Goal: Task Accomplishment & Management: Complete application form

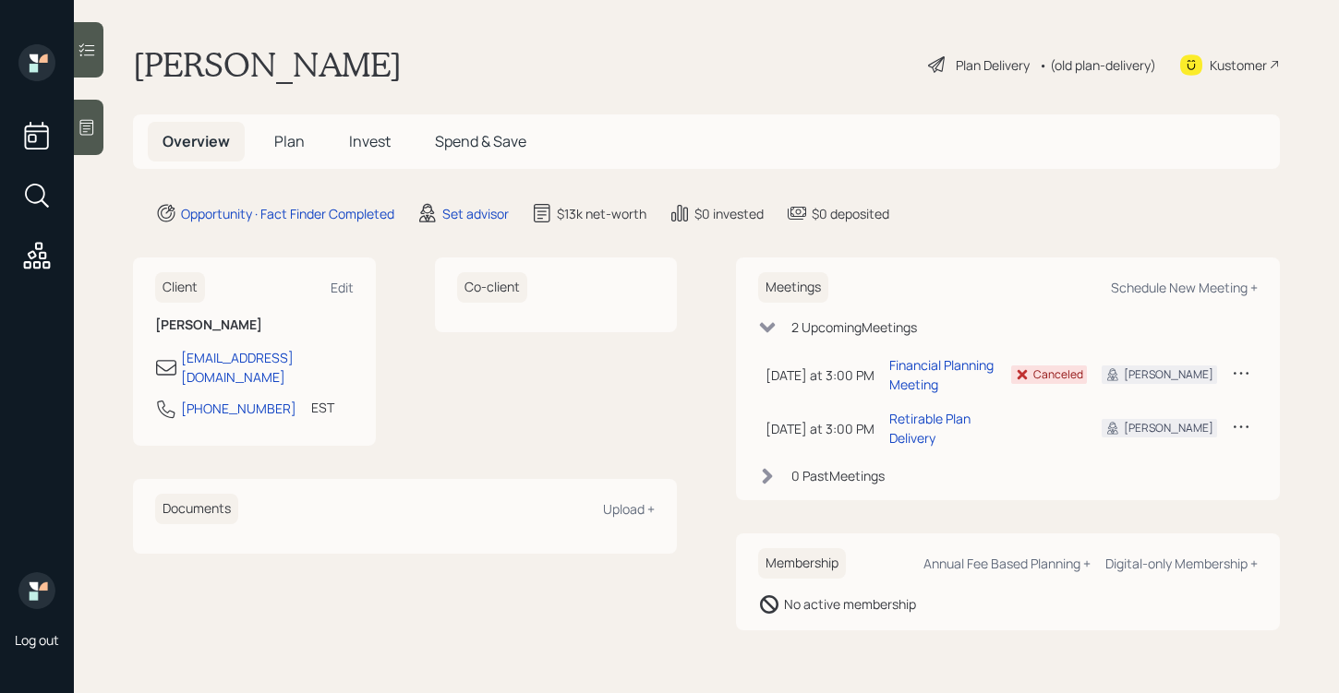
click at [978, 66] on div "Plan Delivery" at bounding box center [993, 64] width 74 height 19
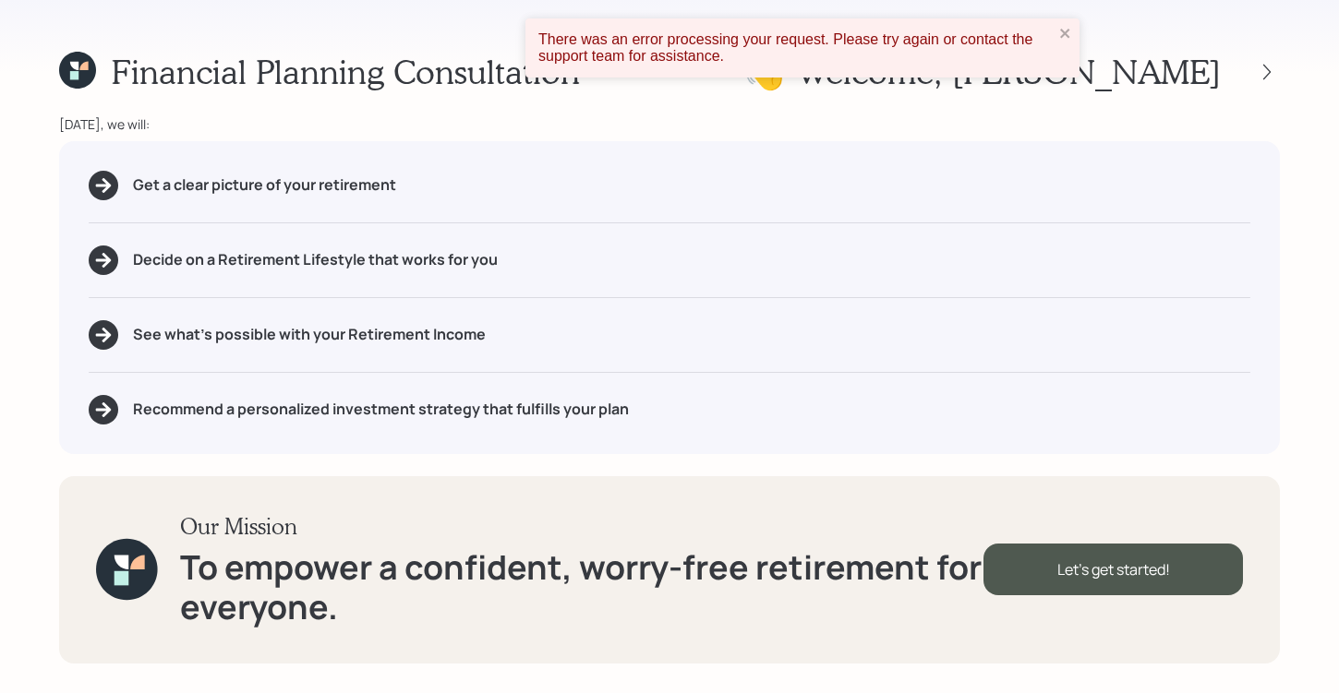
click at [1051, 31] on div "There was an error processing your request. Please try again or contact the sup…" at bounding box center [795, 47] width 515 height 33
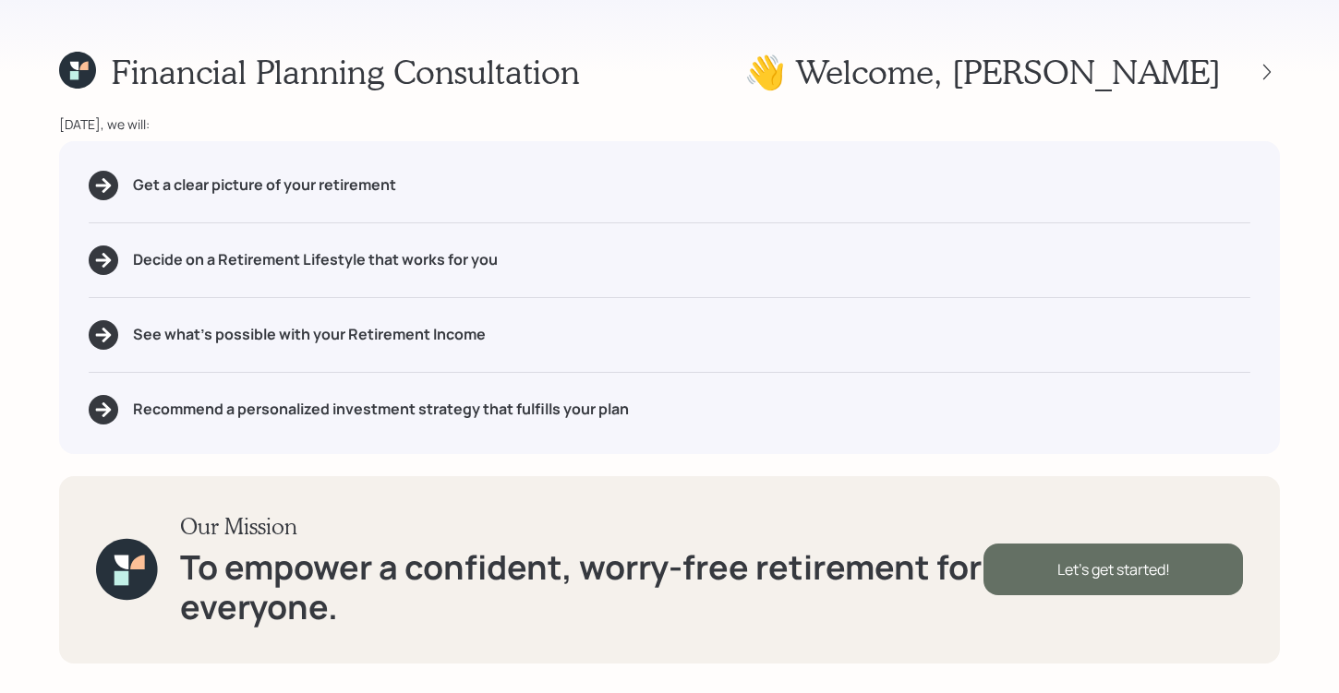
click at [1091, 562] on div "Let's get started!" at bounding box center [1112, 570] width 259 height 52
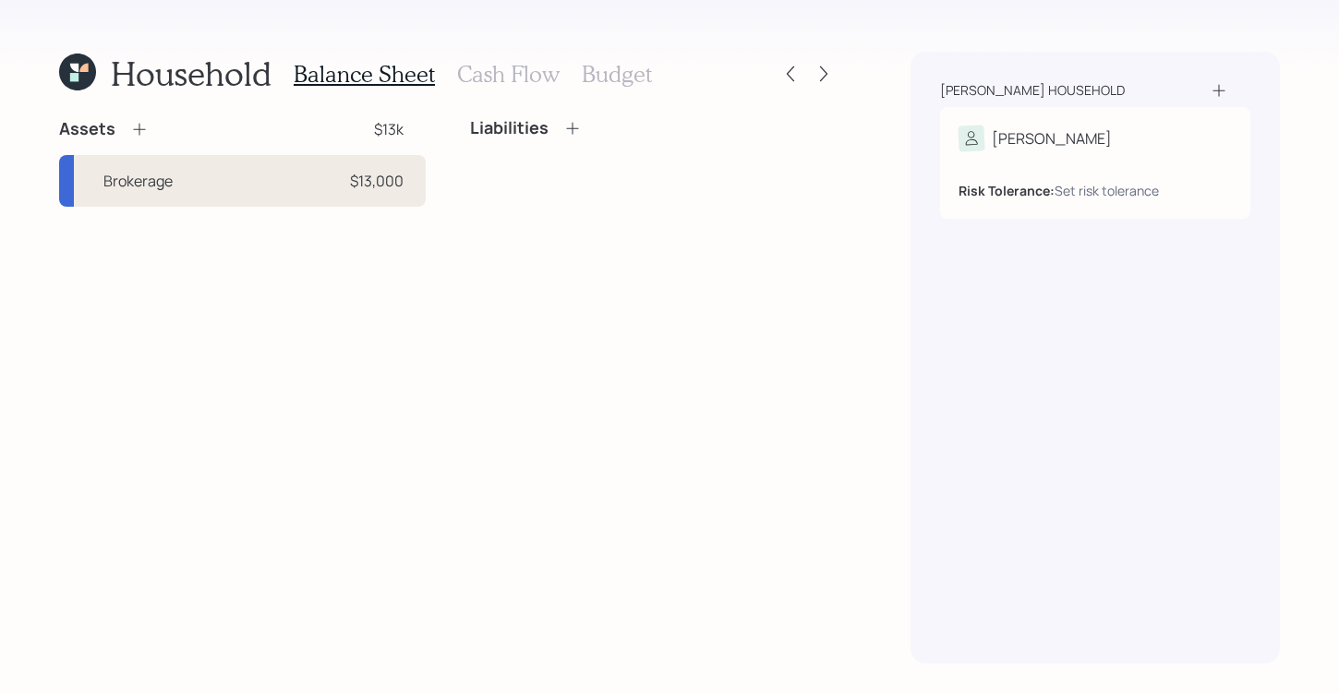
click at [197, 182] on div "Brokerage $13,000" at bounding box center [242, 181] width 367 height 52
select select "taxable"
select select "balanced"
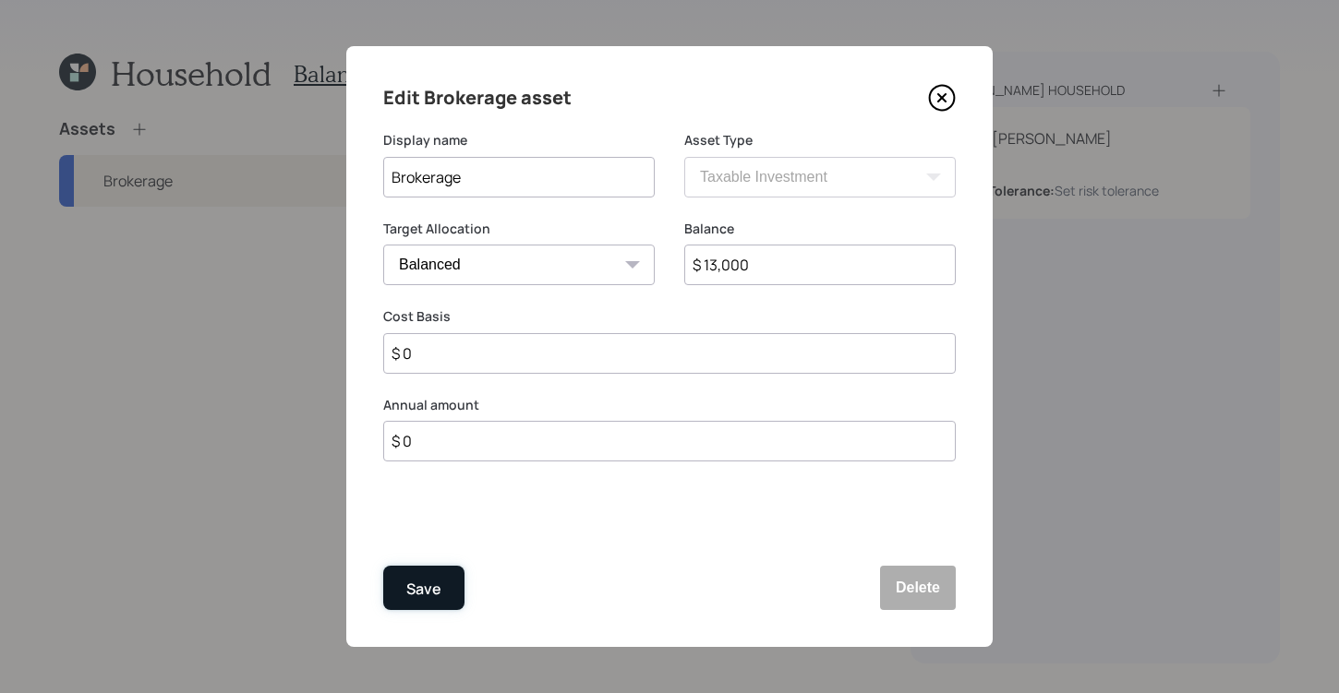
click at [451, 588] on button "Save" at bounding box center [423, 588] width 81 height 44
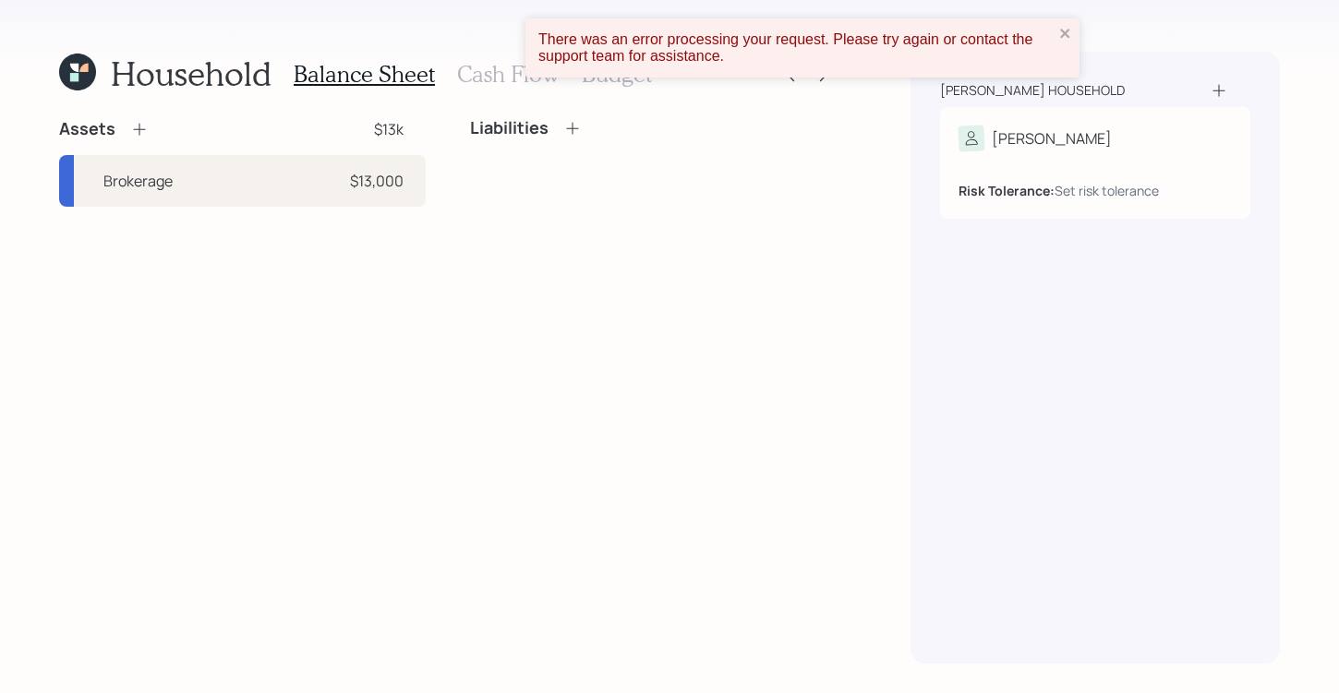
click at [1055, 34] on div "There was an error processing your request. Please try again or contact the sup…" at bounding box center [796, 48] width 526 height 44
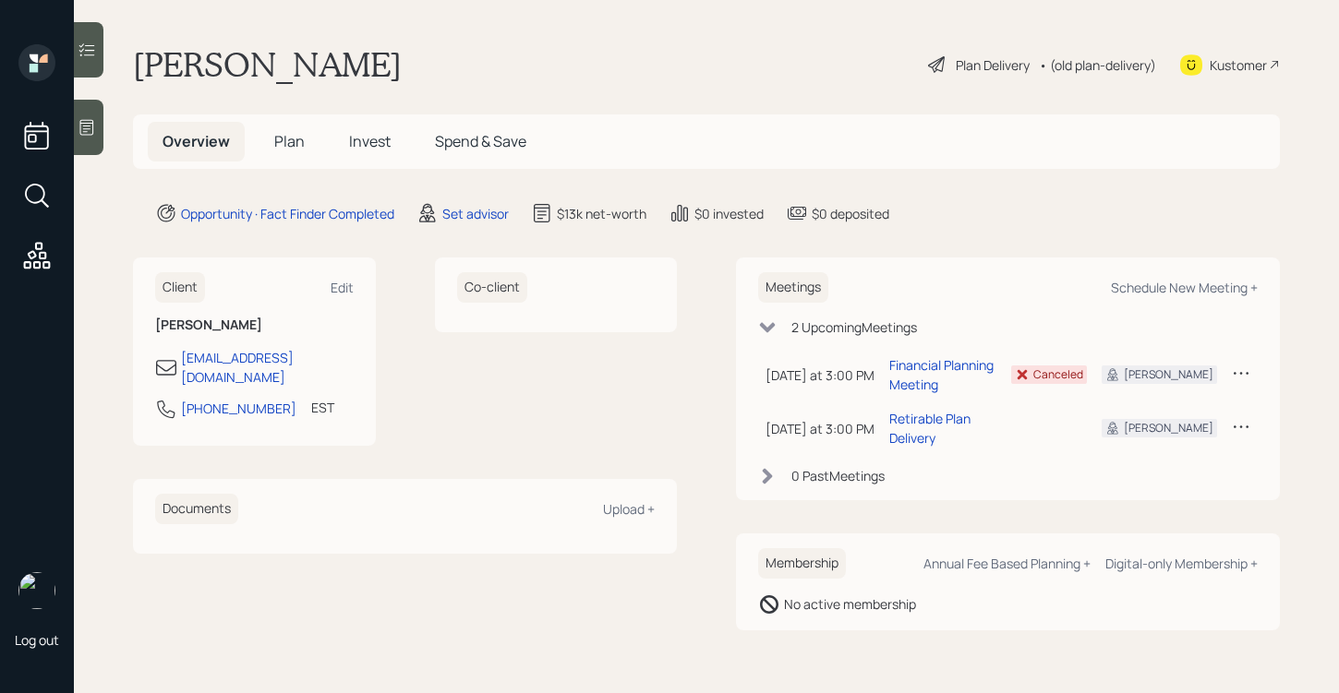
click at [962, 67] on div "Plan Delivery" at bounding box center [993, 64] width 74 height 19
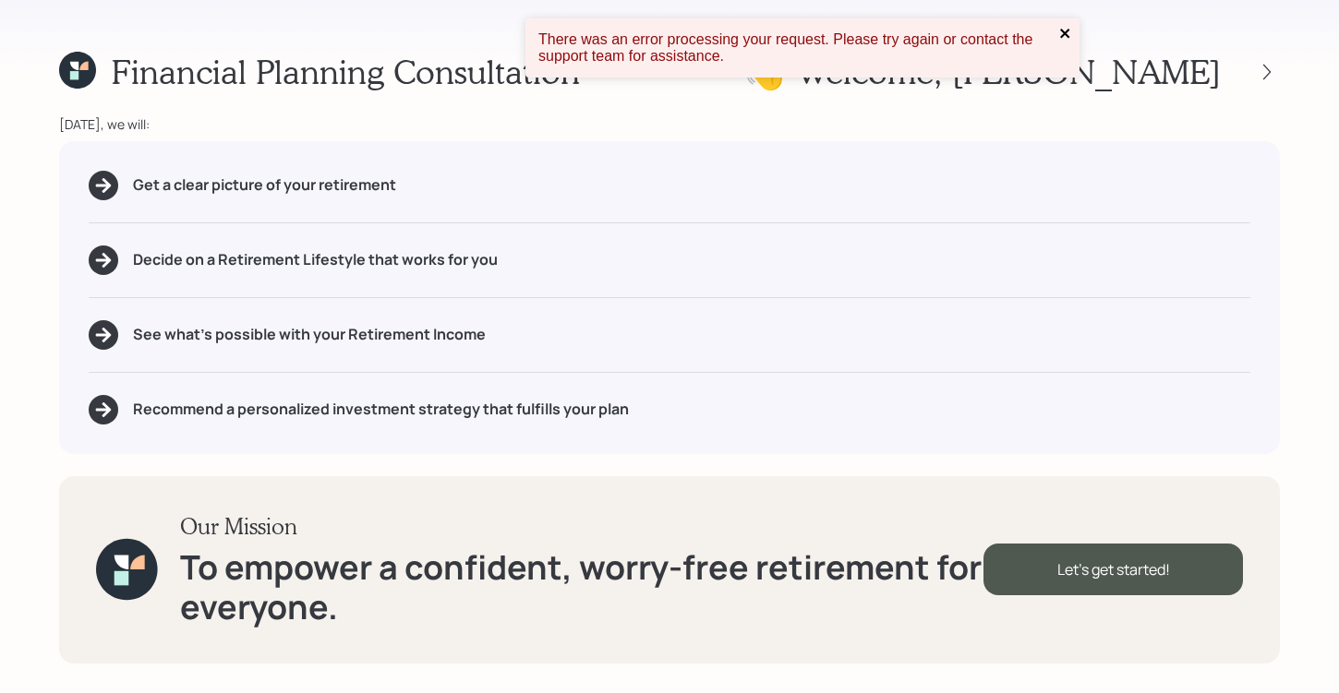
click at [1062, 32] on icon "close" at bounding box center [1065, 33] width 13 height 15
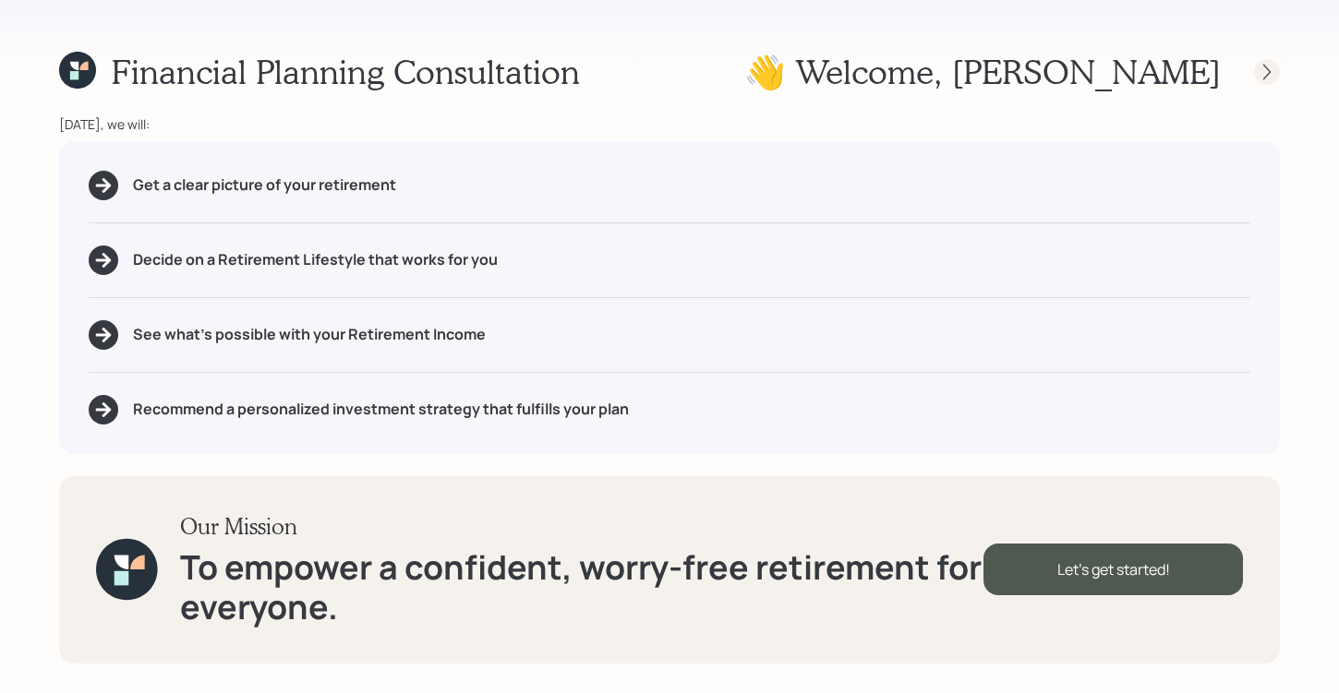
click at [1266, 71] on icon at bounding box center [1266, 72] width 18 height 18
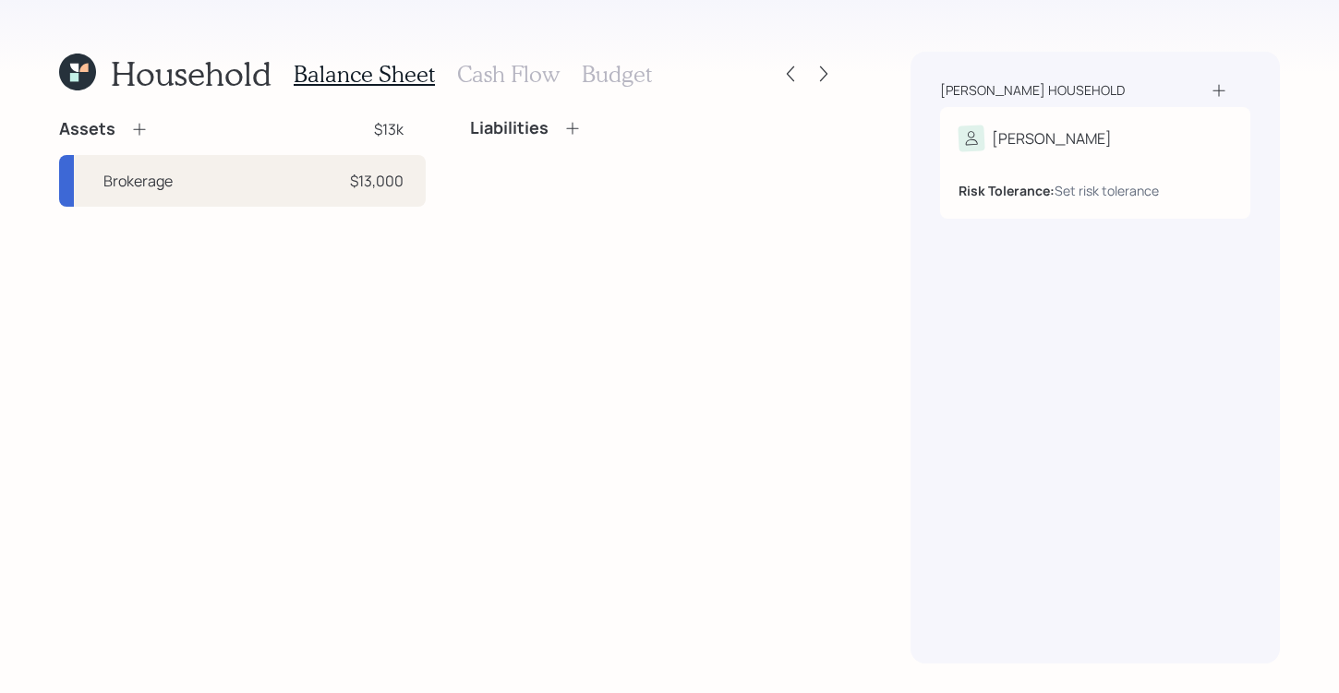
click at [138, 126] on icon at bounding box center [139, 129] width 18 height 18
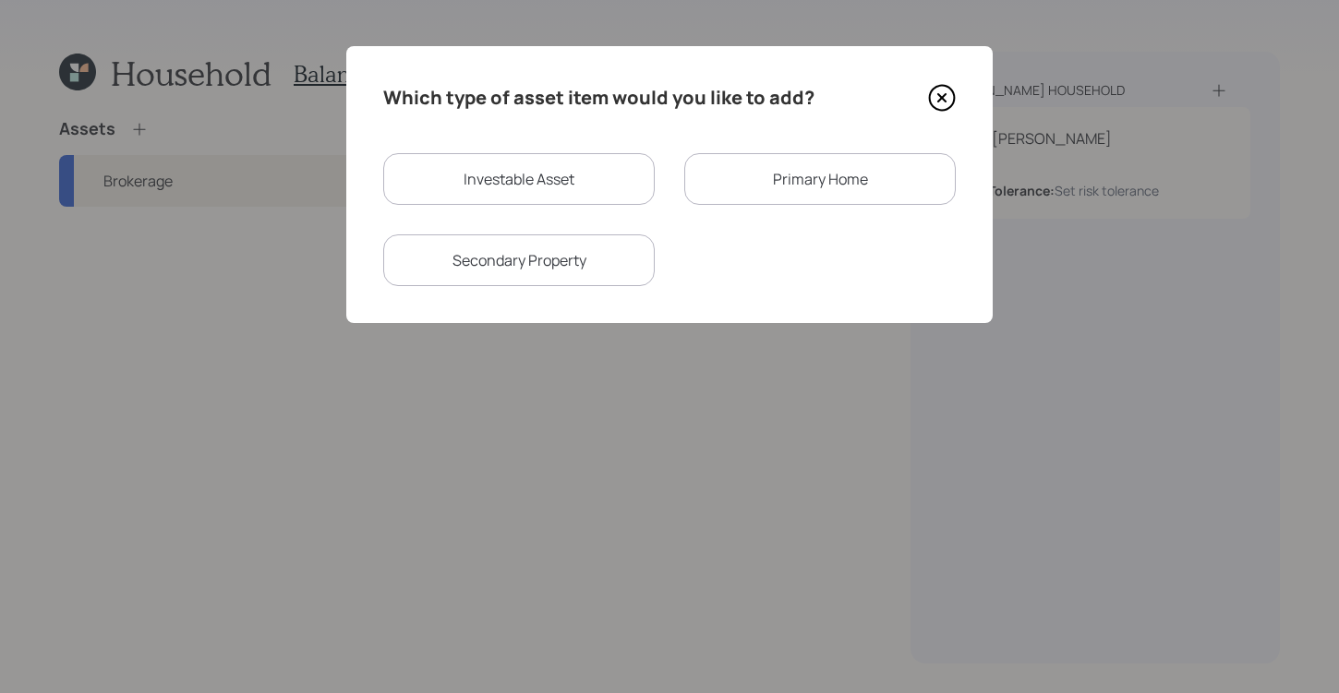
click at [952, 106] on icon at bounding box center [942, 98] width 28 height 28
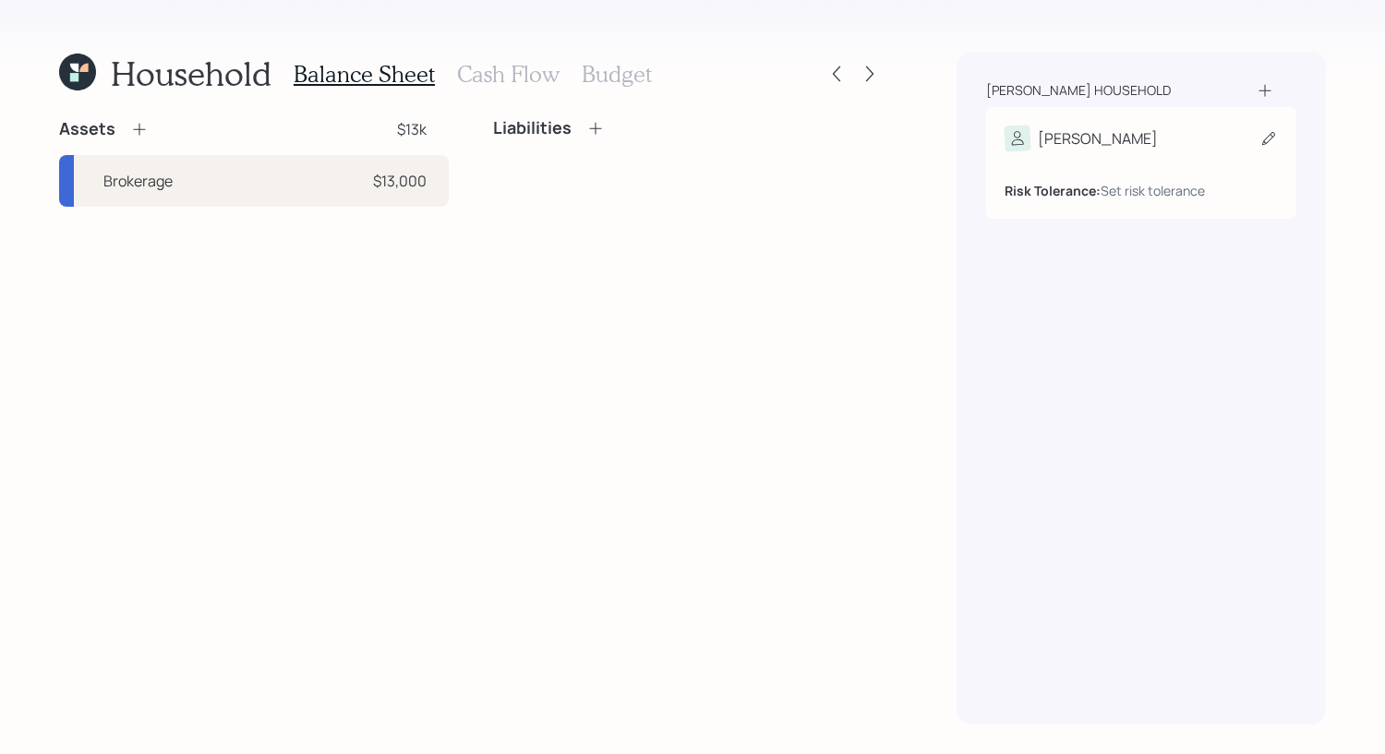
click at [1137, 127] on div "[PERSON_NAME]" at bounding box center [1140, 139] width 273 height 26
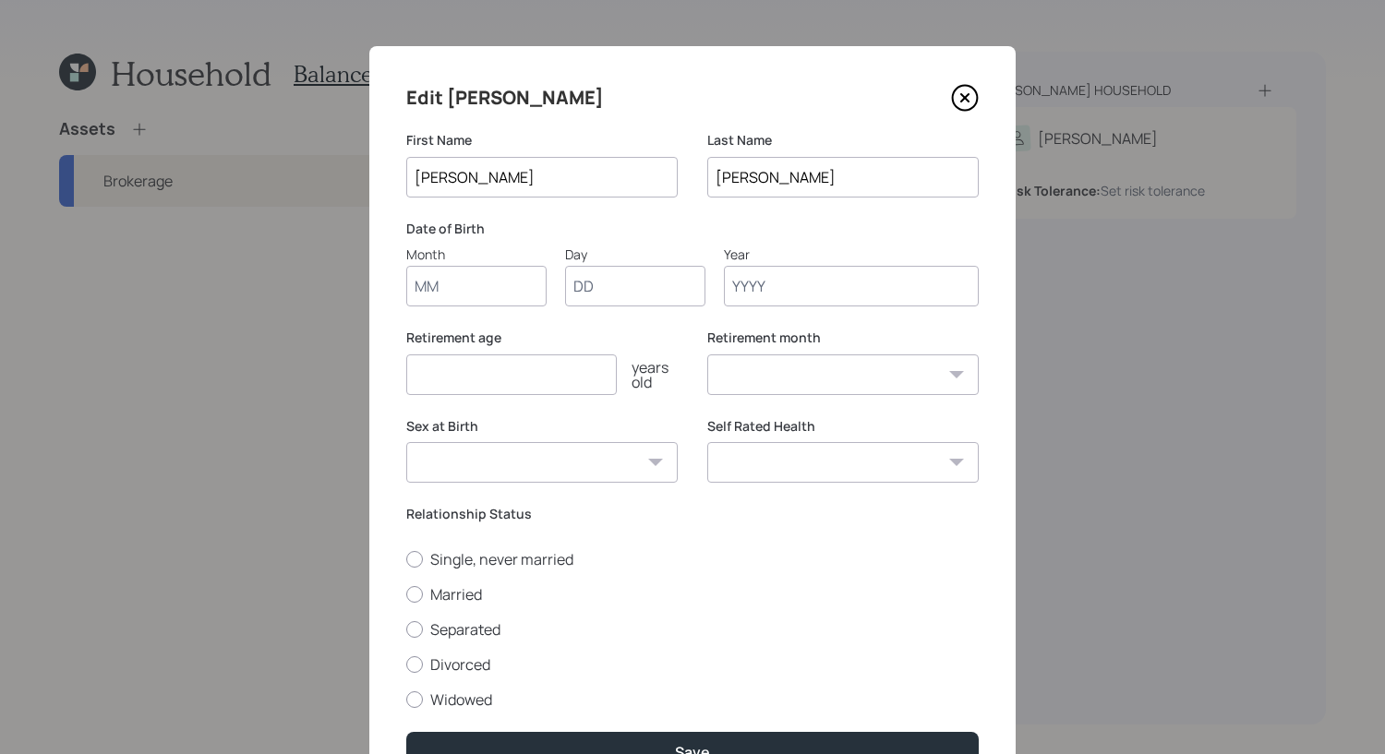
click at [961, 95] on icon at bounding box center [964, 97] width 7 height 7
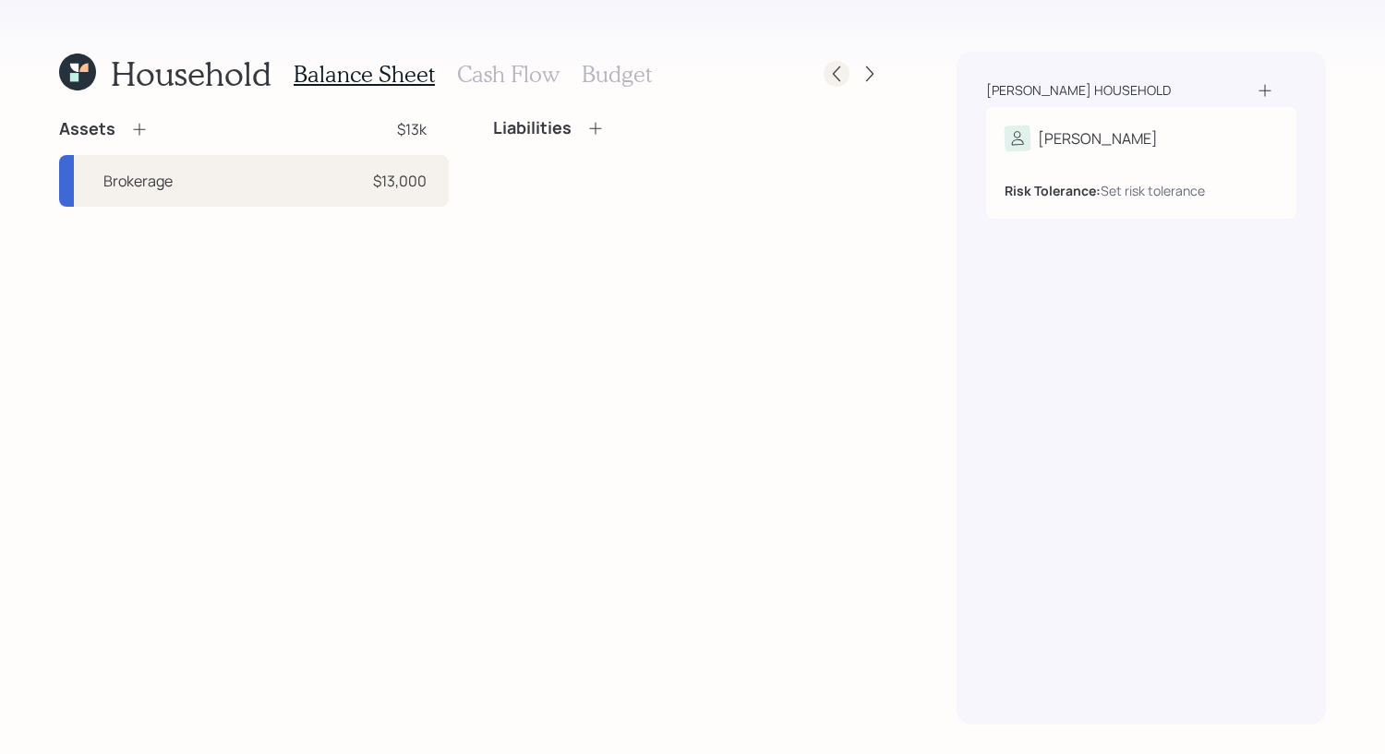
click at [824, 70] on div at bounding box center [837, 74] width 26 height 26
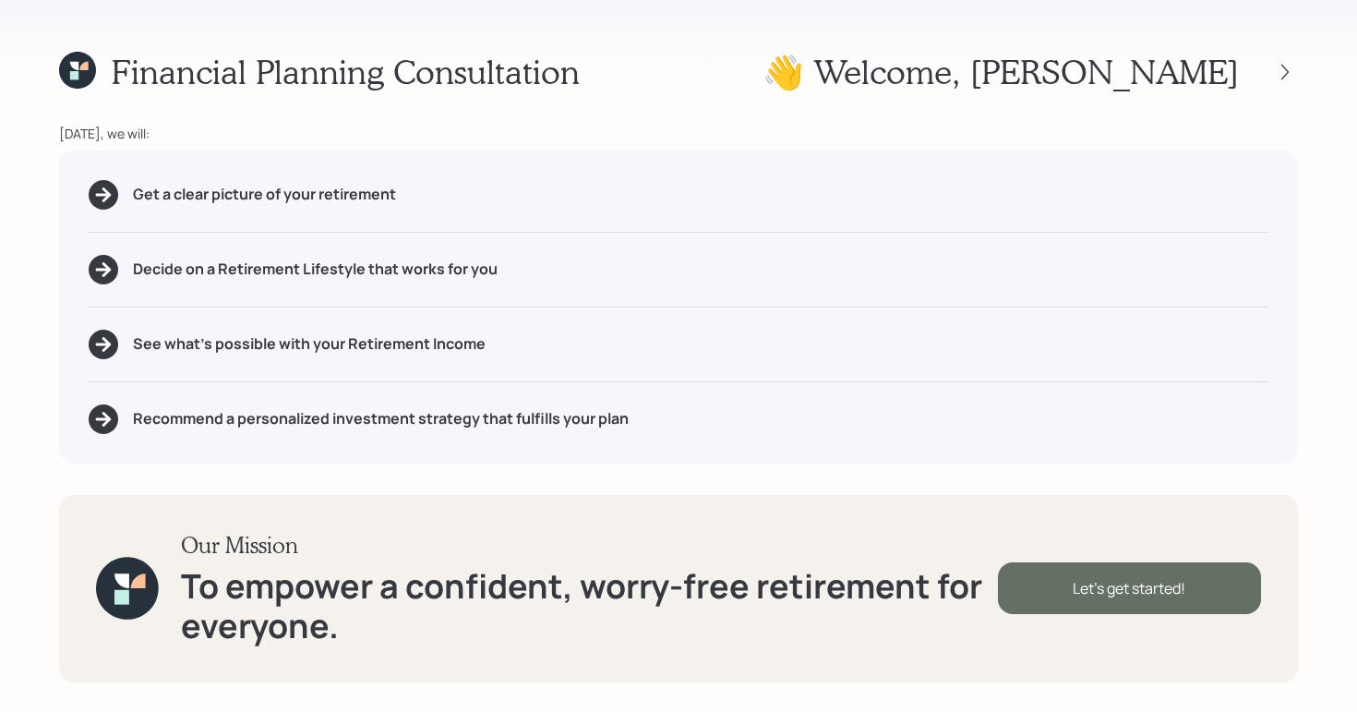
click at [1034, 595] on div "Let's get started!" at bounding box center [1129, 588] width 263 height 52
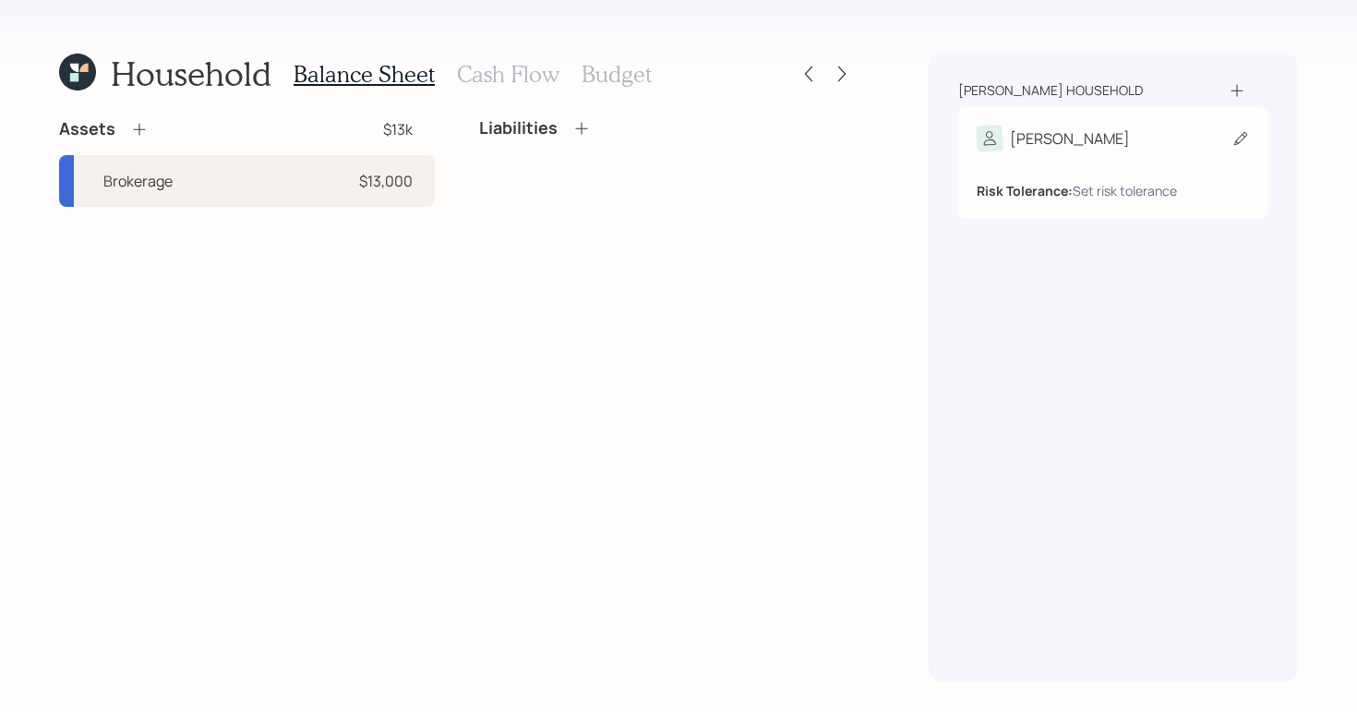
click at [1145, 155] on div "Risk Tolerance: Set risk tolerance" at bounding box center [1113, 175] width 273 height 49
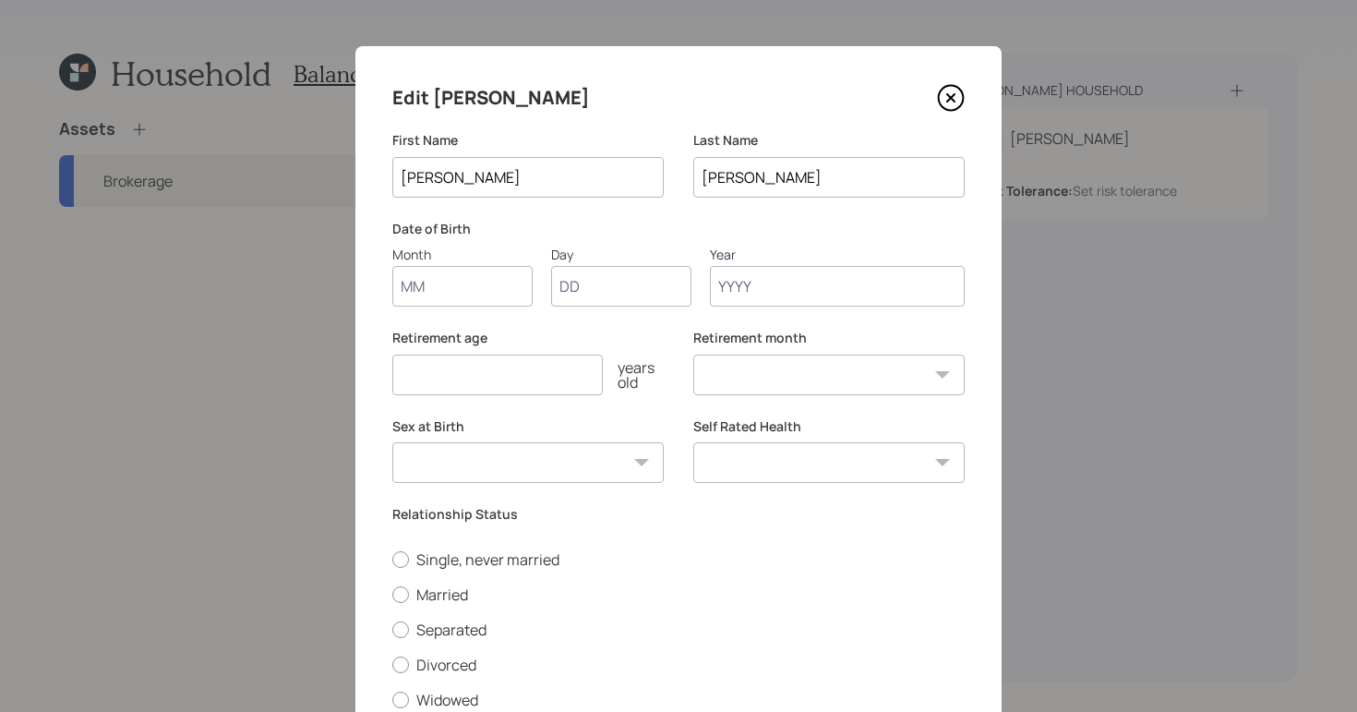
click at [956, 102] on icon at bounding box center [951, 98] width 28 height 28
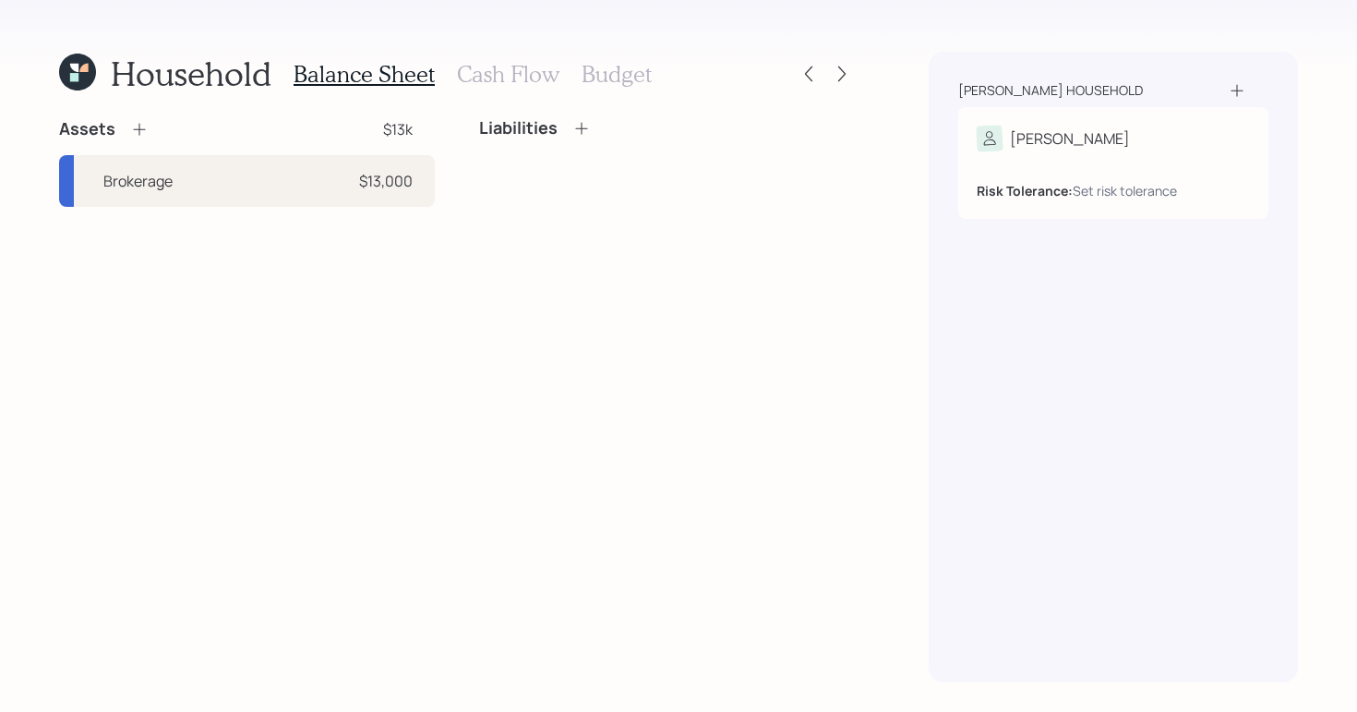
click at [141, 124] on icon at bounding box center [139, 129] width 18 height 18
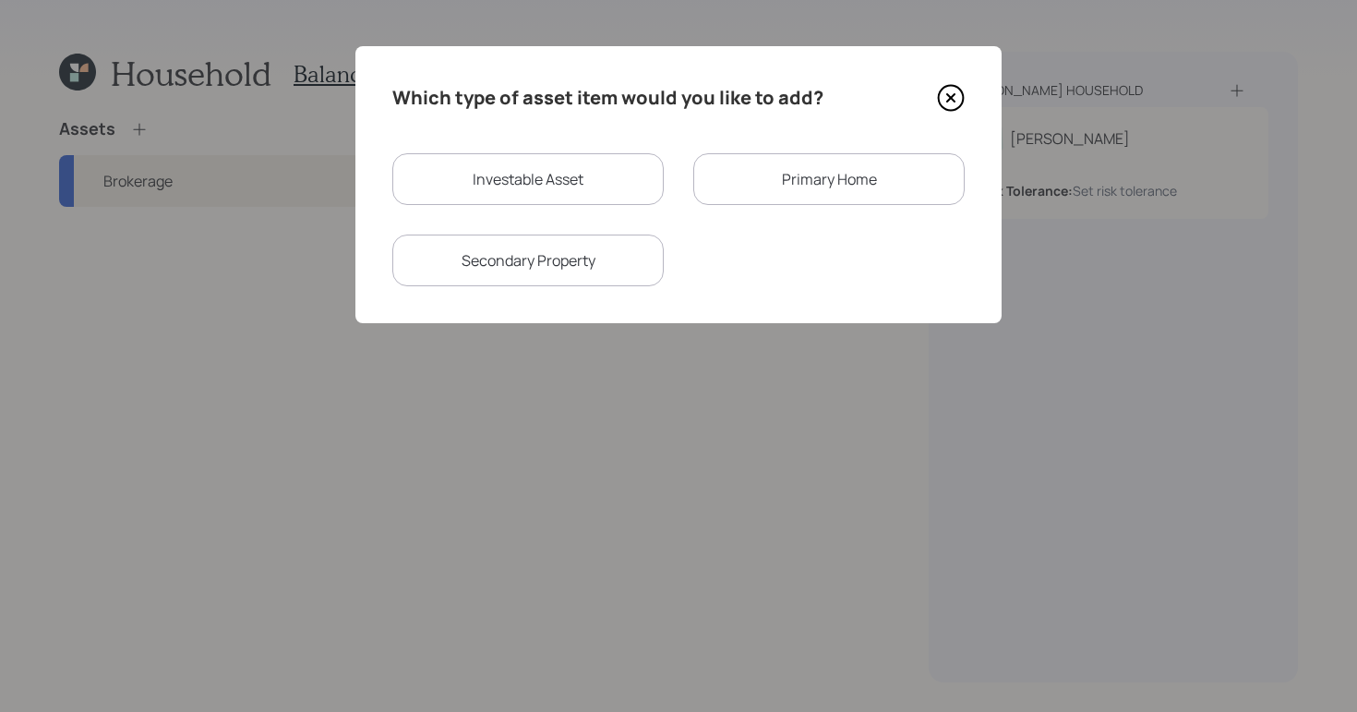
click at [848, 167] on div "Primary Home" at bounding box center [828, 179] width 271 height 52
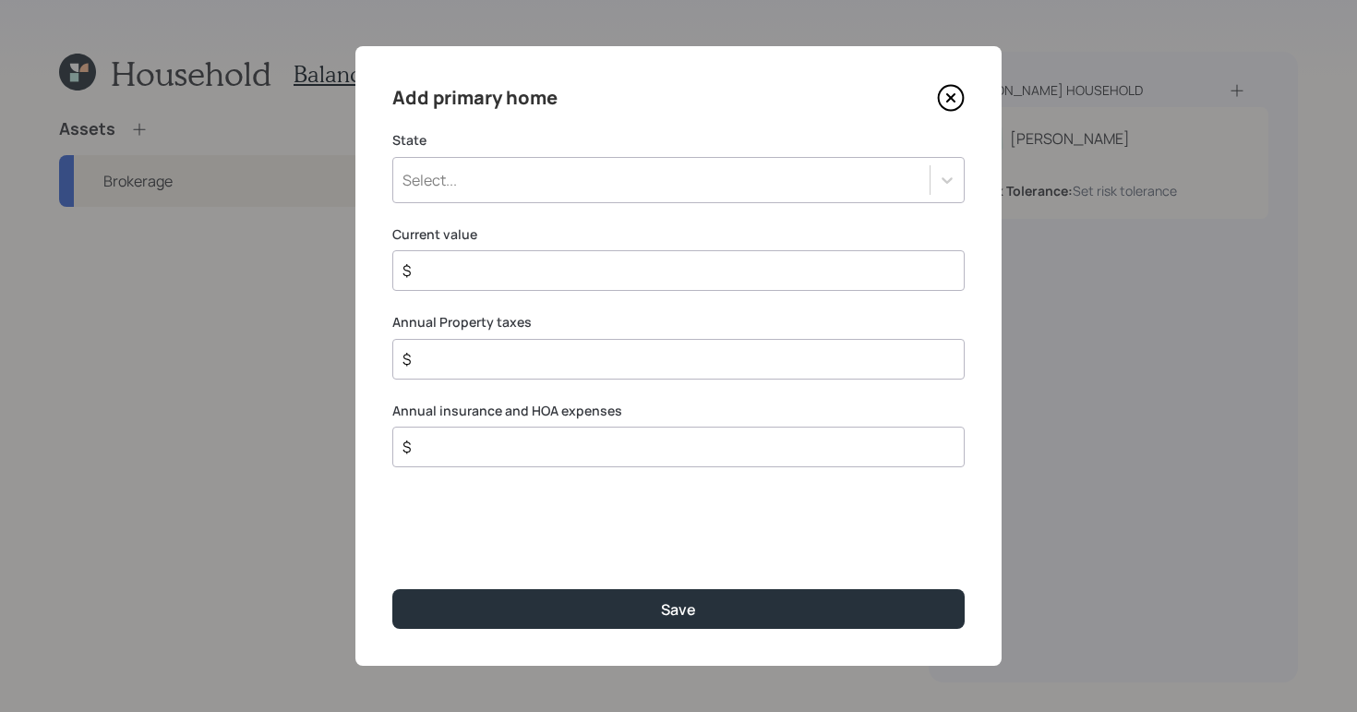
click at [958, 94] on icon at bounding box center [951, 98] width 28 height 28
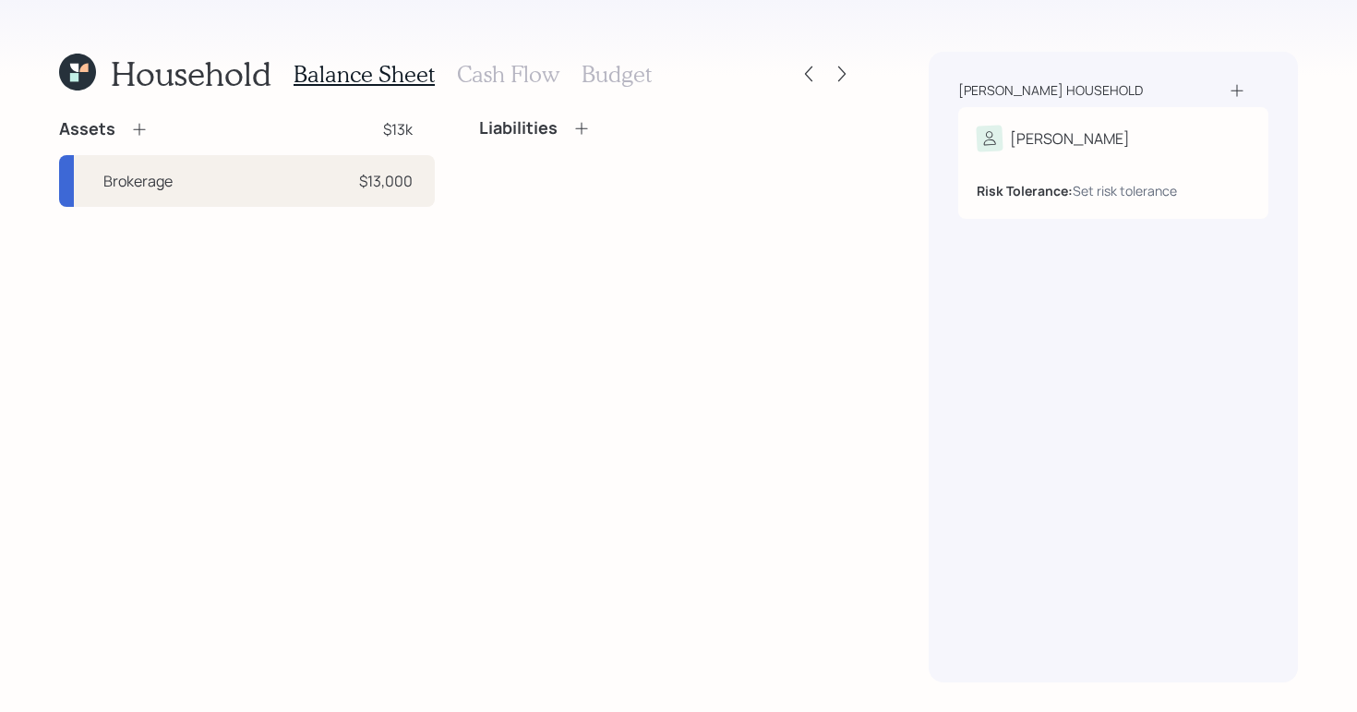
click at [520, 76] on h3 "Cash Flow" at bounding box center [508, 74] width 102 height 27
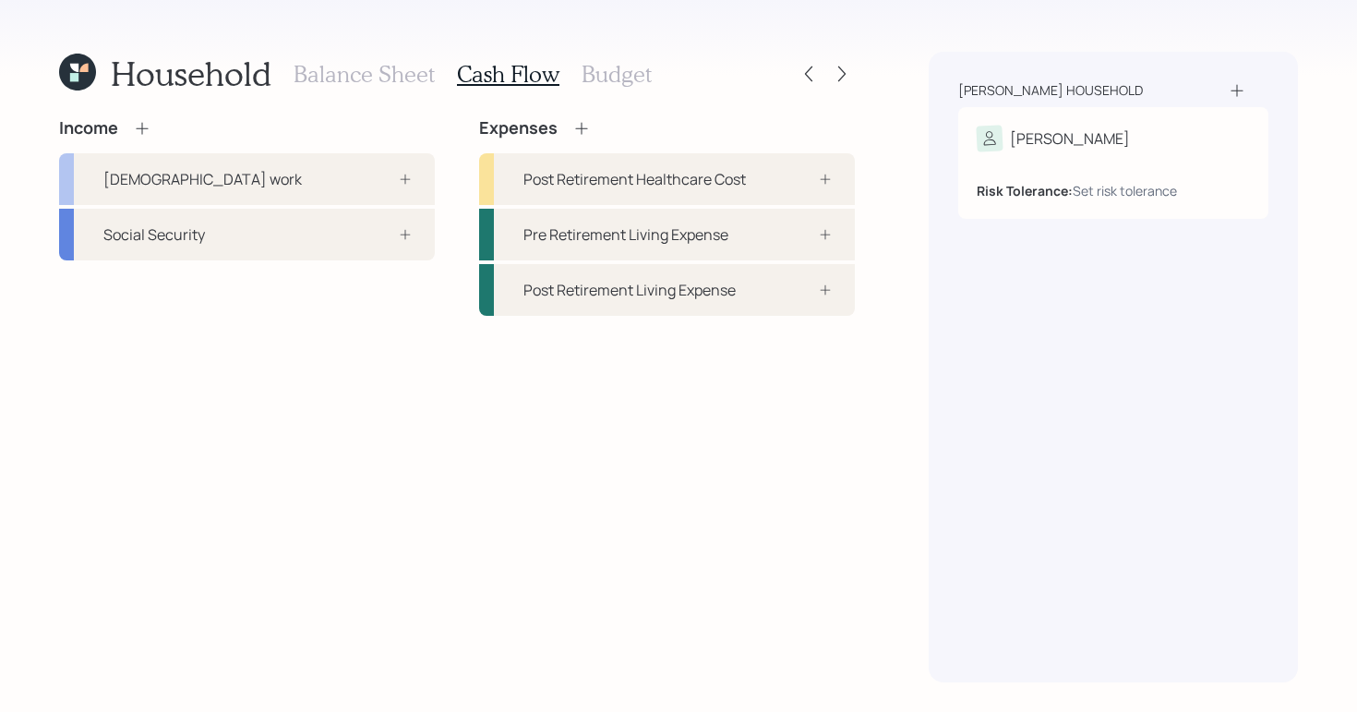
click at [587, 78] on h3 "Budget" at bounding box center [617, 74] width 70 height 27
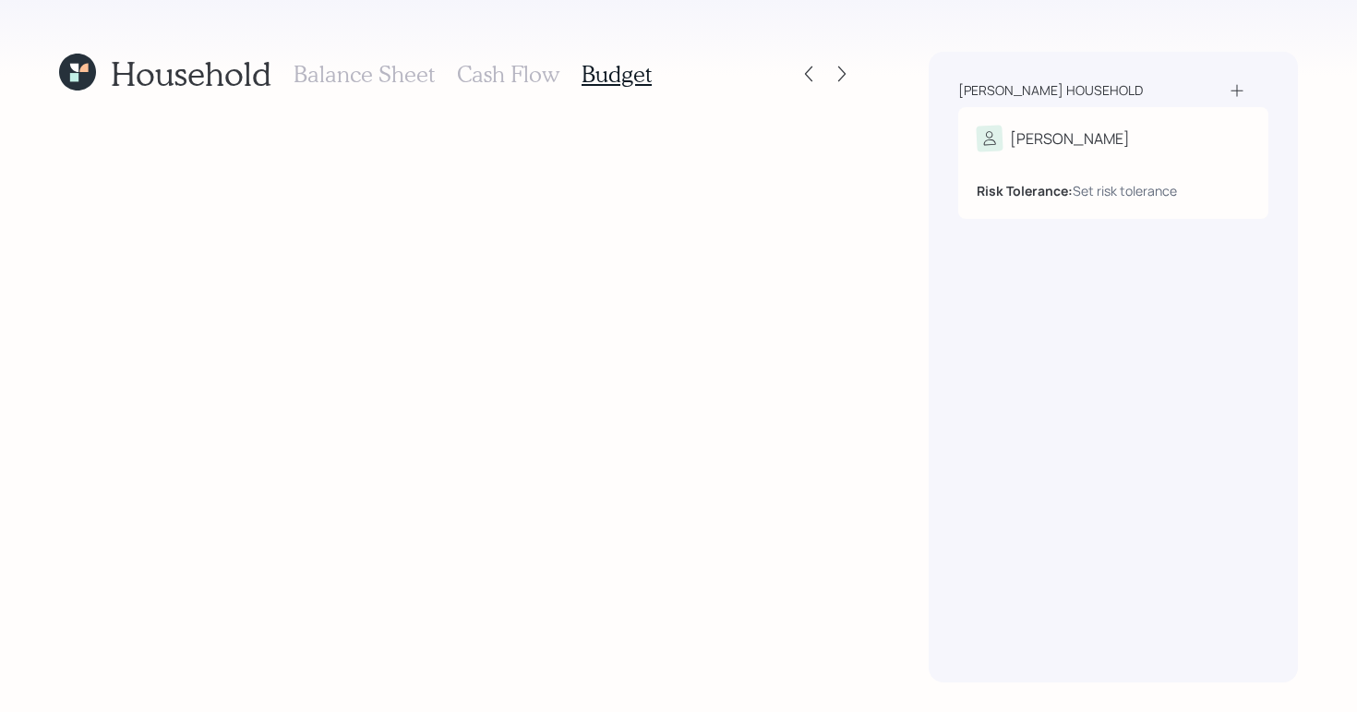
click at [501, 75] on h3 "Cash Flow" at bounding box center [508, 74] width 102 height 27
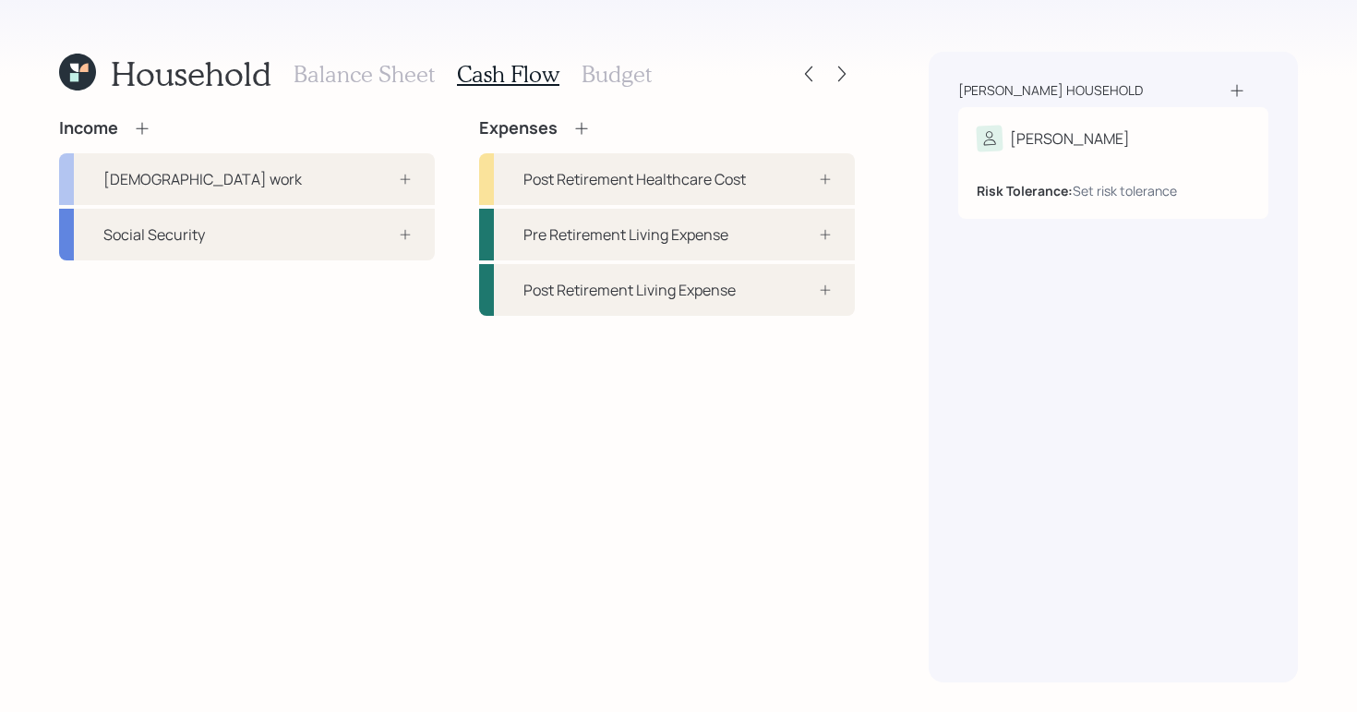
click at [823, 73] on div at bounding box center [825, 74] width 59 height 26
click at [809, 73] on icon at bounding box center [809, 74] width 18 height 18
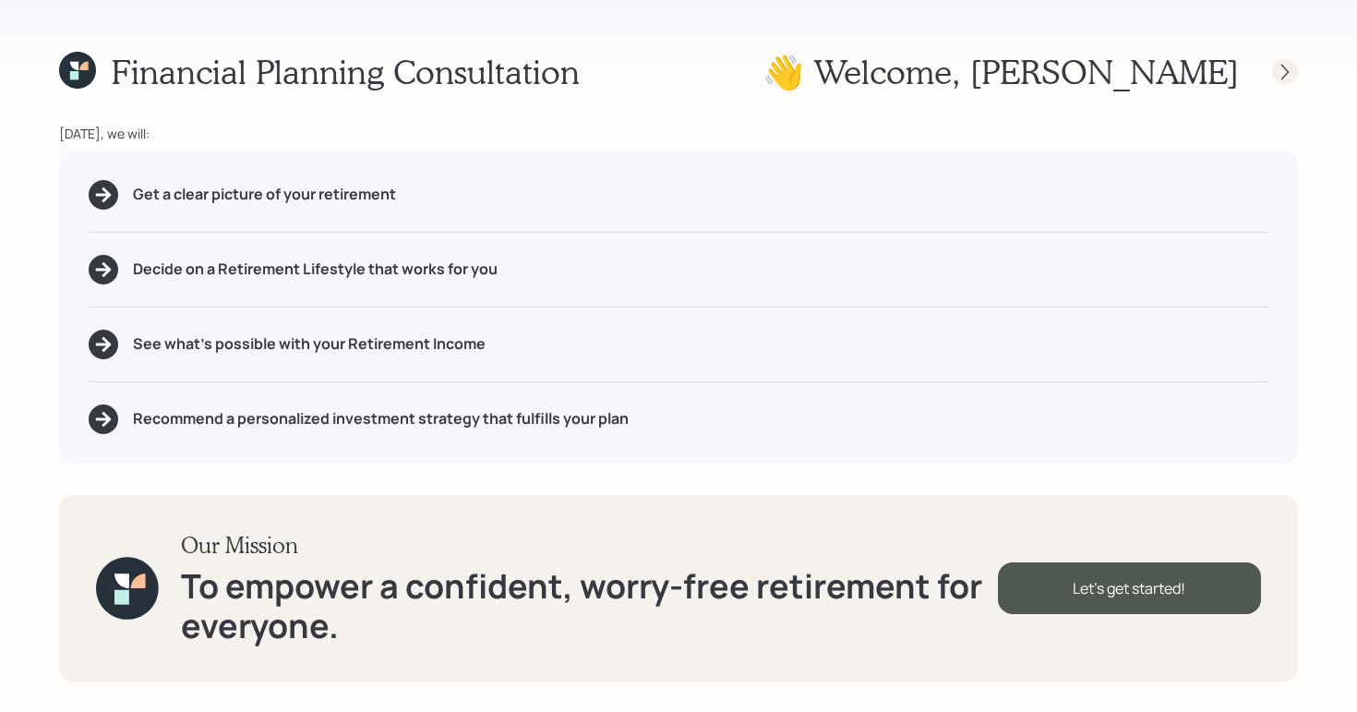
click at [1279, 68] on icon at bounding box center [1285, 72] width 18 height 18
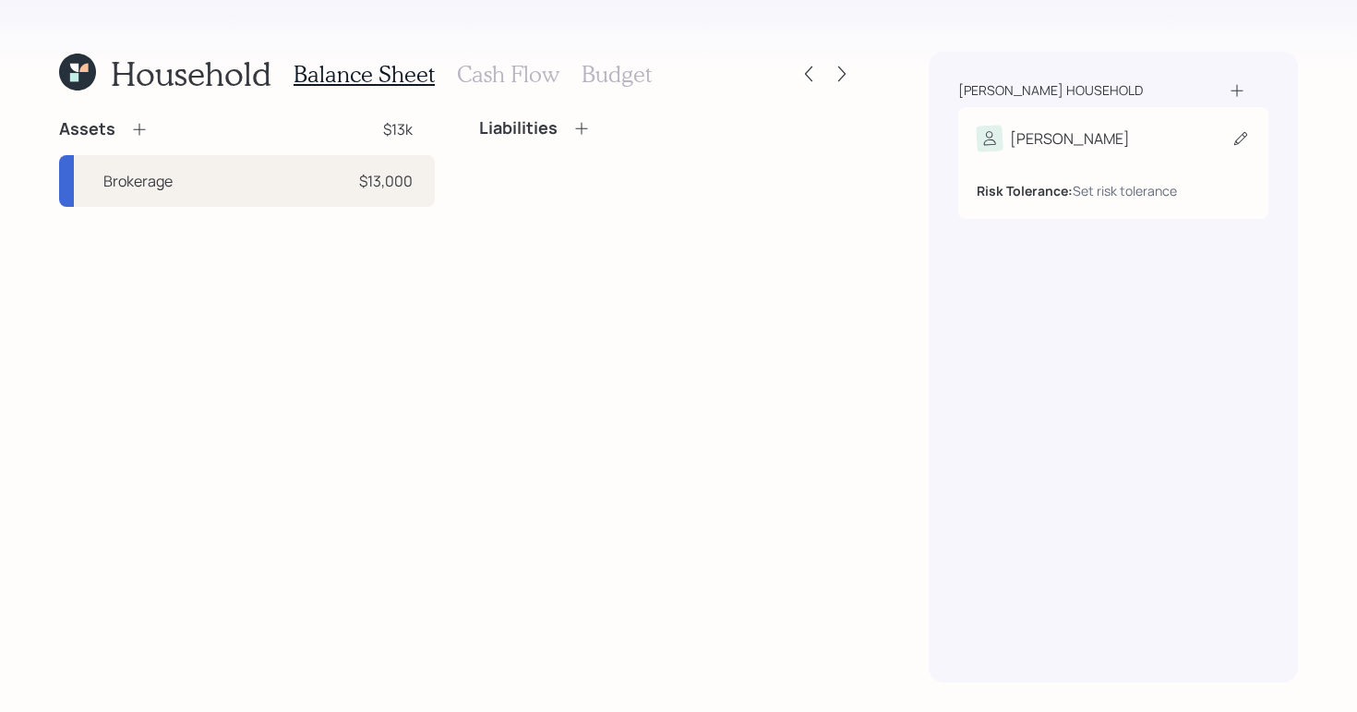
click at [1142, 140] on div "[PERSON_NAME]" at bounding box center [1113, 139] width 273 height 26
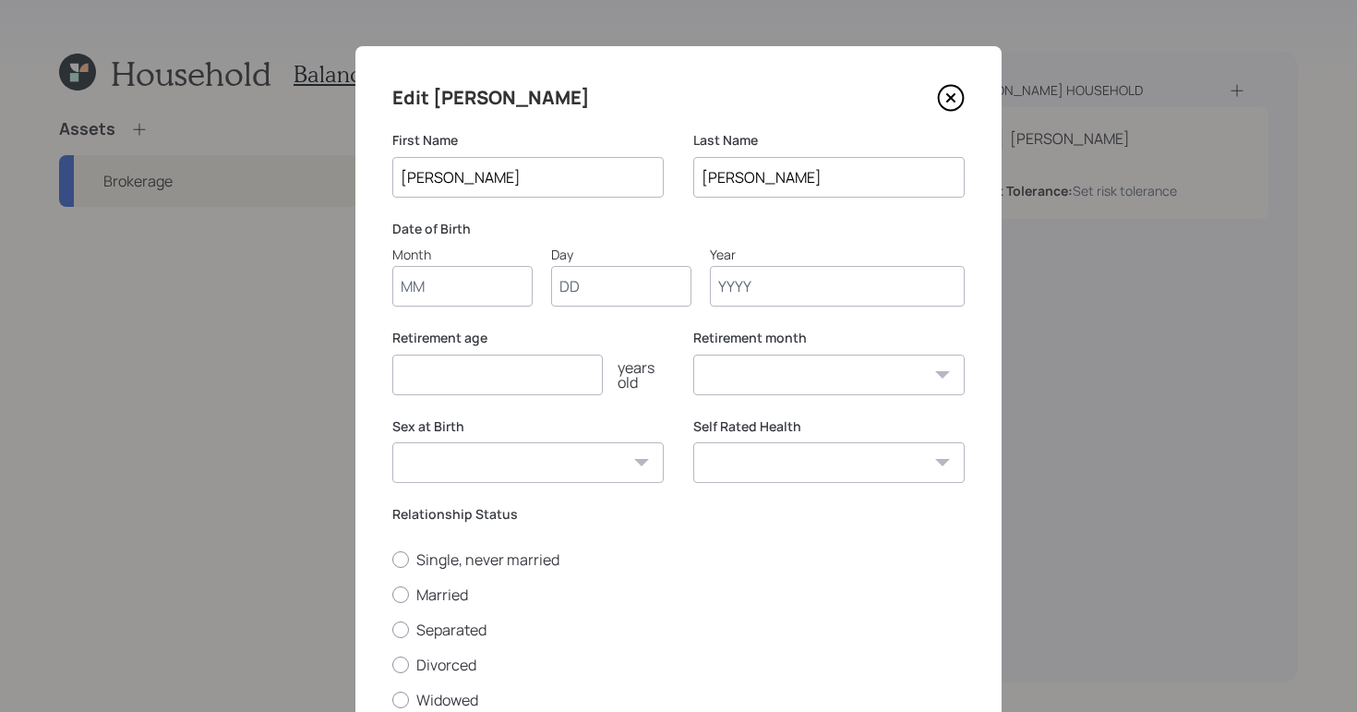
click at [448, 290] on input "Month" at bounding box center [462, 286] width 140 height 41
type input "12"
click at [587, 295] on input "Day" at bounding box center [621, 286] width 140 height 41
type input "22"
click at [800, 288] on input "Year" at bounding box center [837, 286] width 255 height 41
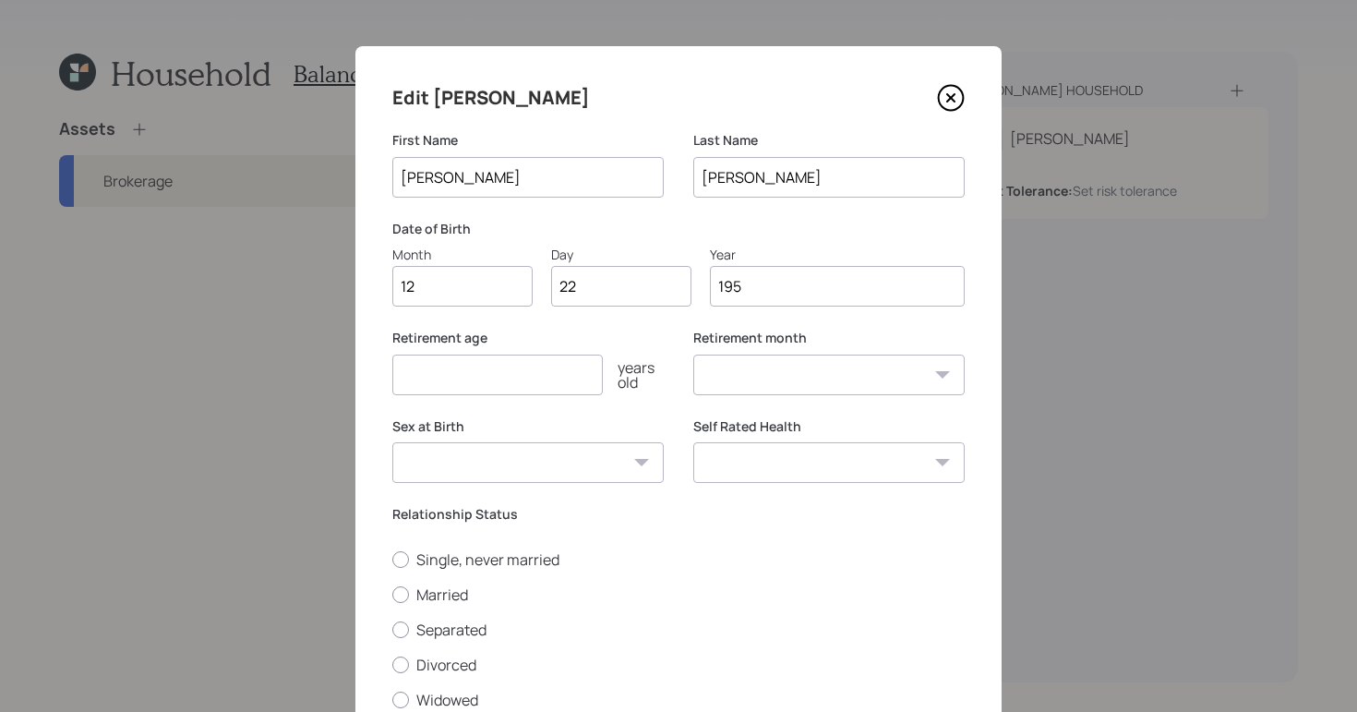
type input "1958"
select select "12"
type input "1958"
click at [554, 385] on input "number" at bounding box center [497, 375] width 210 height 41
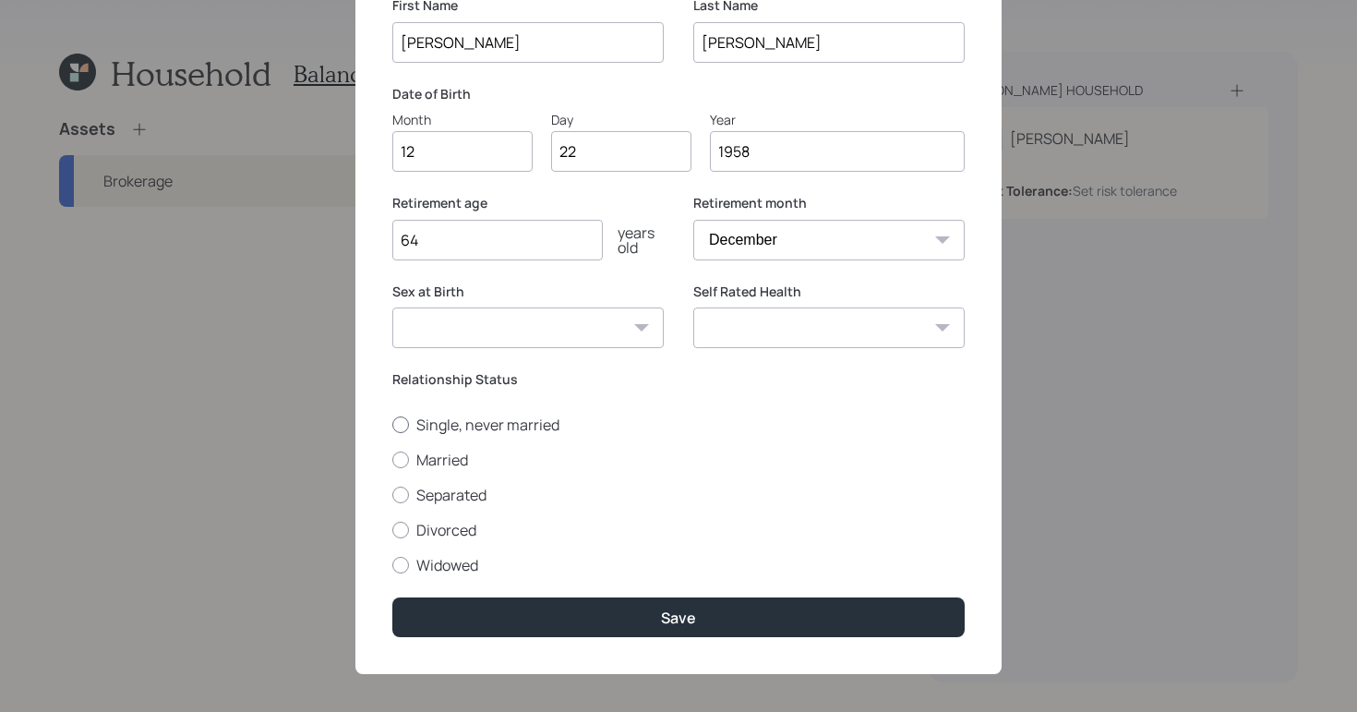
scroll to position [138, 0]
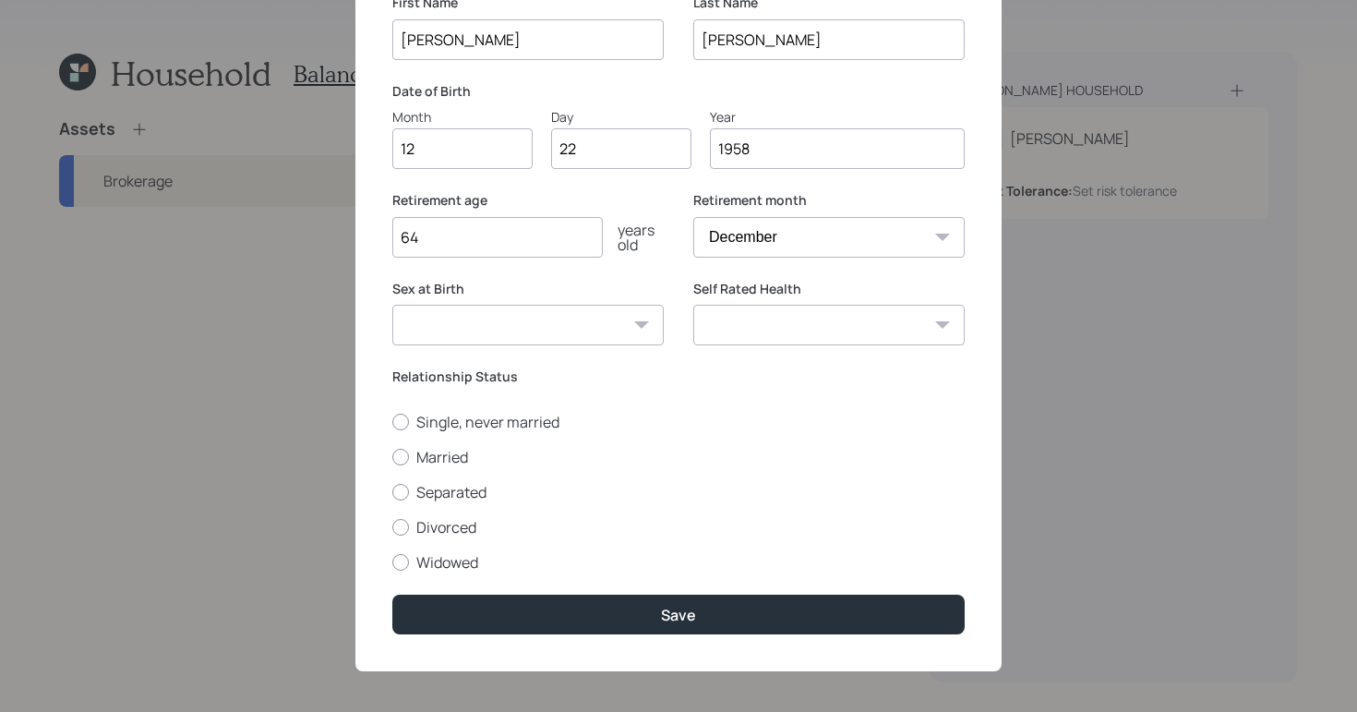
type input "64"
click at [887, 310] on select "Excellent Very Good Good Fair Poor" at bounding box center [828, 325] width 271 height 41
select select "good"
click at [693, 305] on select "Excellent Very Good Good Fair Poor" at bounding box center [828, 325] width 271 height 41
click at [404, 534] on div at bounding box center [400, 527] width 17 height 17
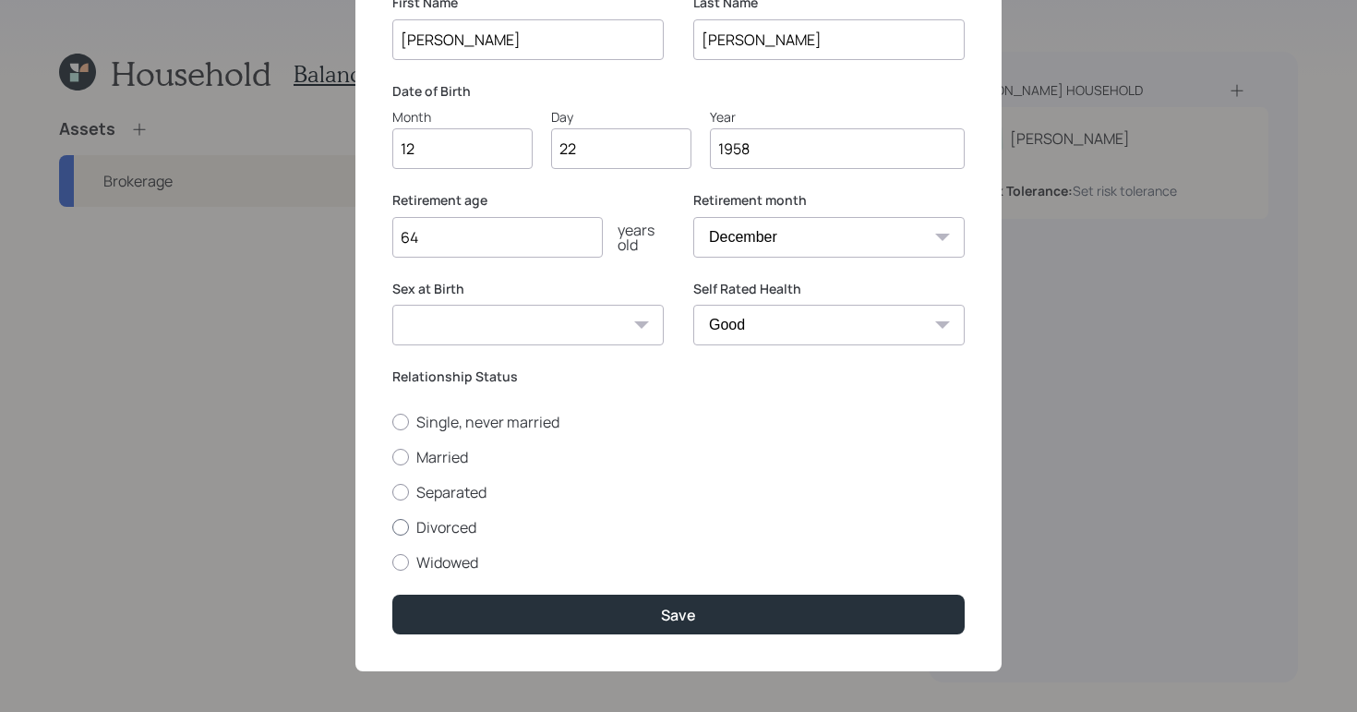
click at [392, 527] on input "Divorced" at bounding box center [391, 526] width 1 height 1
radio input "true"
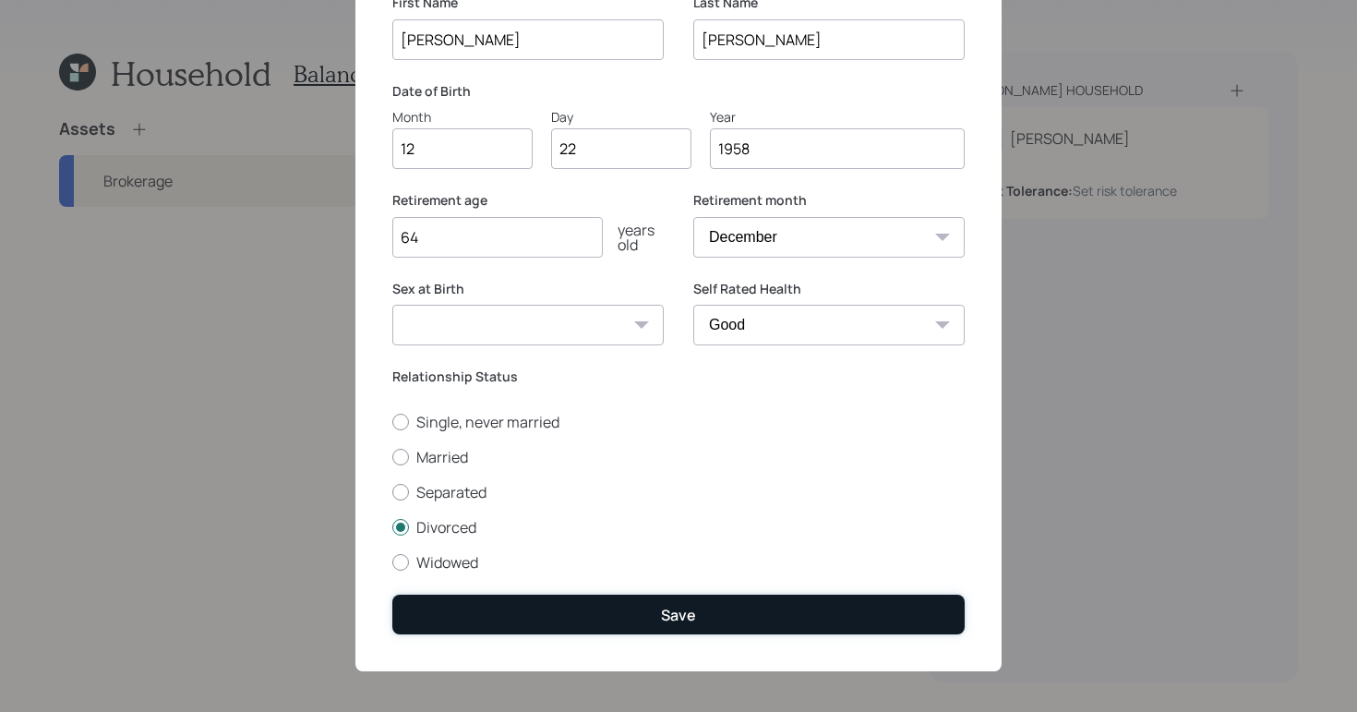
click at [756, 617] on button "Save" at bounding box center [678, 615] width 572 height 40
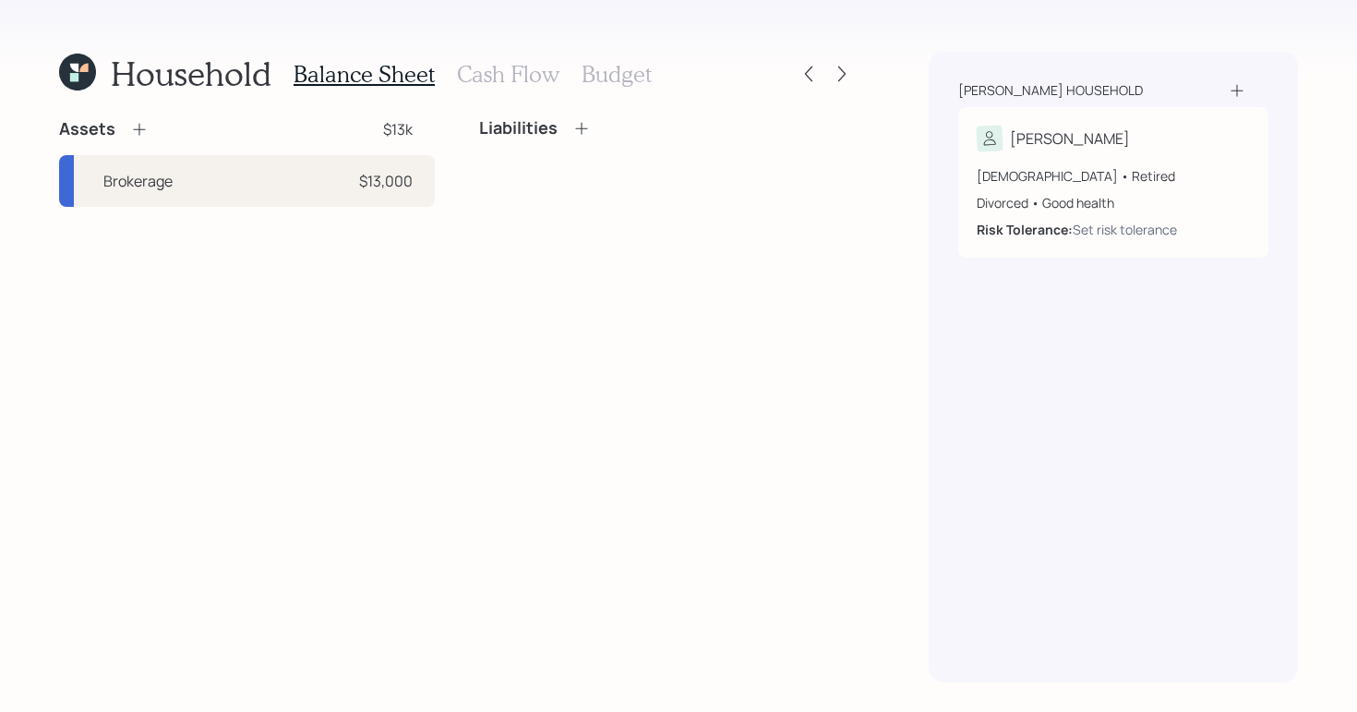
click at [134, 129] on icon at bounding box center [139, 129] width 18 height 18
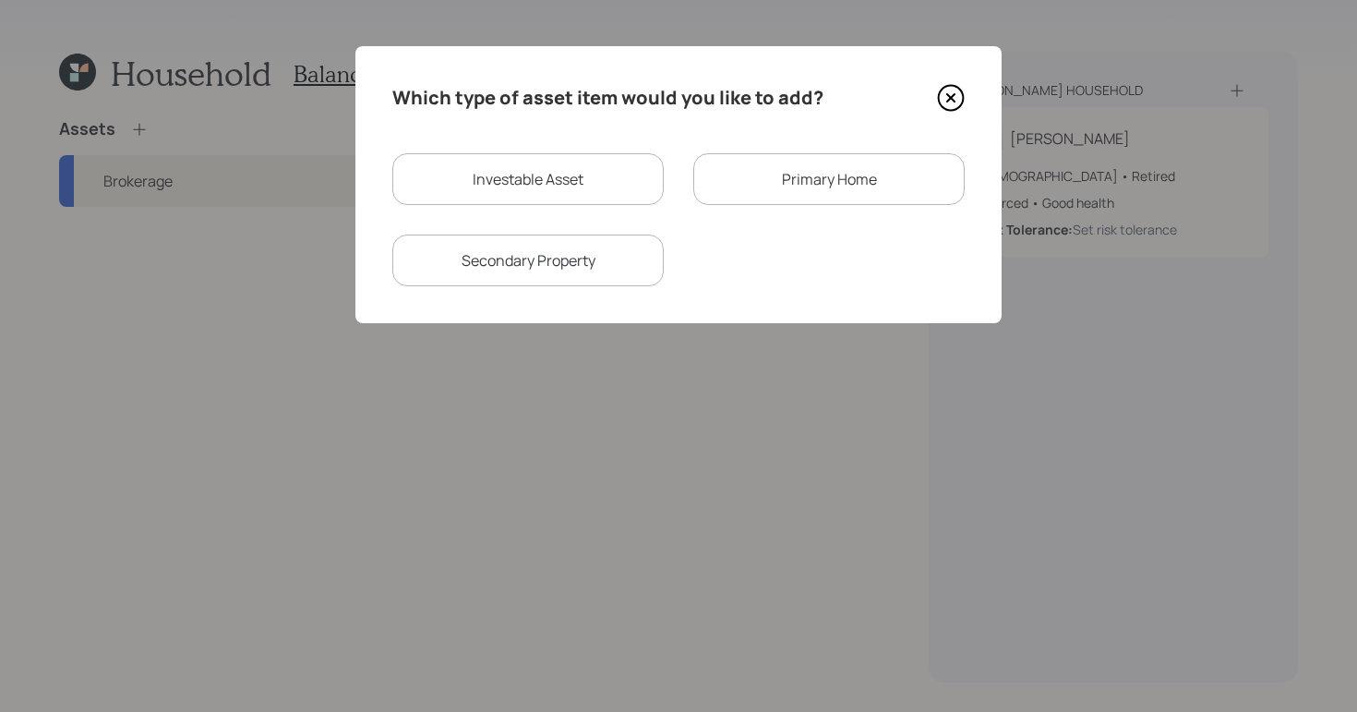
click at [791, 162] on div "Primary Home" at bounding box center [828, 179] width 271 height 52
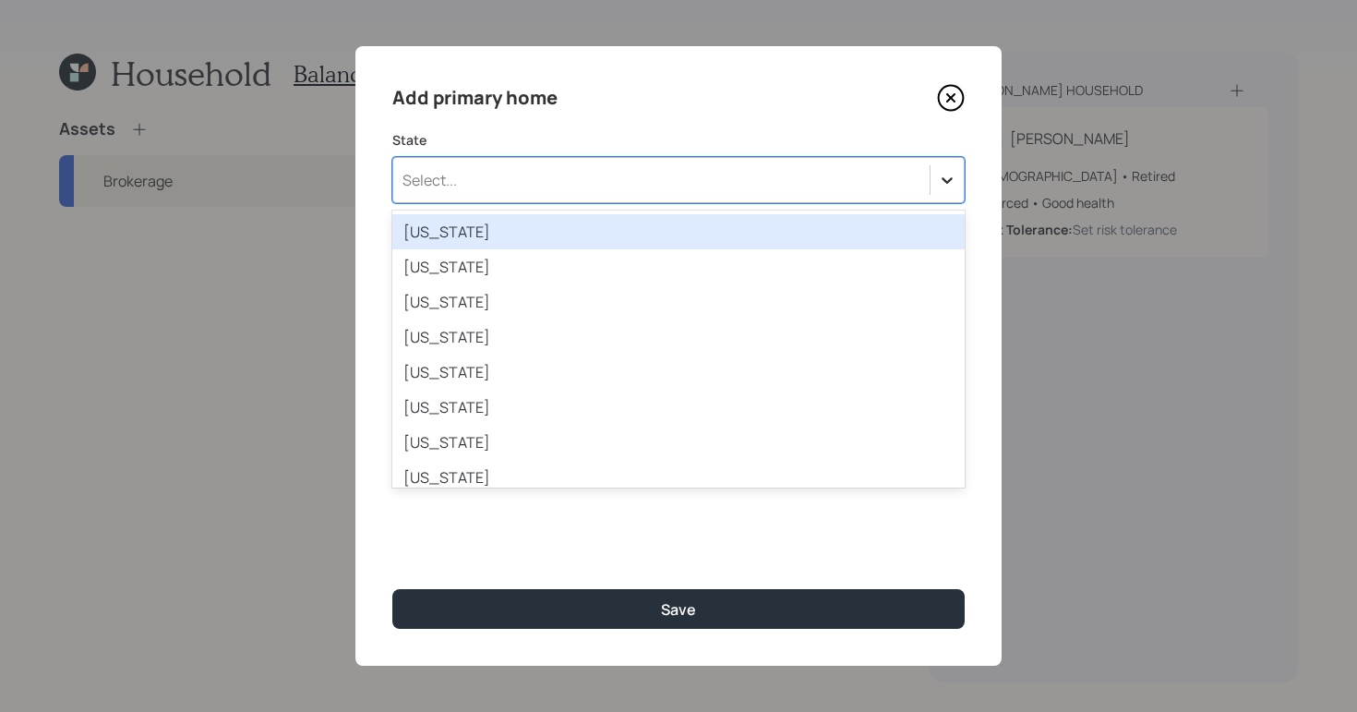
click at [949, 183] on icon at bounding box center [947, 180] width 18 height 18
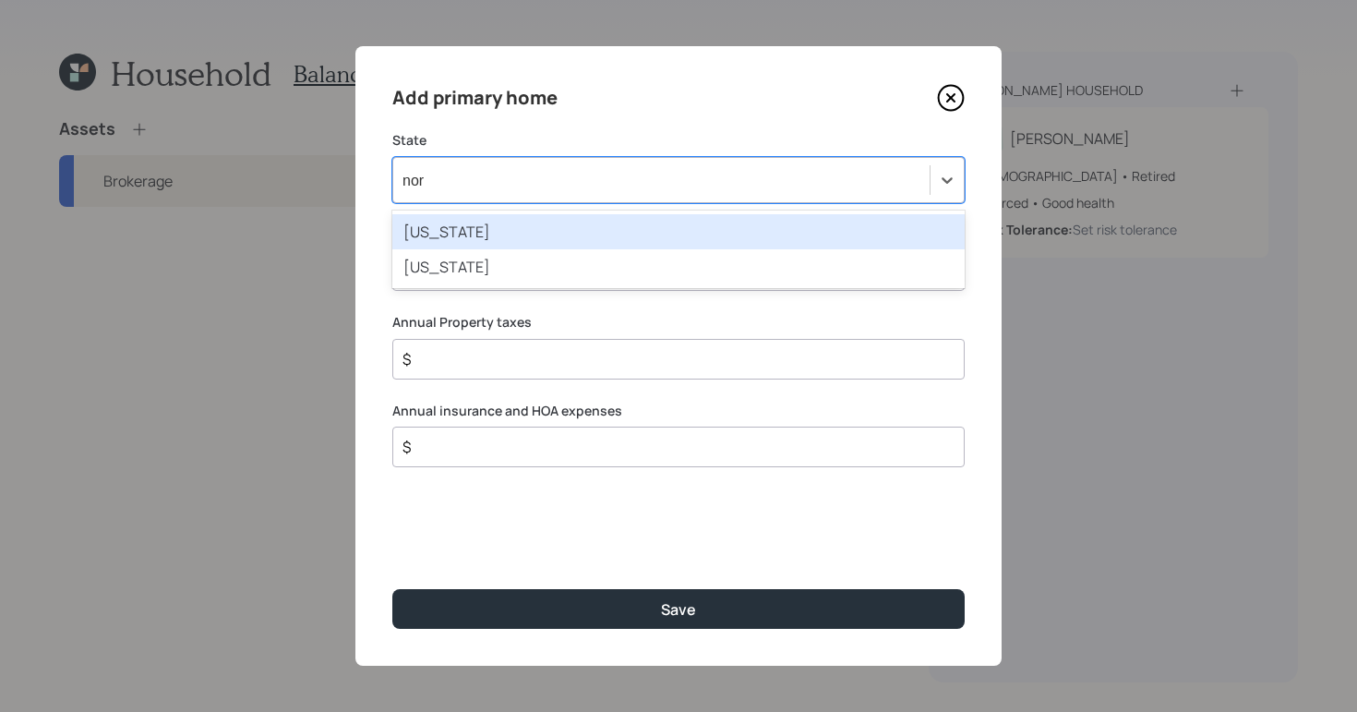
type input "nort"
click at [705, 238] on div "[US_STATE]" at bounding box center [678, 231] width 572 height 35
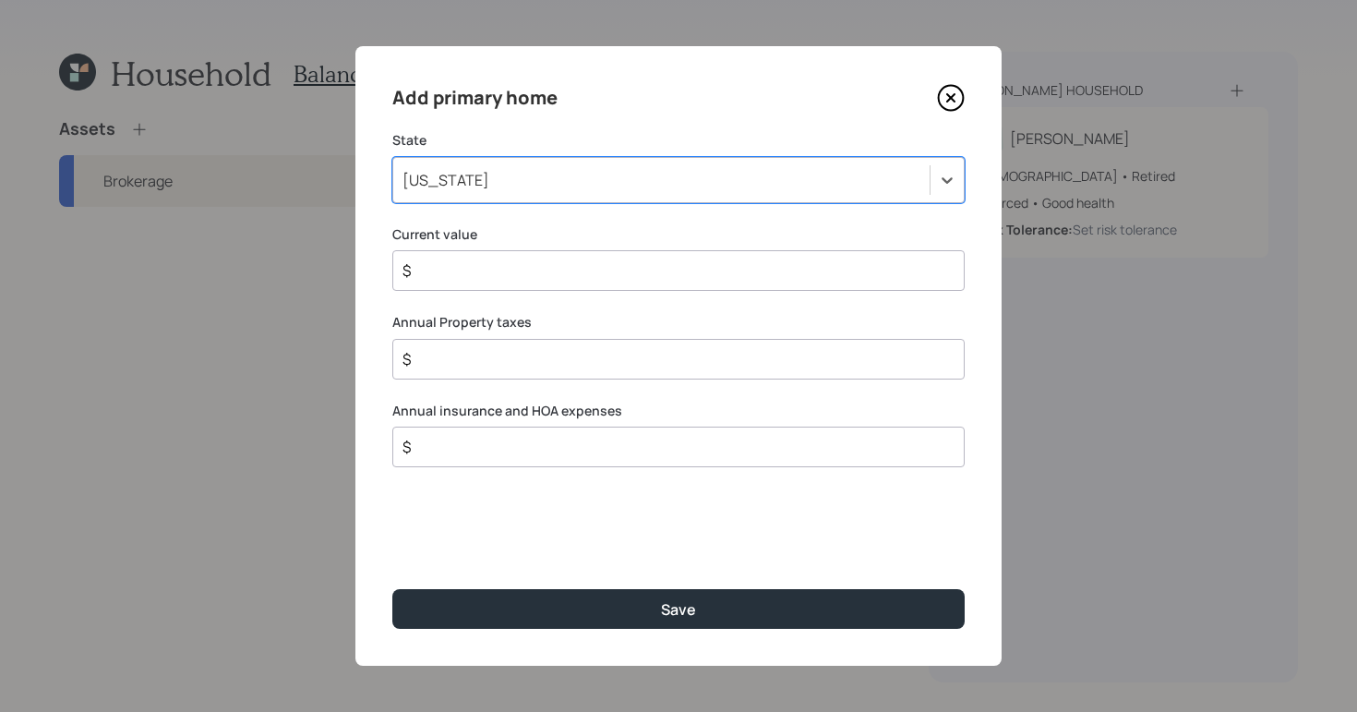
click at [583, 277] on input "$" at bounding box center [671, 270] width 541 height 22
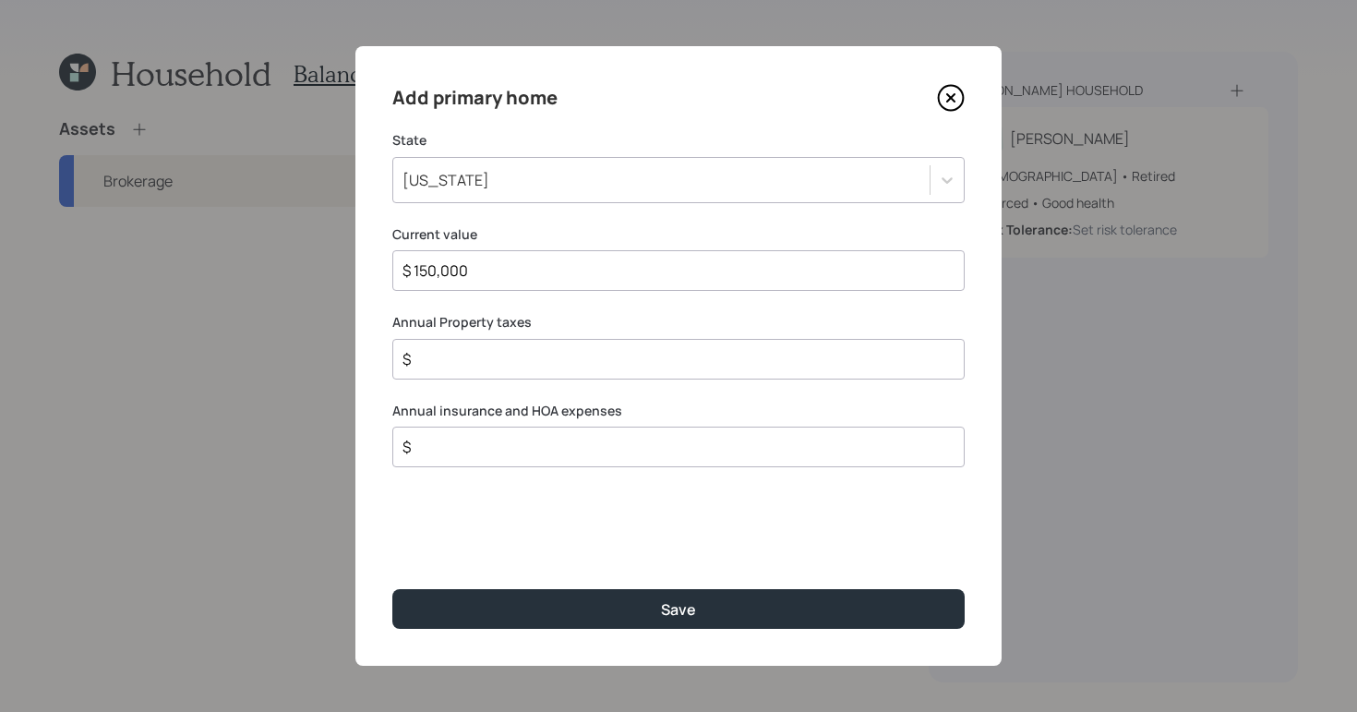
type input "$ 150,000"
click at [490, 363] on input "$" at bounding box center [671, 359] width 541 height 22
type input "$ 800"
click at [470, 439] on input "$" at bounding box center [671, 447] width 541 height 22
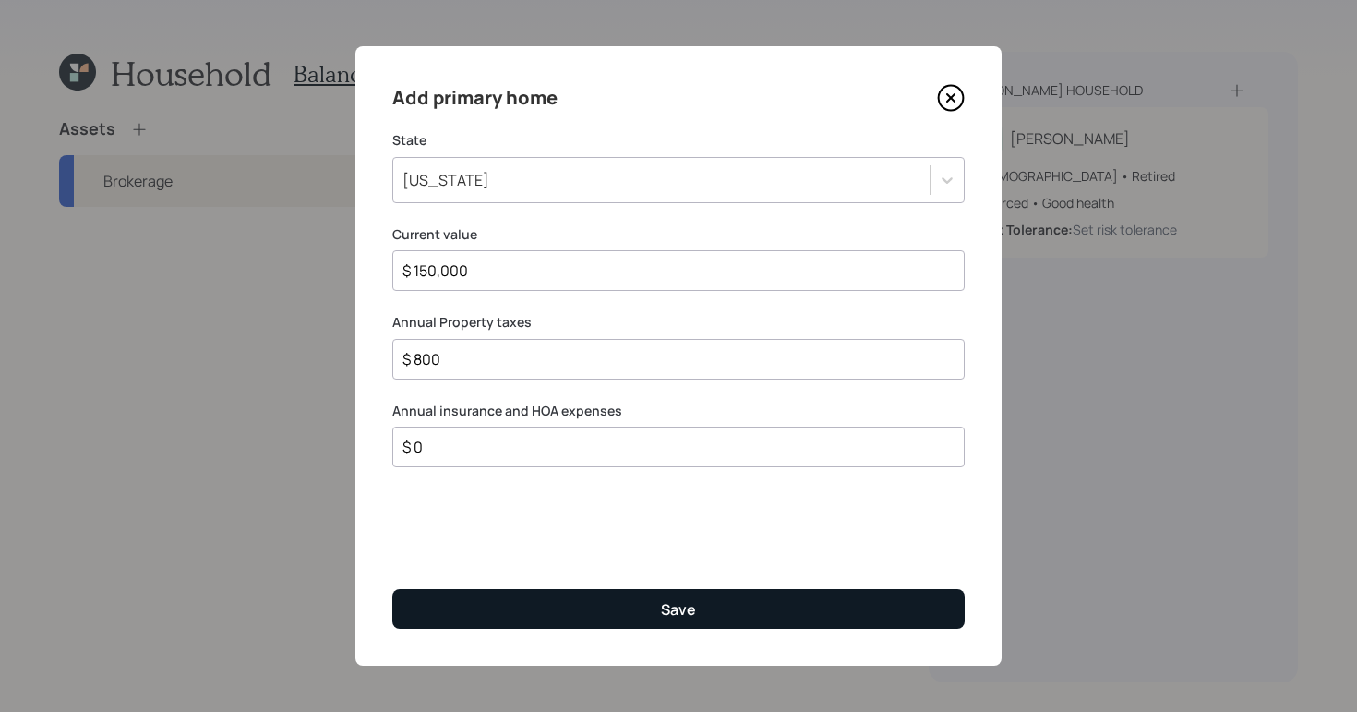
type input "$ 0"
click at [800, 594] on button "Save" at bounding box center [678, 609] width 572 height 40
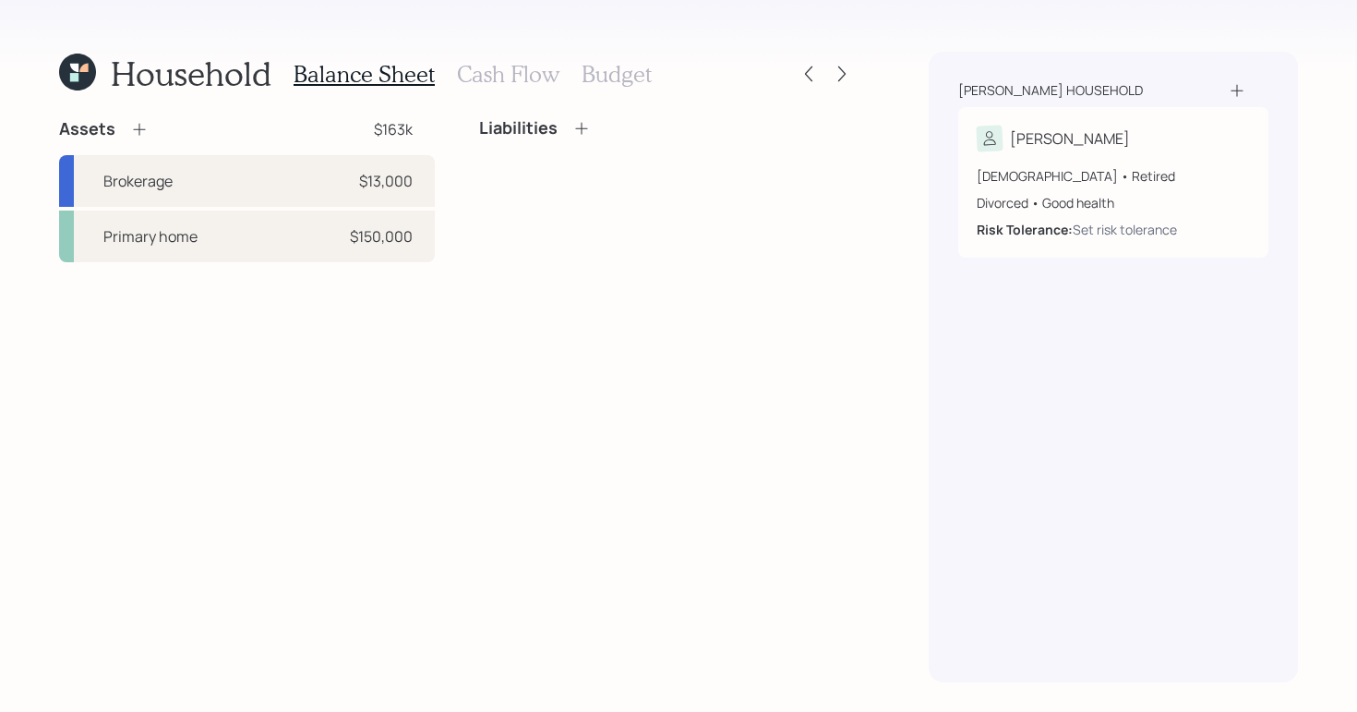
click at [136, 137] on icon at bounding box center [139, 129] width 18 height 18
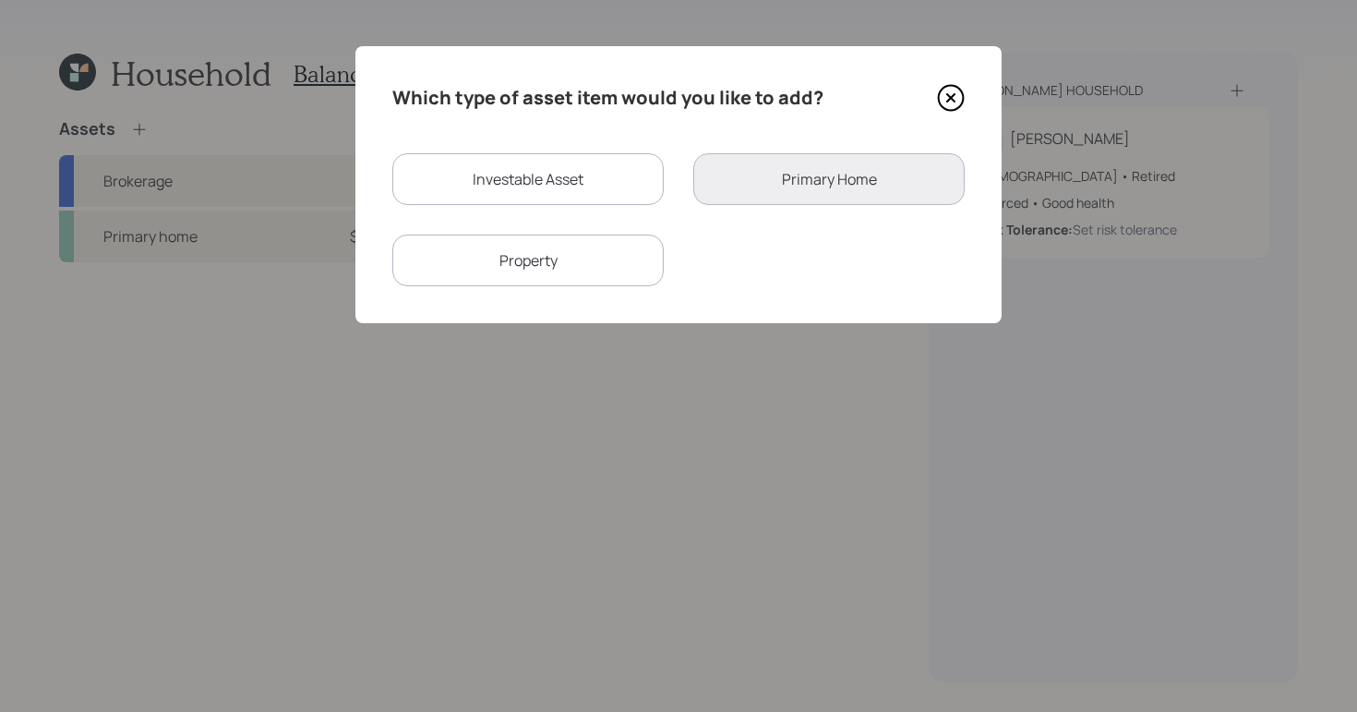
click at [559, 184] on div "Investable Asset" at bounding box center [527, 179] width 271 height 52
select select "taxable"
select select "balanced"
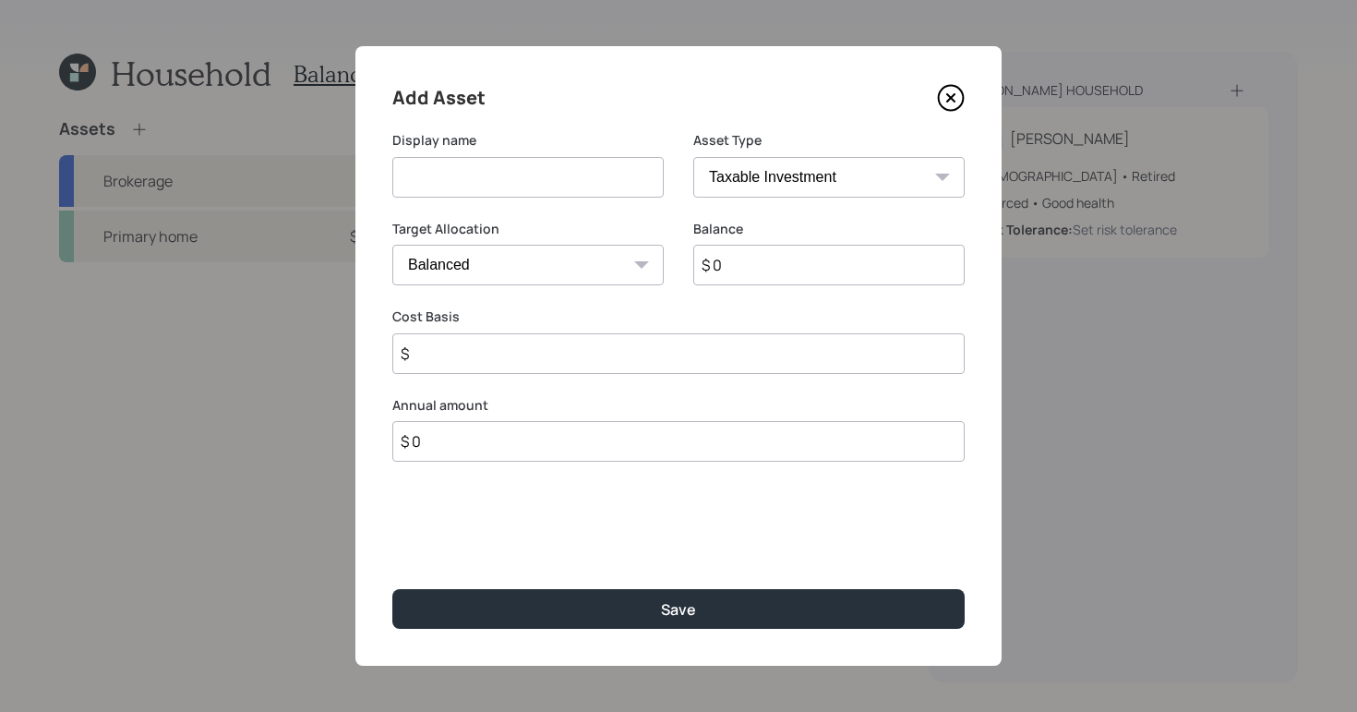
click at [826, 177] on select "SEP [PERSON_NAME] IRA 401(k) [PERSON_NAME] 401(k) 403(b) [PERSON_NAME] 403(b) 4…" at bounding box center [828, 177] width 271 height 41
select select "cash"
click at [693, 157] on select "SEP [PERSON_NAME] IRA 401(k) [PERSON_NAME] 401(k) 403(b) [PERSON_NAME] 403(b) 4…" at bounding box center [828, 177] width 271 height 41
type input "$"
click at [494, 182] on input at bounding box center [527, 177] width 271 height 41
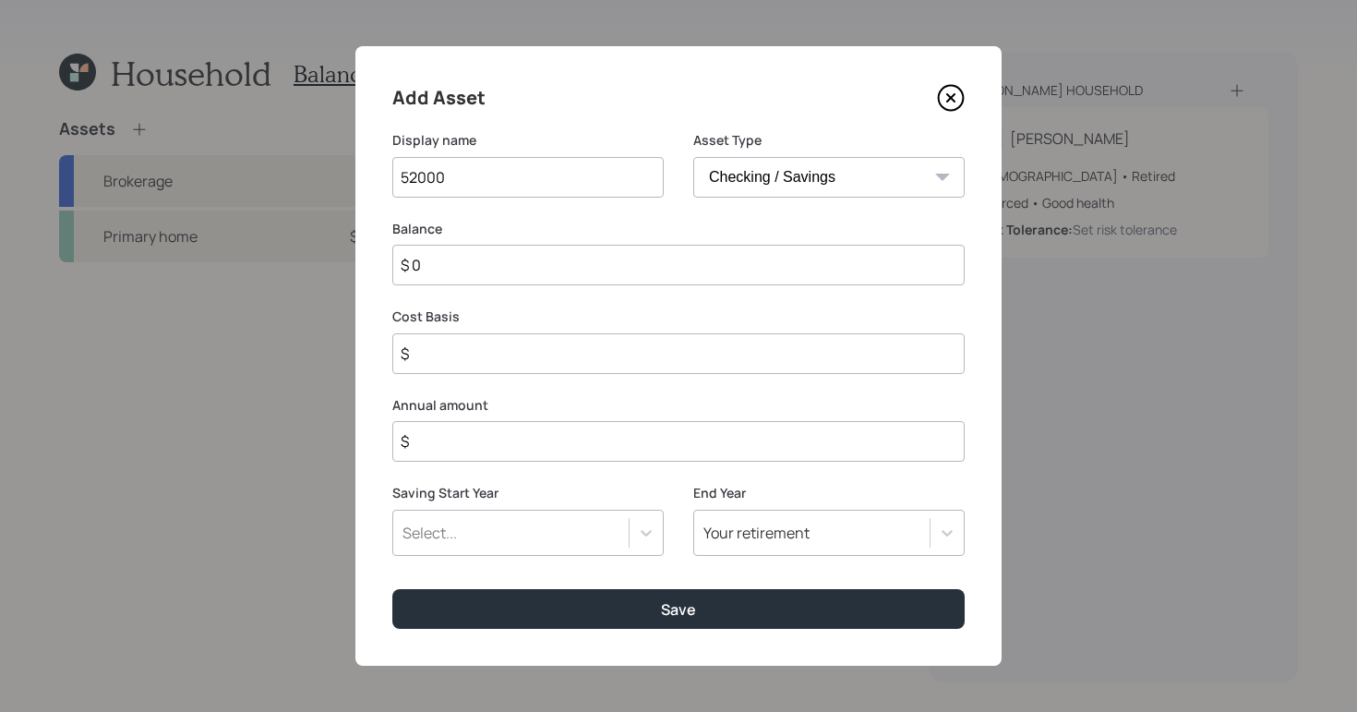
type input "52000"
click at [527, 269] on input "$ 0" at bounding box center [678, 265] width 572 height 41
type input "$"
type input "$ 5"
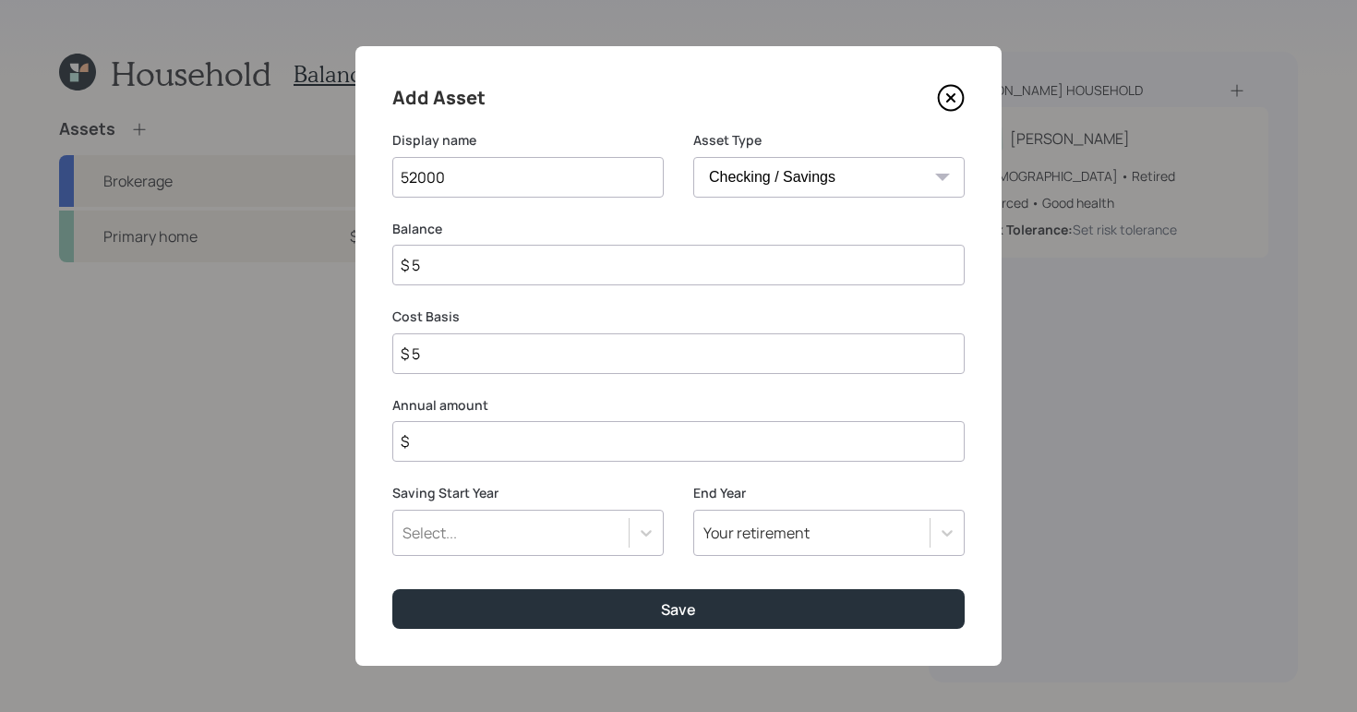
type input "$ 52"
type input "$ 520"
type input "$ 5,200"
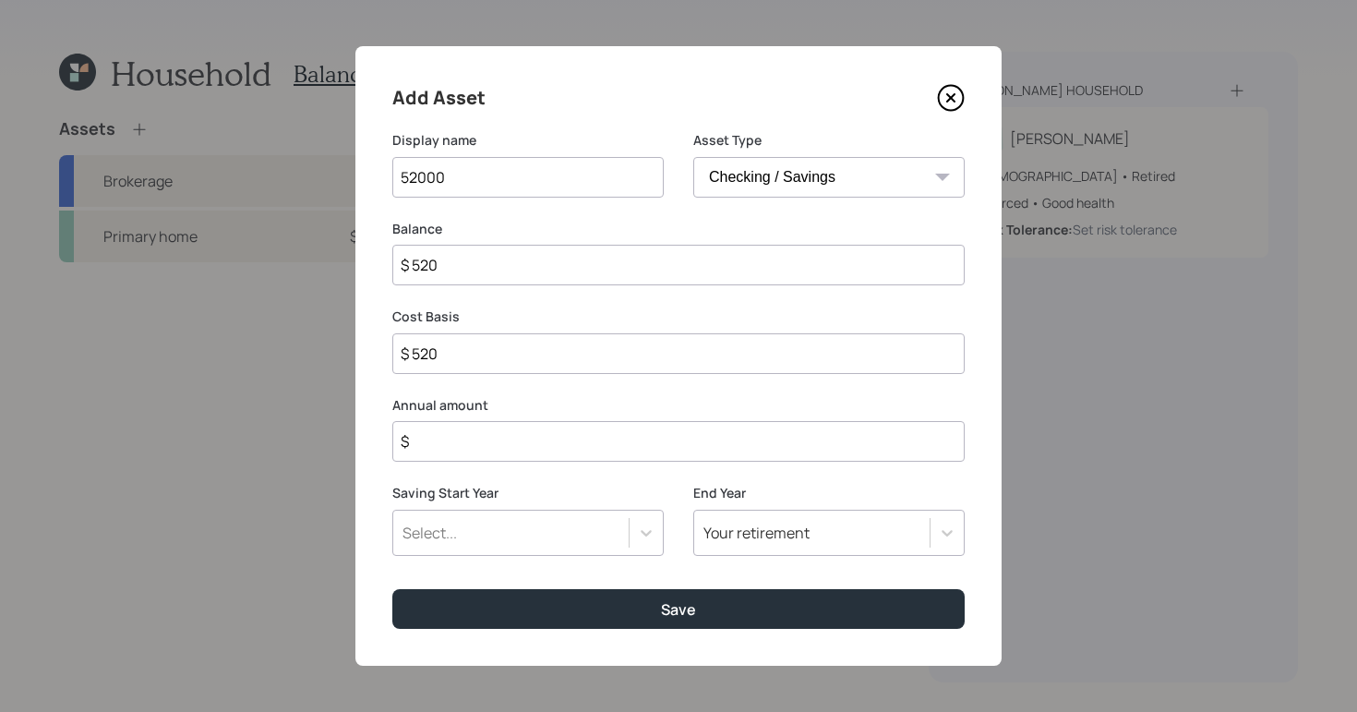
type input "$ 5,200"
type input "$ 52,000"
drag, startPoint x: 508, startPoint y: 189, endPoint x: 212, endPoint y: 179, distance: 295.6
click at [212, 179] on div "Add Asset Display name 52000 Asset Type SEP [PERSON_NAME] IRA 401(k) [PERSON_NA…" at bounding box center [678, 356] width 1357 height 712
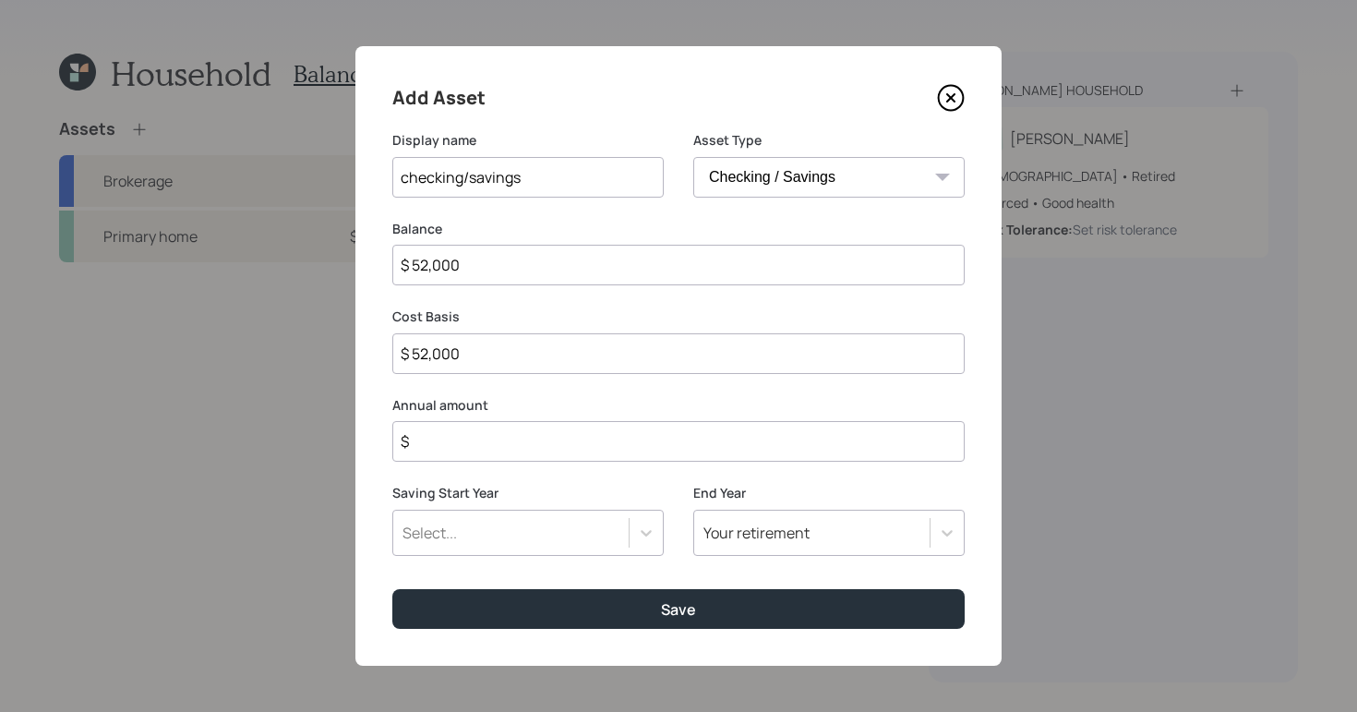
type input "checking/savings"
click at [524, 448] on input "$" at bounding box center [678, 441] width 572 height 41
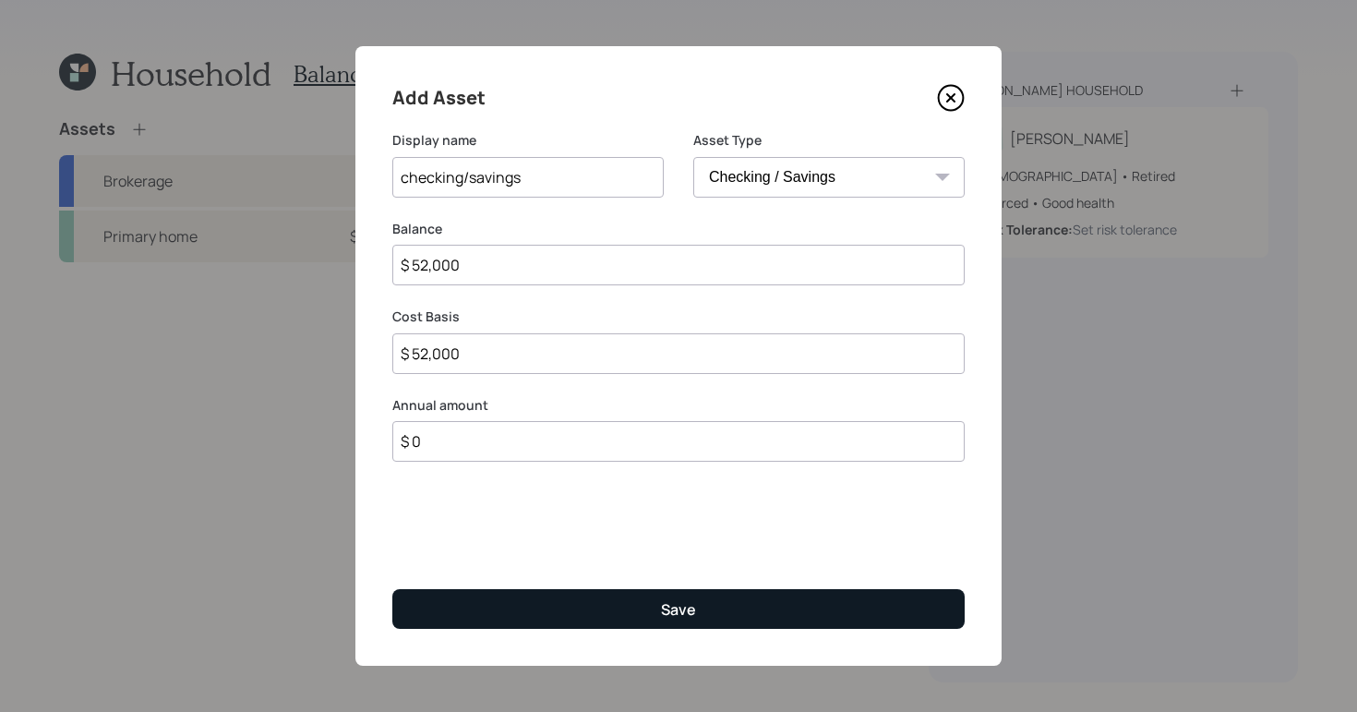
type input "$ 0"
click at [687, 608] on div "Save" at bounding box center [678, 609] width 35 height 20
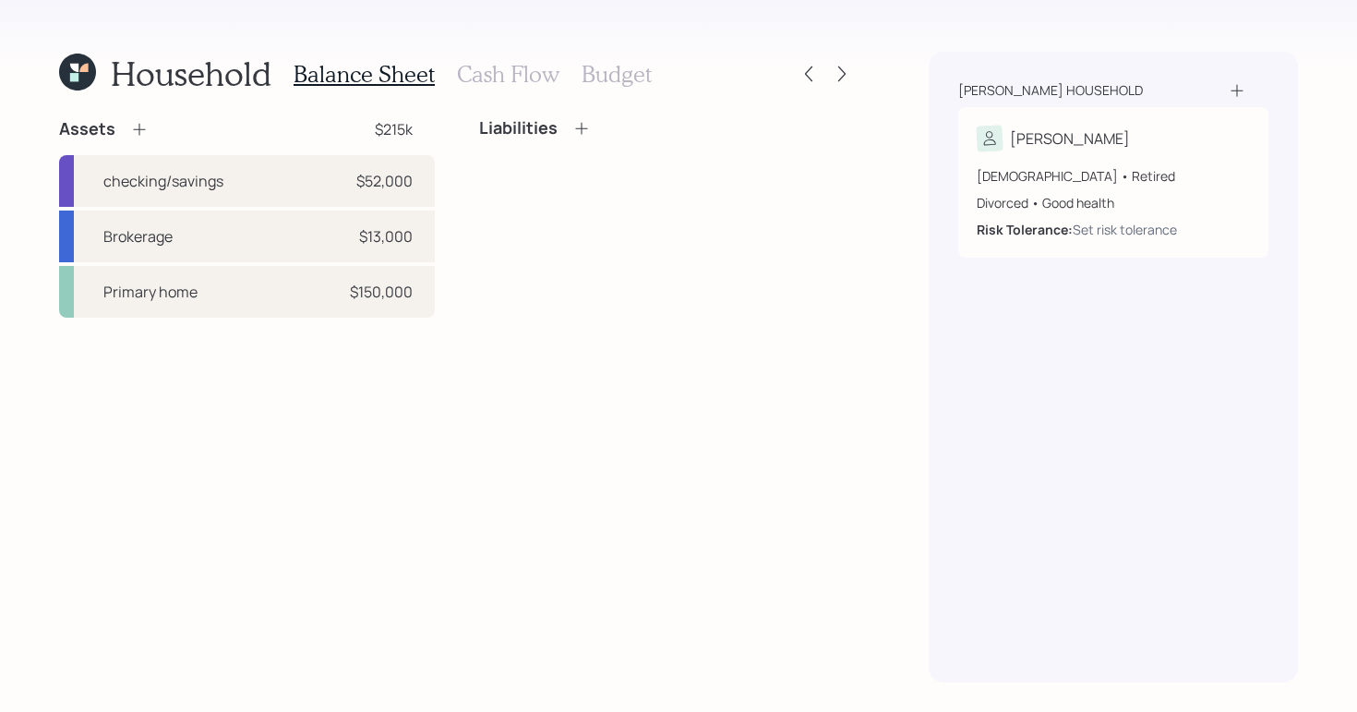
click at [580, 126] on icon at bounding box center [581, 128] width 18 height 18
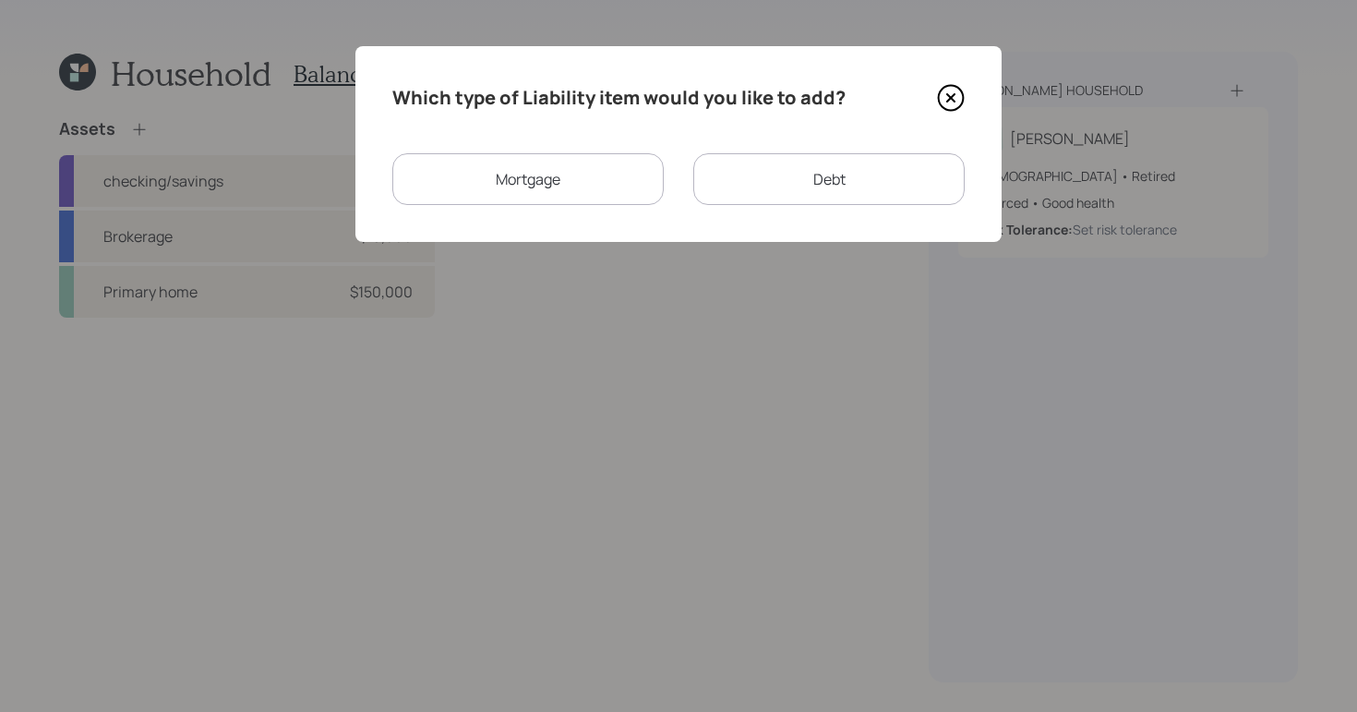
click at [590, 170] on div "Mortgage" at bounding box center [527, 179] width 271 height 52
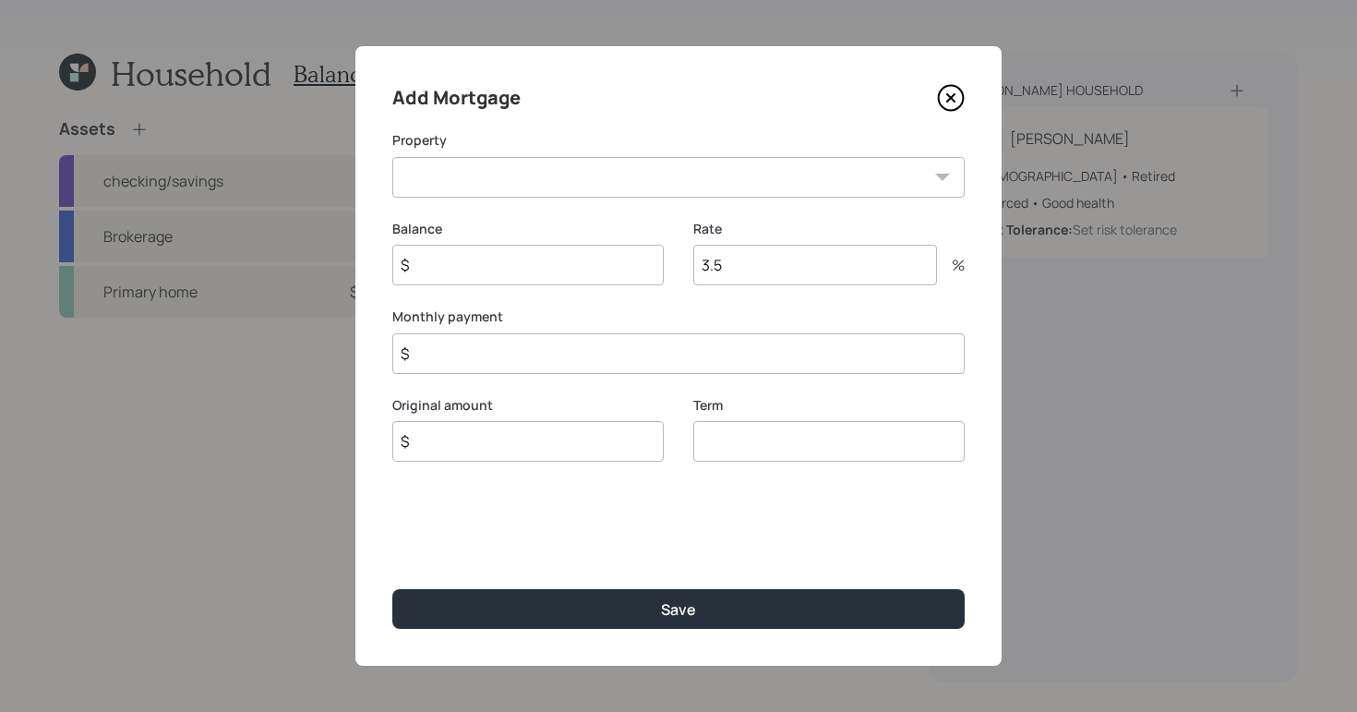
click at [890, 159] on select "NC Primary home" at bounding box center [678, 177] width 572 height 41
click at [960, 94] on icon at bounding box center [951, 98] width 28 height 28
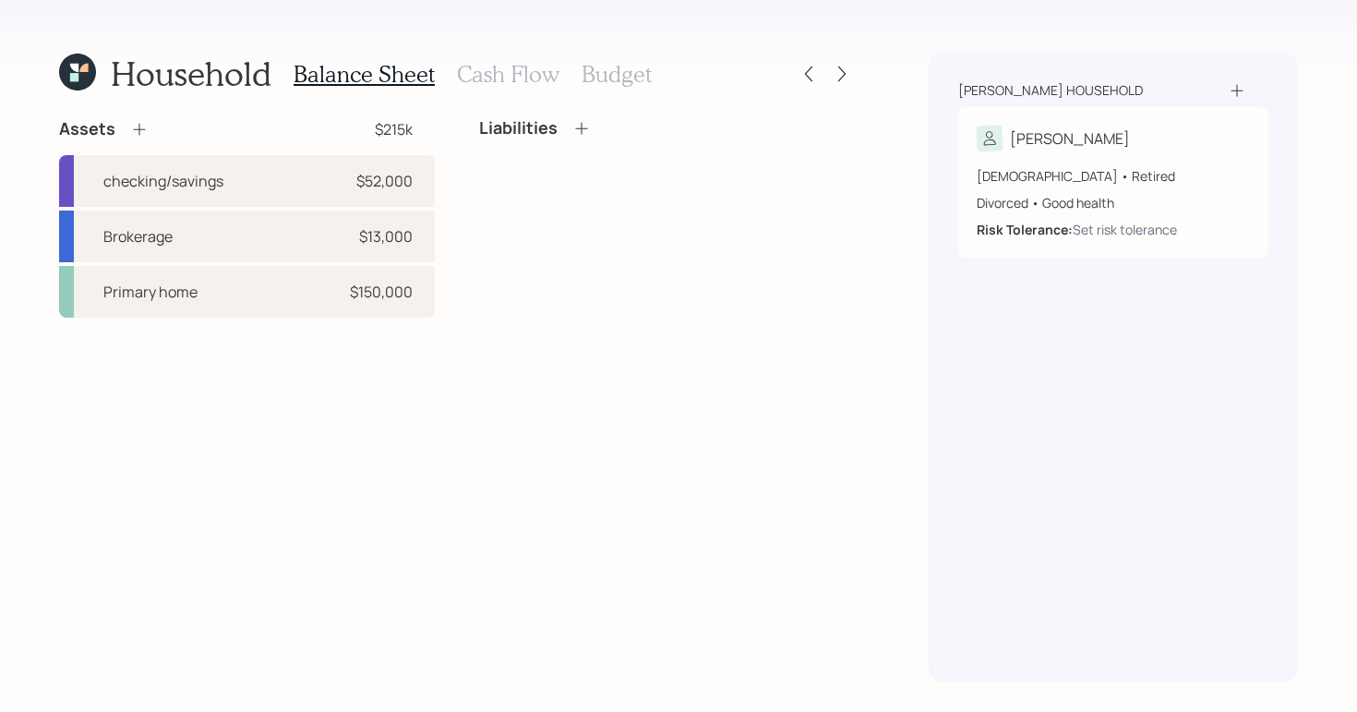
click at [585, 127] on icon at bounding box center [581, 128] width 12 height 12
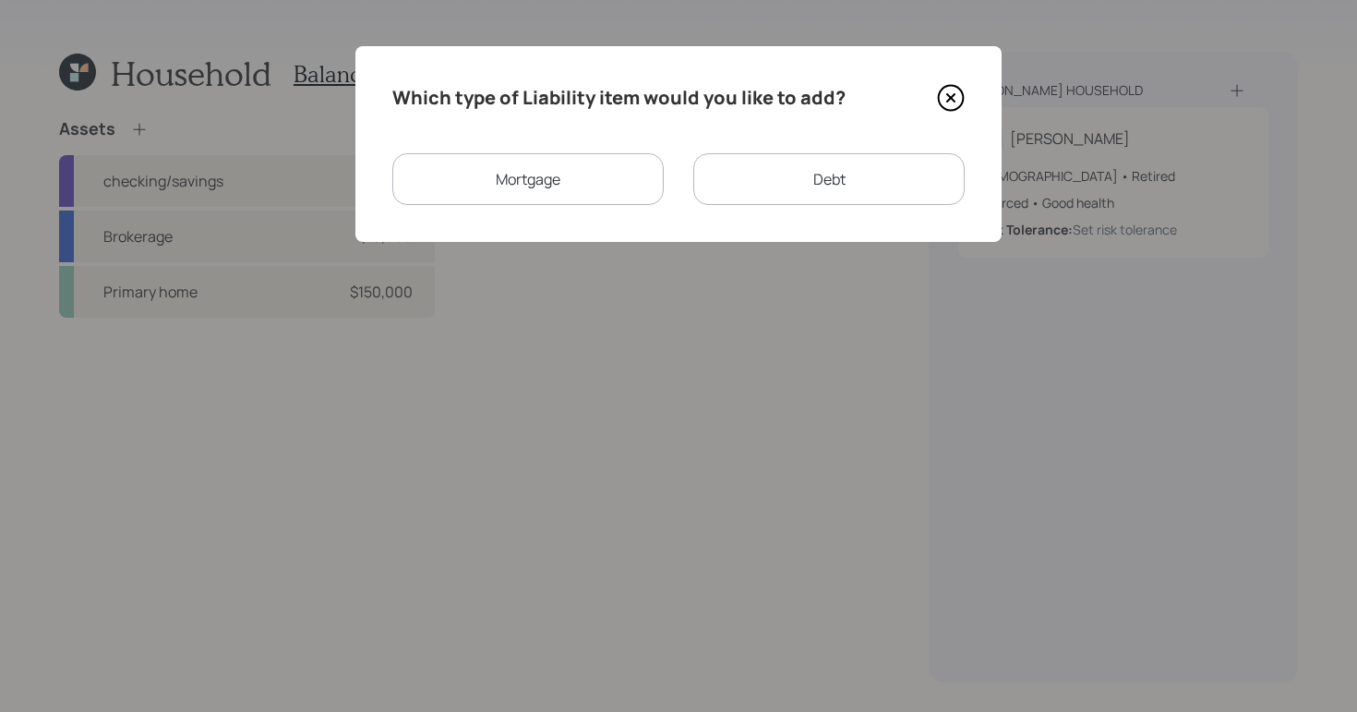
click at [826, 191] on div "Debt" at bounding box center [828, 179] width 271 height 52
select select "credit_card"
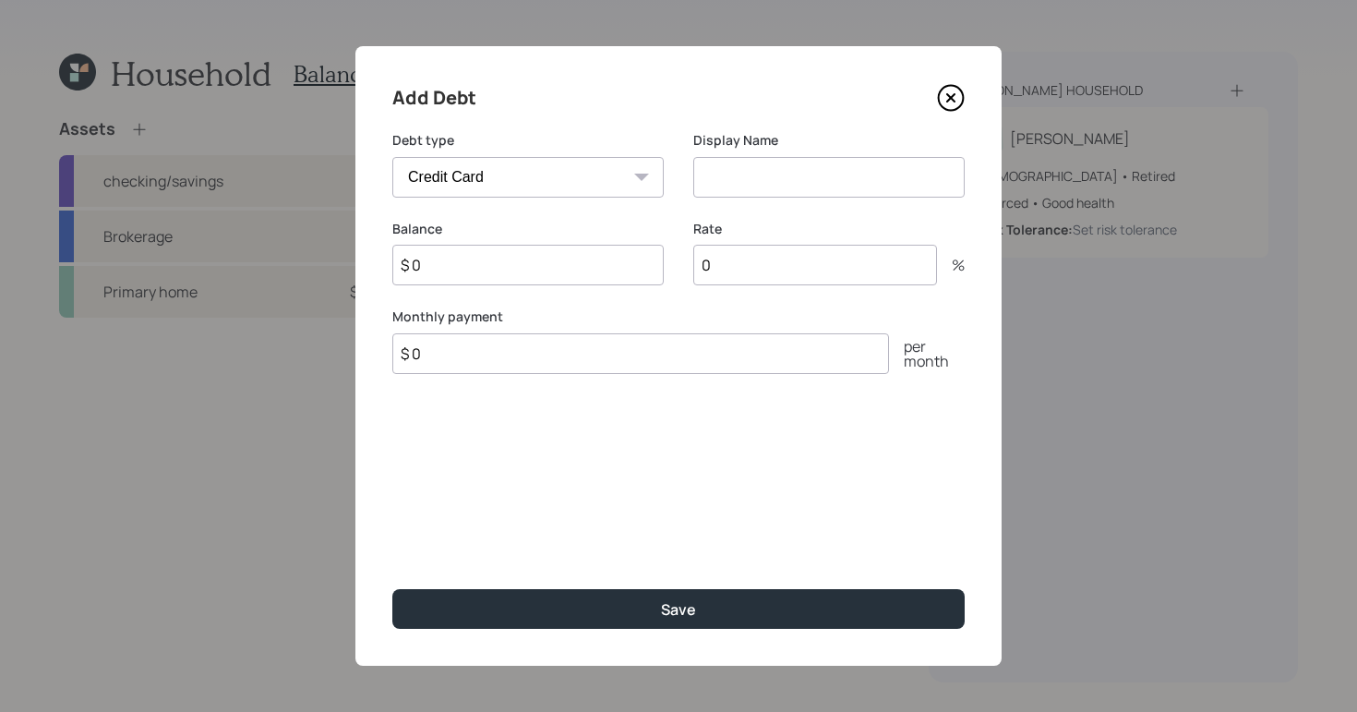
click at [824, 174] on input at bounding box center [828, 177] width 271 height 41
type input "Citi CC"
click at [570, 274] on input "$ 0" at bounding box center [527, 265] width 271 height 41
type input "$ 200"
click at [745, 275] on input "0" at bounding box center [815, 265] width 244 height 41
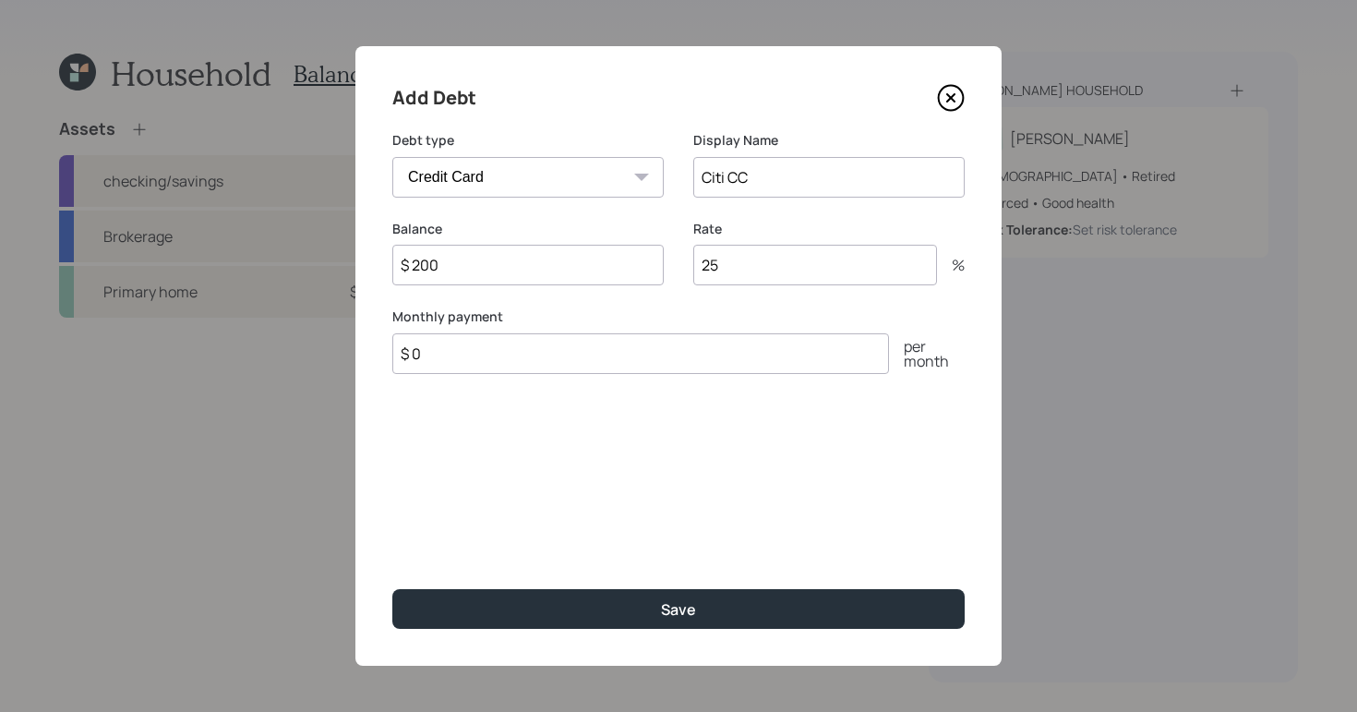
type input "25"
click at [726, 364] on input "$ 0" at bounding box center [640, 353] width 497 height 41
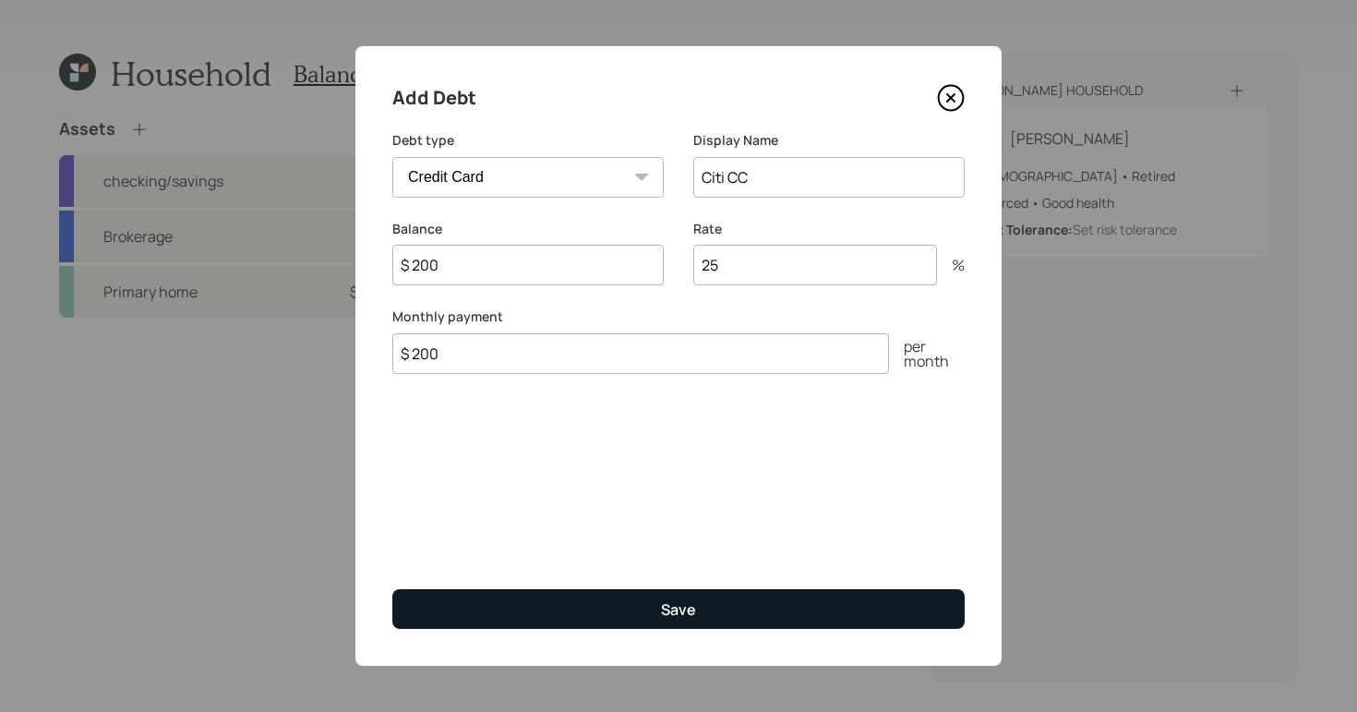
type input "$ 200"
click at [711, 613] on button "Save" at bounding box center [678, 609] width 572 height 40
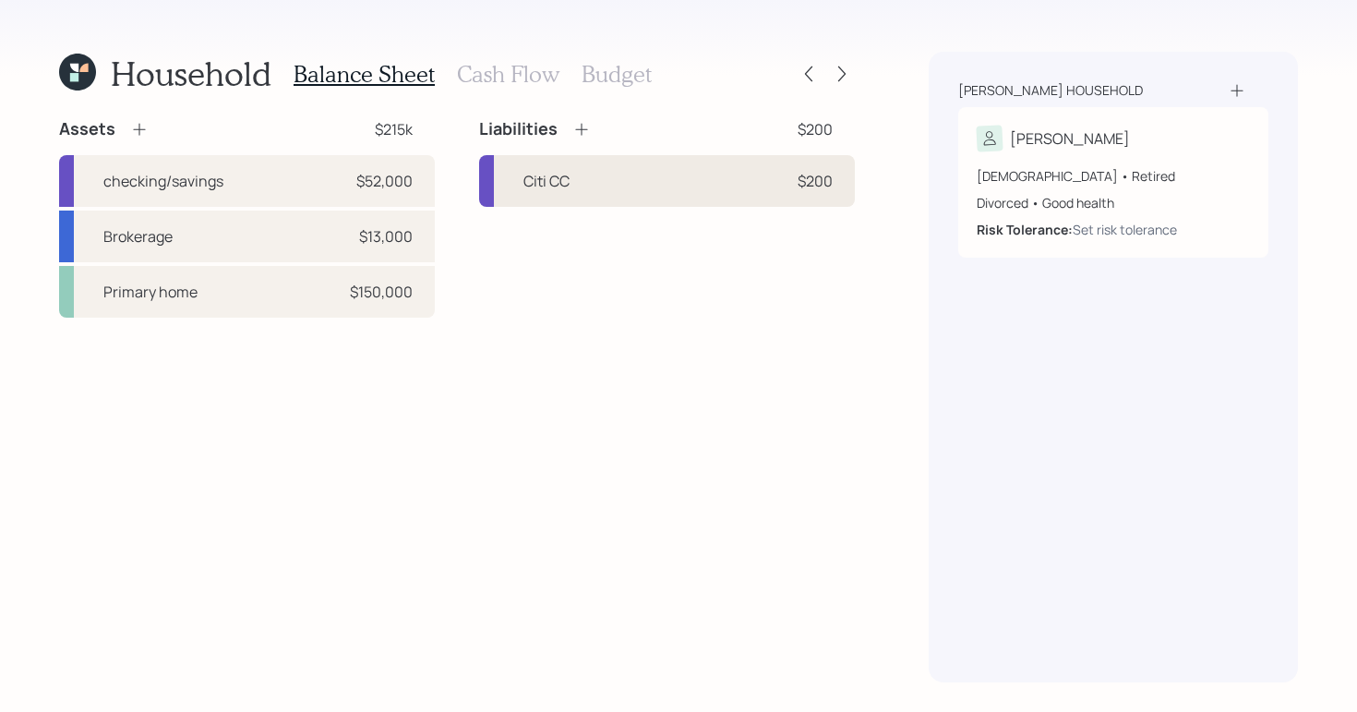
click at [621, 186] on div "Citi CC $200" at bounding box center [667, 181] width 376 height 52
select select "credit_card"
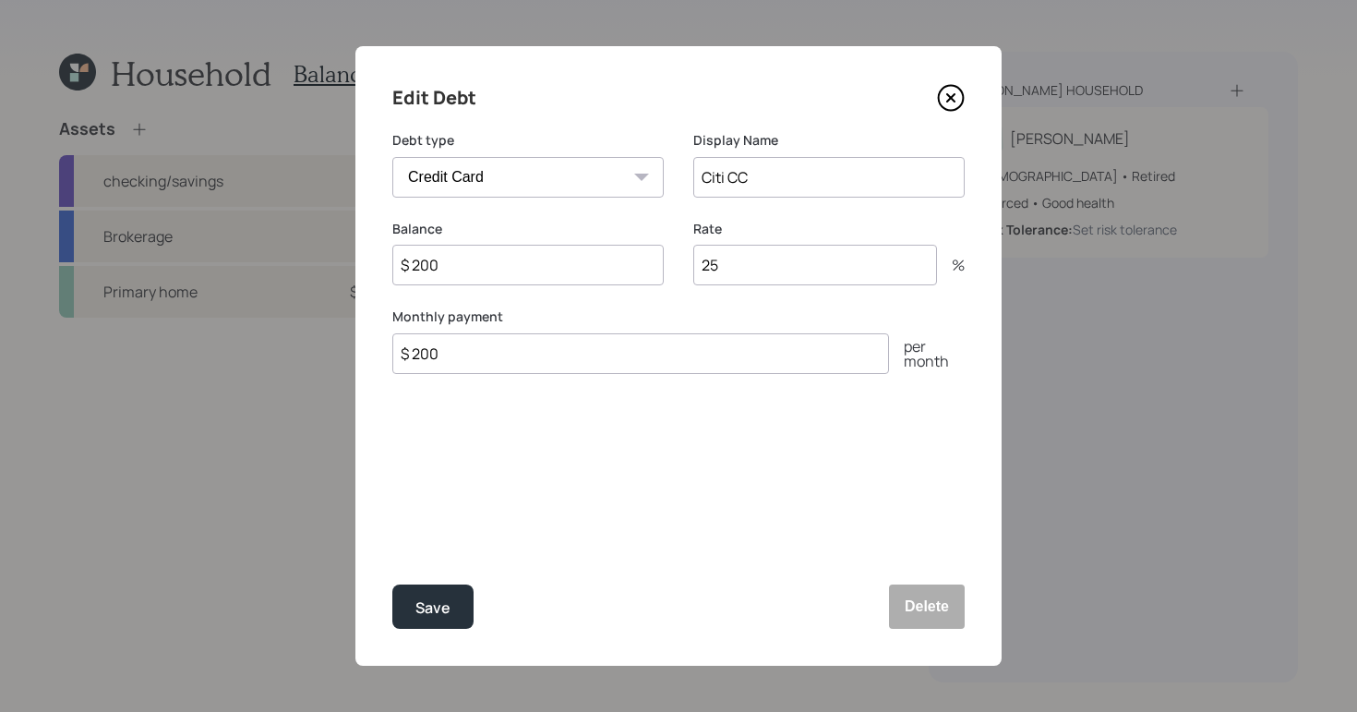
click at [445, 271] on input "$ 200" at bounding box center [527, 265] width 271 height 41
type input "$ 2,200"
click at [432, 602] on div "Save" at bounding box center [432, 607] width 35 height 25
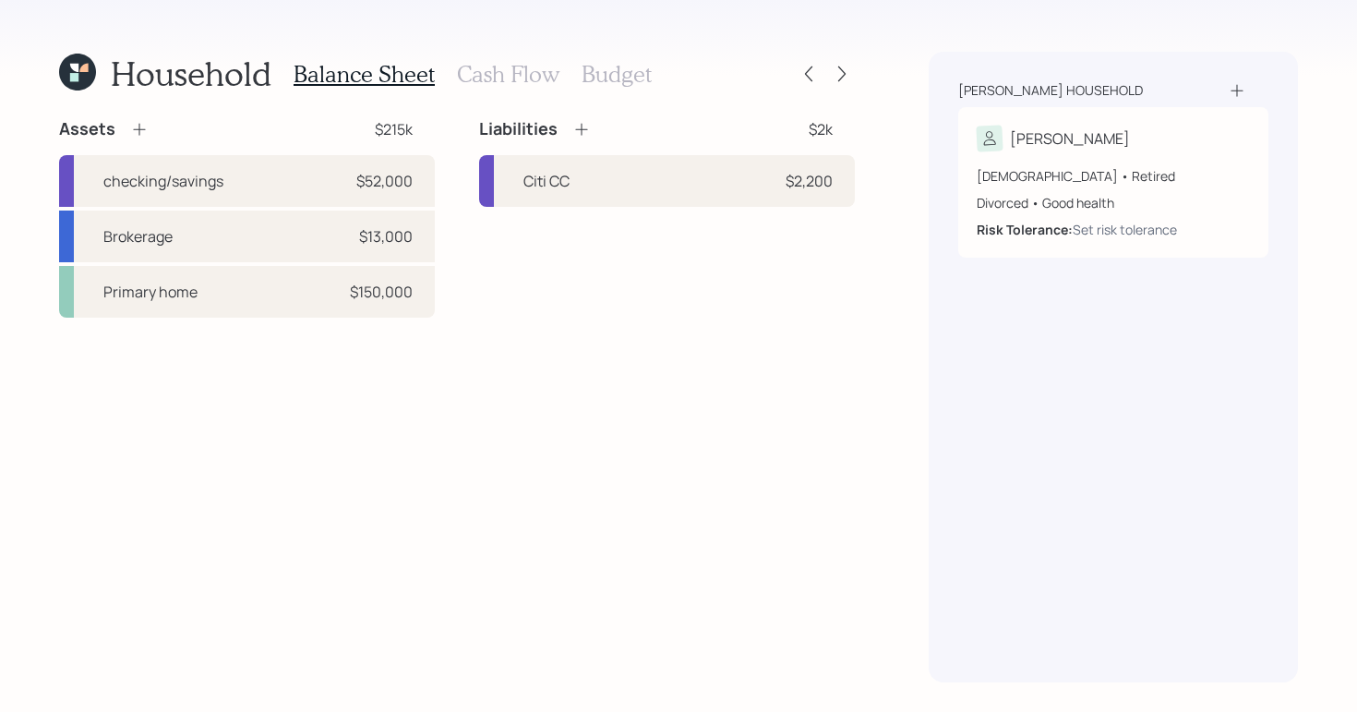
click at [578, 129] on icon at bounding box center [581, 129] width 18 height 18
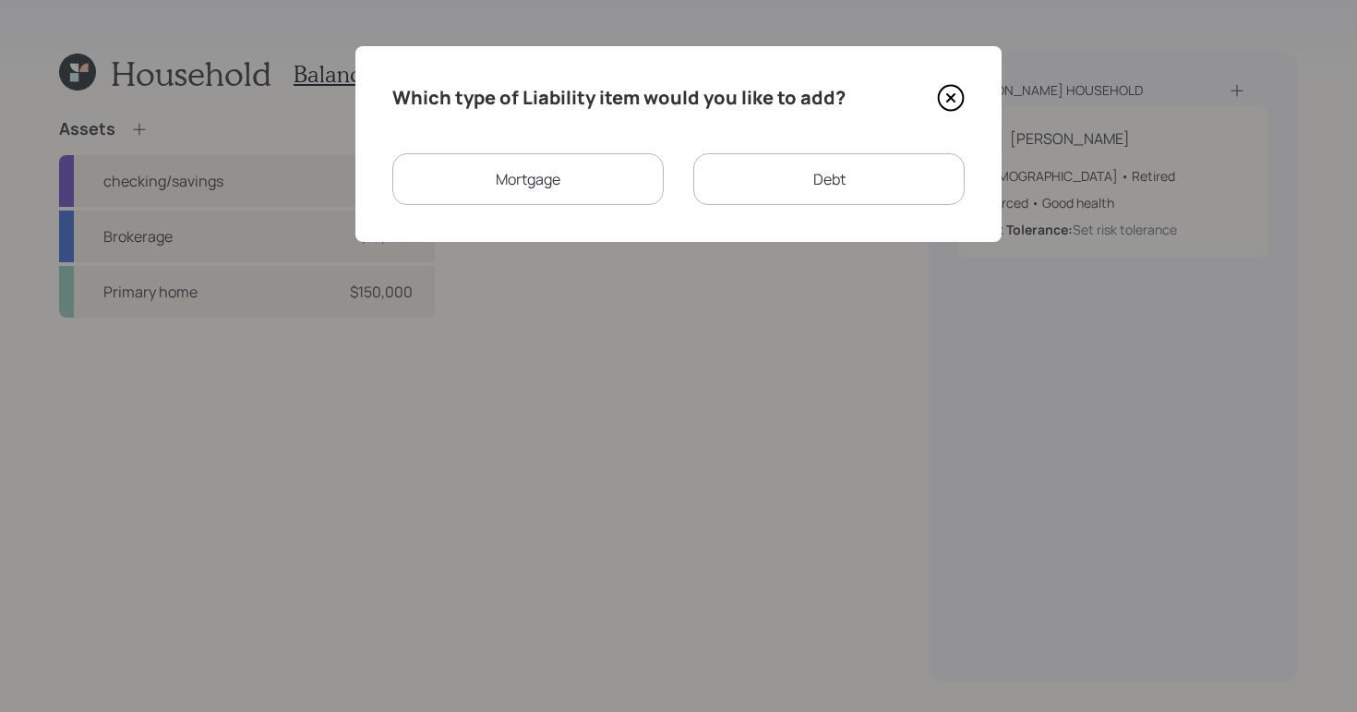
click at [817, 195] on div "Debt" at bounding box center [828, 179] width 271 height 52
select select "credit_card"
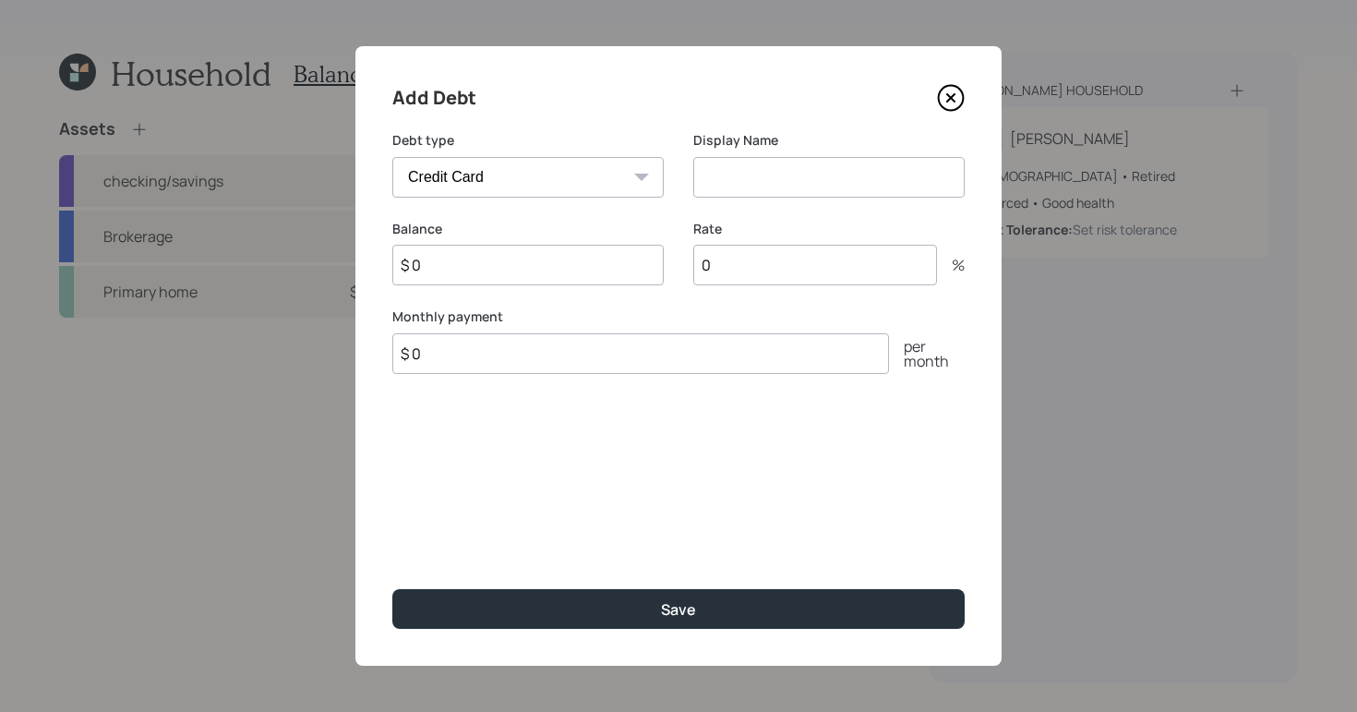
click at [730, 164] on input at bounding box center [828, 177] width 271 height 41
type input "CC"
click at [502, 275] on input "$ 0" at bounding box center [527, 265] width 271 height 41
type input "$ 1,000"
click at [748, 280] on input "0" at bounding box center [815, 265] width 244 height 41
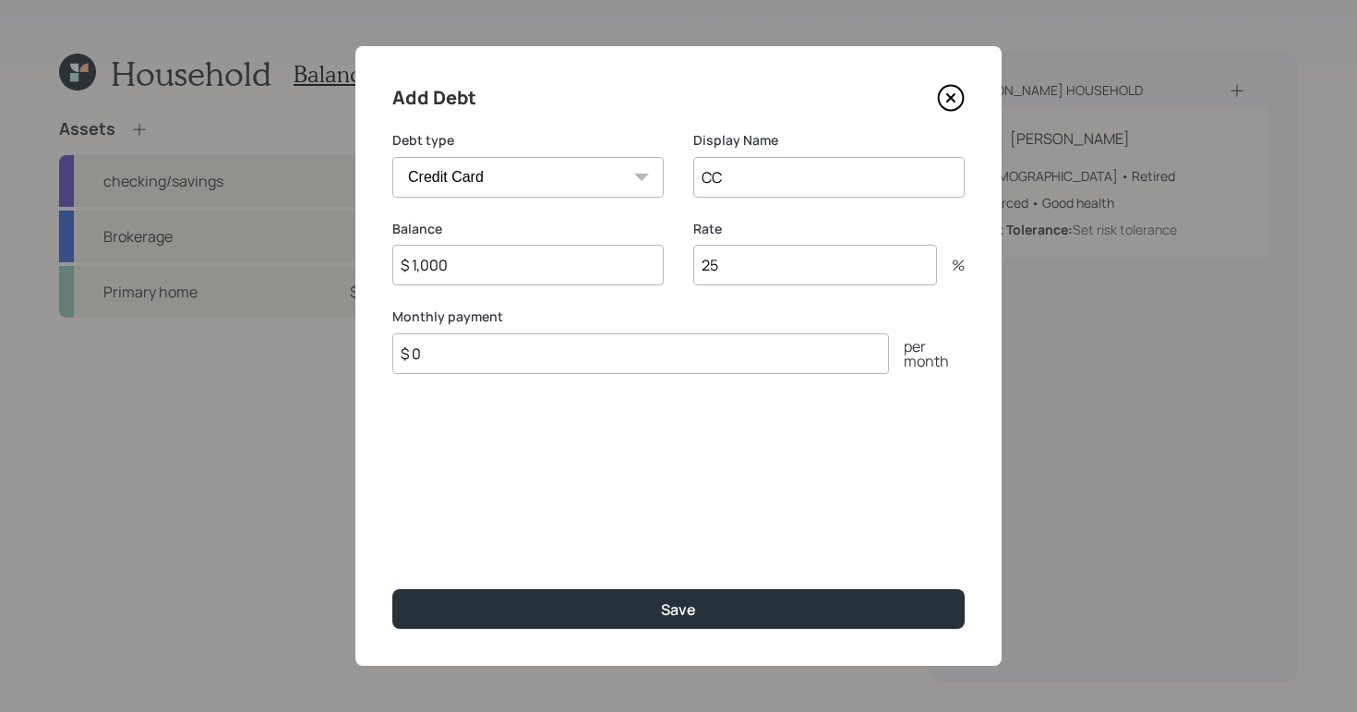
type input "25"
click at [597, 364] on input "$ 0" at bounding box center [640, 353] width 497 height 41
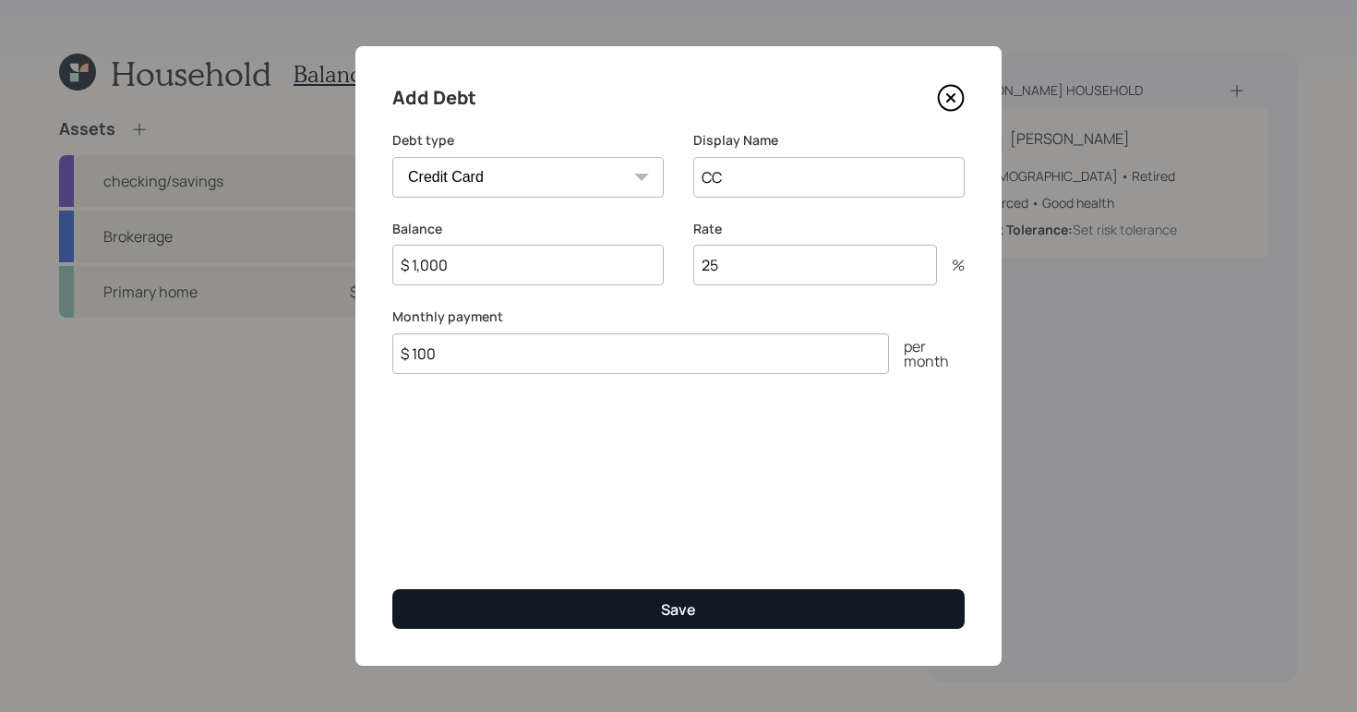
type input "$ 100"
click at [688, 619] on div "Save" at bounding box center [678, 609] width 35 height 20
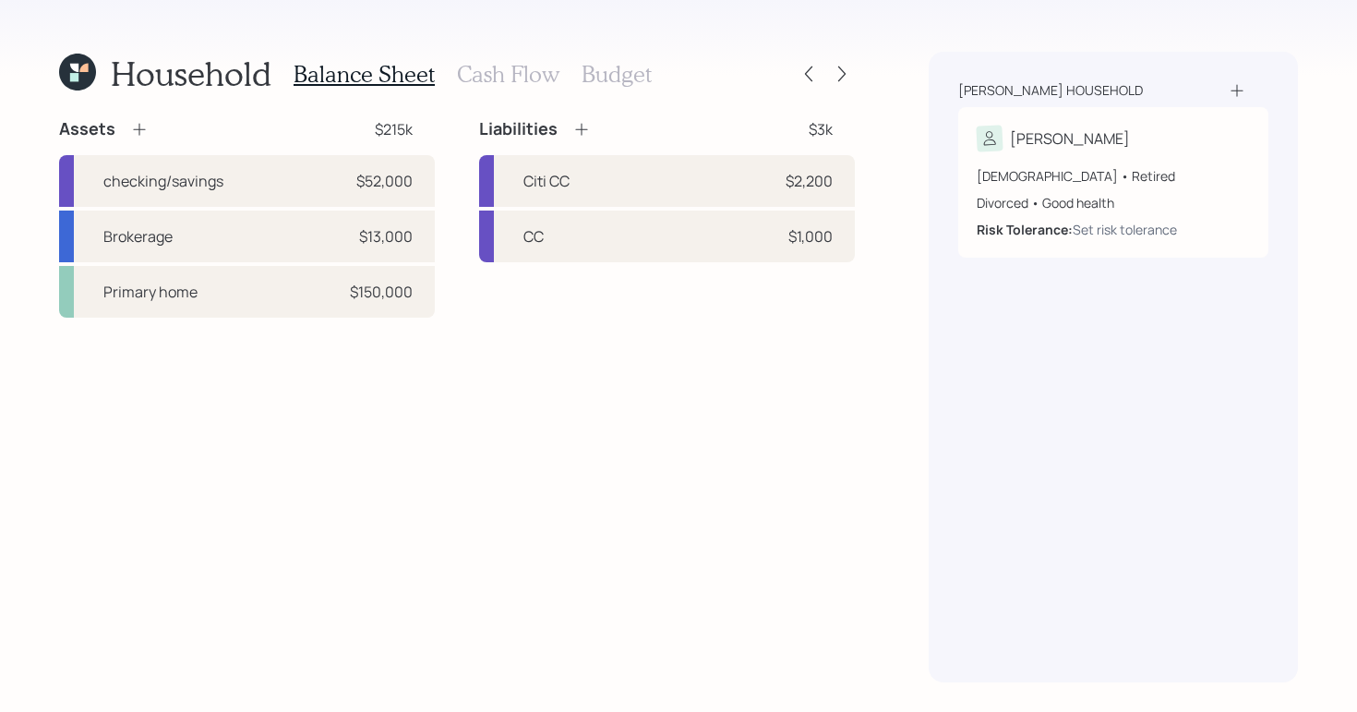
click at [489, 78] on h3 "Cash Flow" at bounding box center [508, 74] width 102 height 27
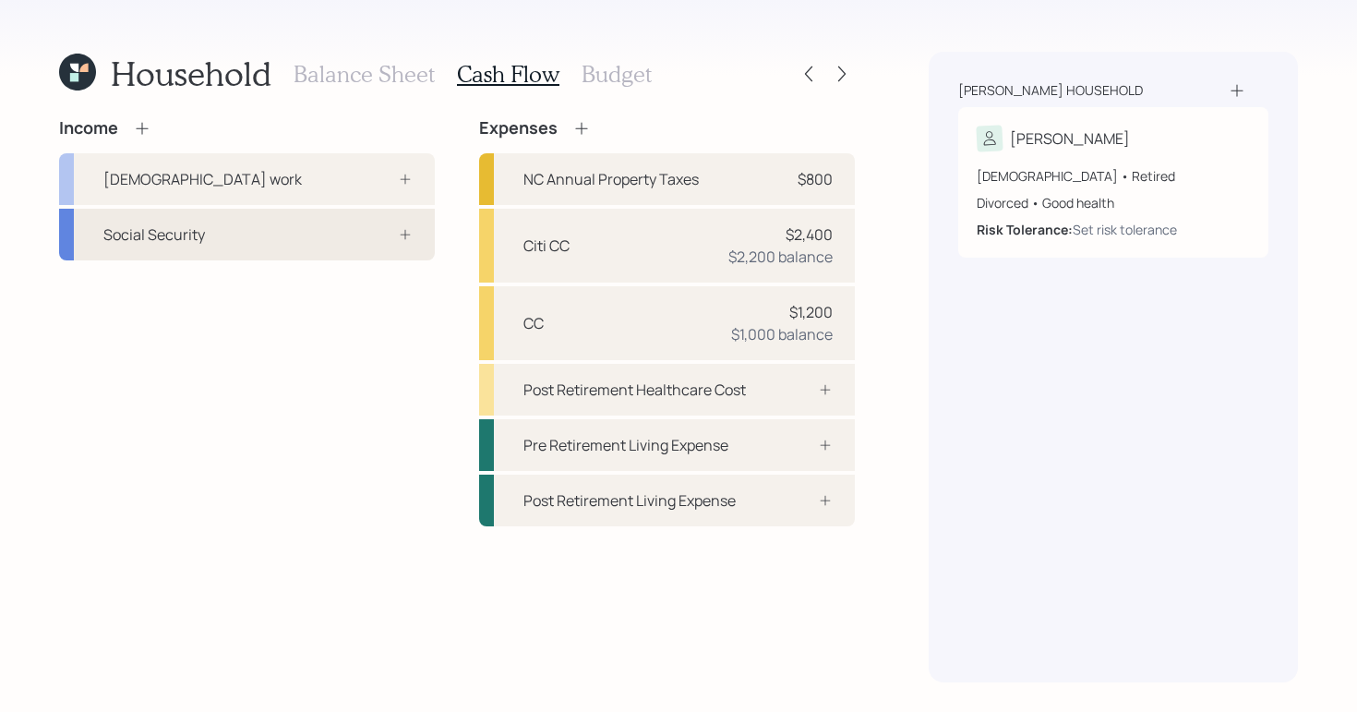
click at [418, 227] on div "Social Security" at bounding box center [247, 235] width 376 height 52
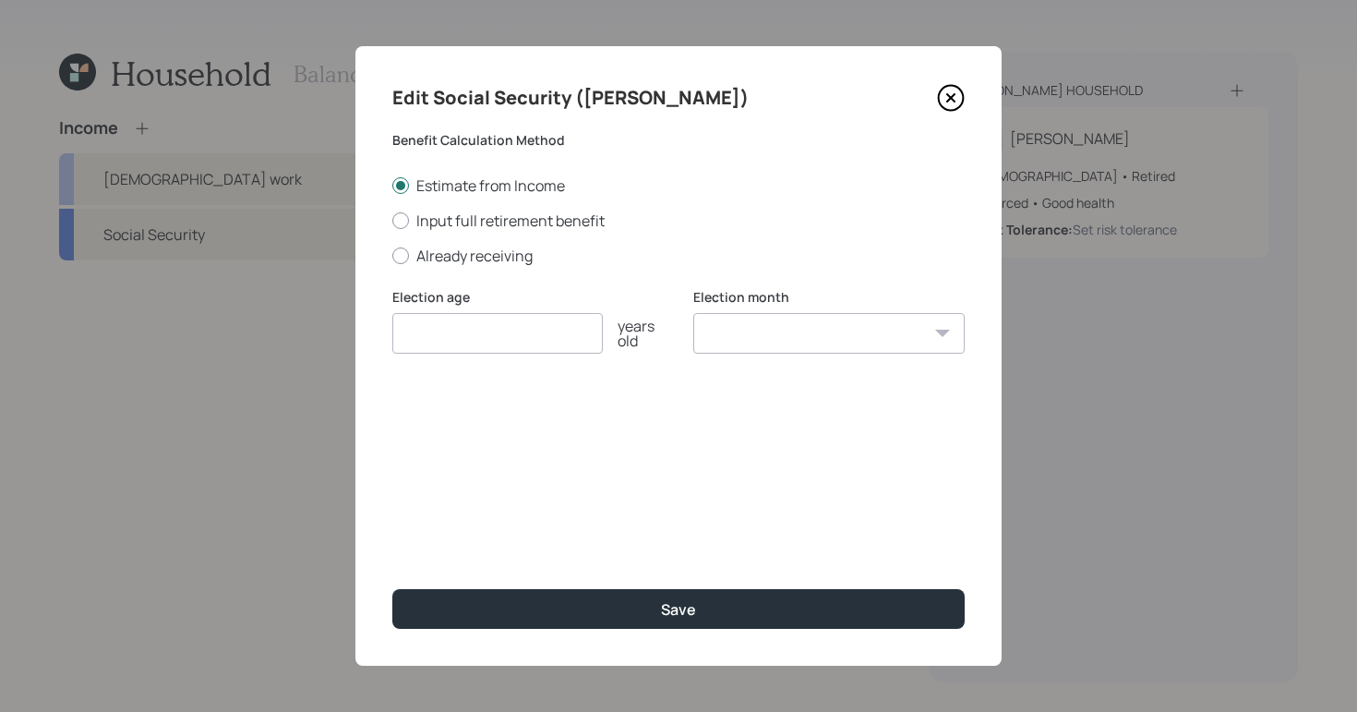
click at [481, 331] on input "number" at bounding box center [497, 333] width 210 height 41
type input "65"
click at [402, 220] on div at bounding box center [400, 220] width 17 height 17
click at [392, 220] on input "Input full retirement benefit" at bounding box center [391, 220] width 1 height 1
radio input "true"
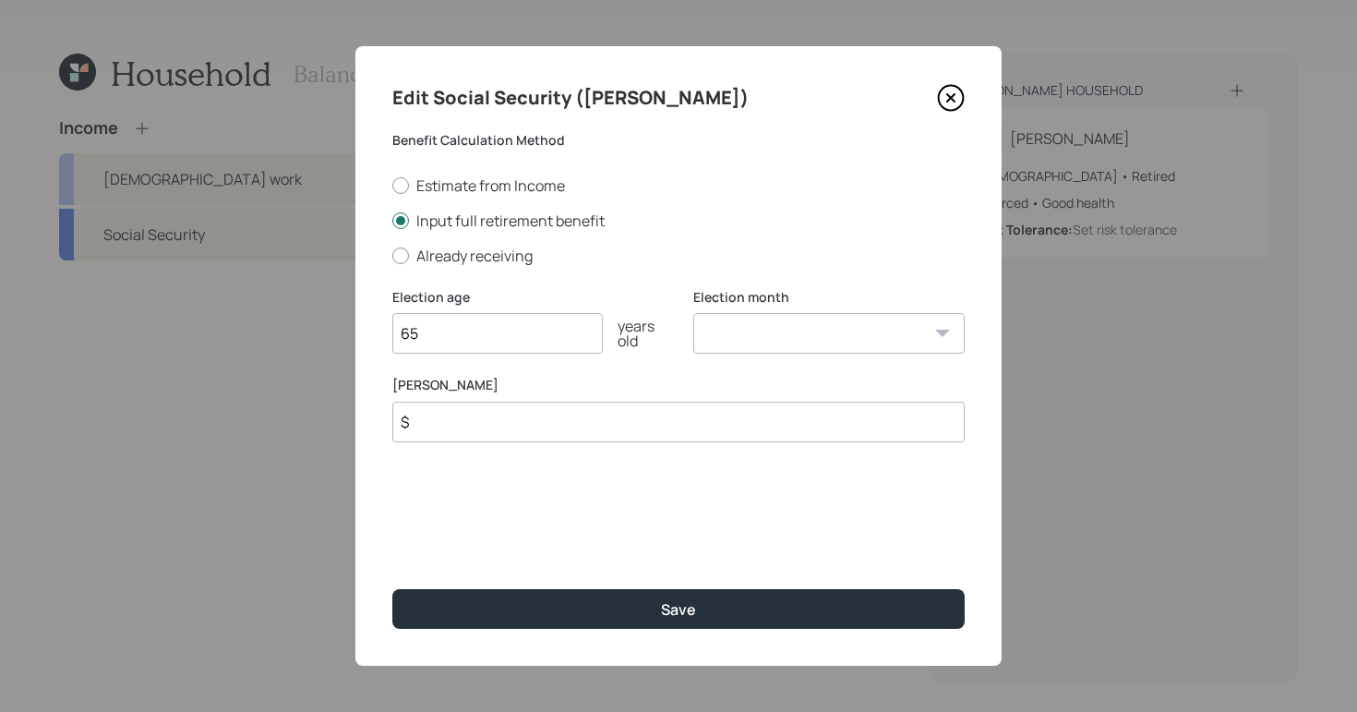
click at [630, 432] on input "$" at bounding box center [678, 422] width 572 height 41
click at [408, 259] on label "Already receiving" at bounding box center [678, 256] width 572 height 20
click at [392, 256] on input "Already receiving" at bounding box center [391, 255] width 1 height 1
radio input "true"
click at [473, 434] on input "$" at bounding box center [678, 422] width 572 height 41
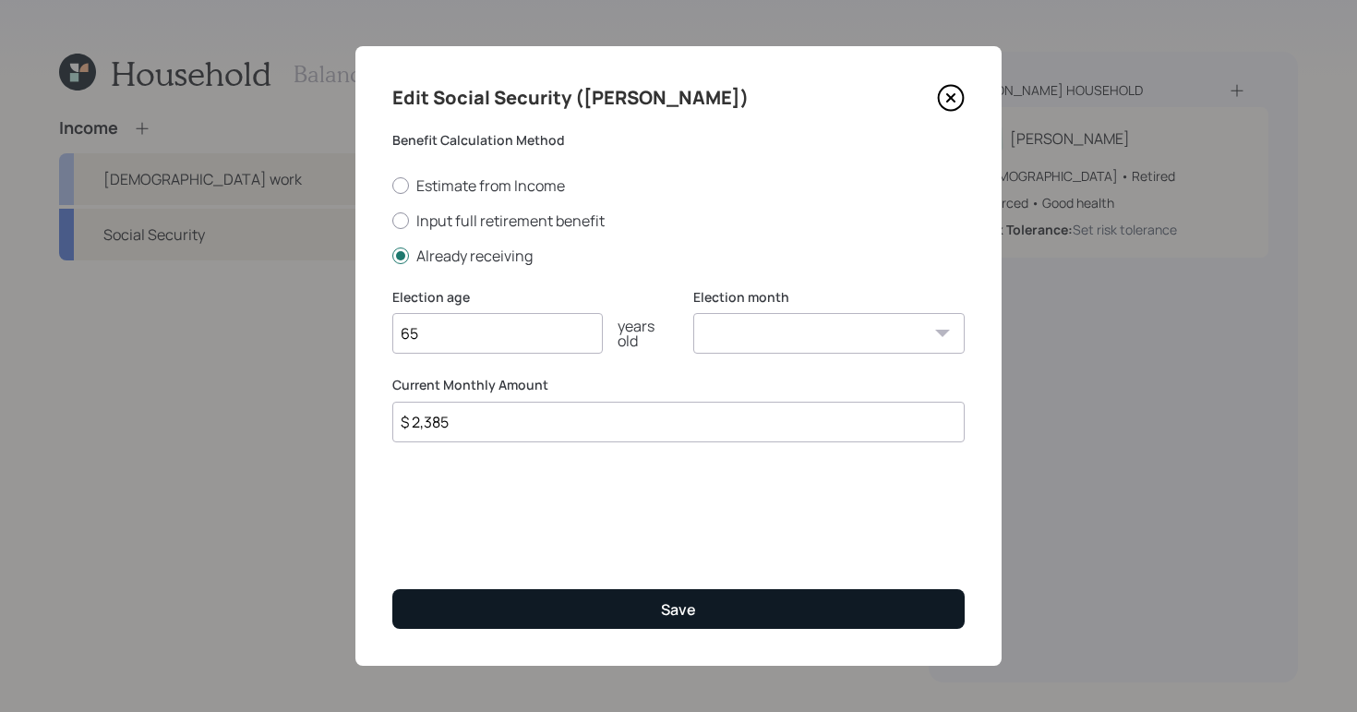
type input "$ 2,385"
click at [610, 589] on button "Save" at bounding box center [678, 609] width 572 height 40
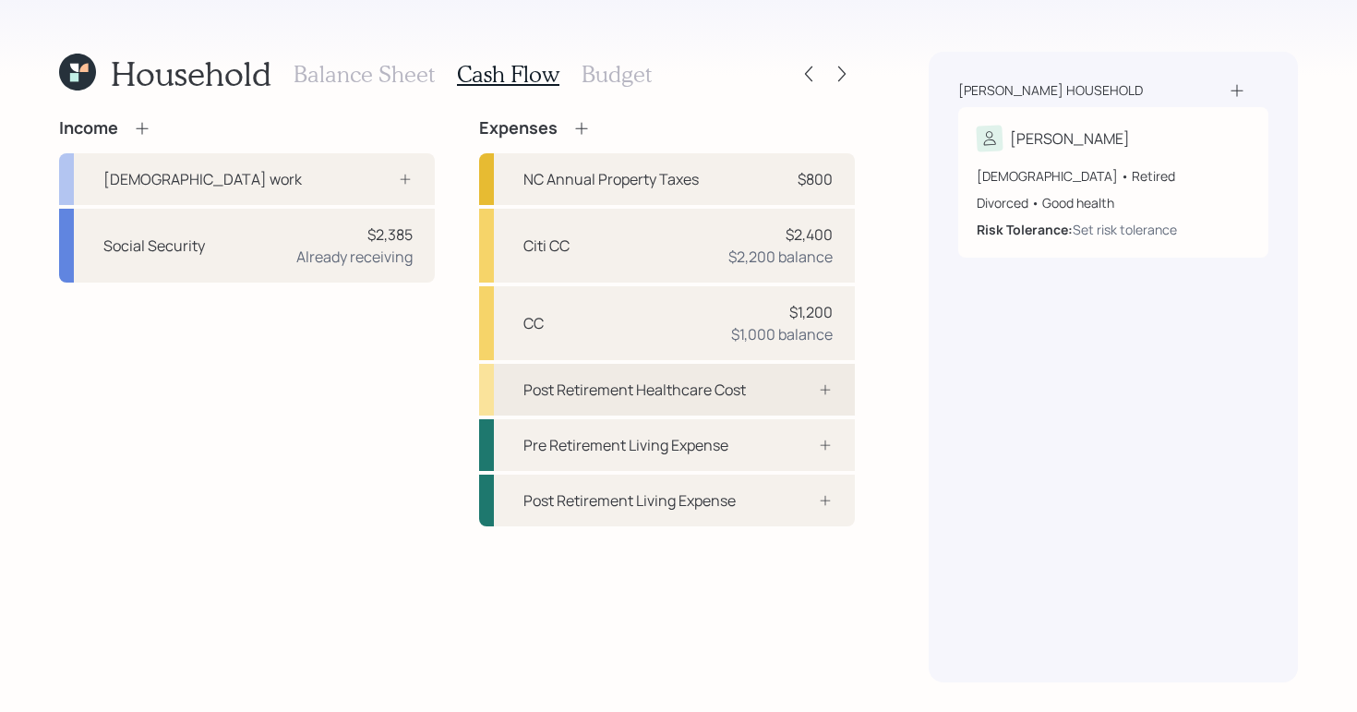
click at [830, 391] on icon at bounding box center [825, 389] width 15 height 15
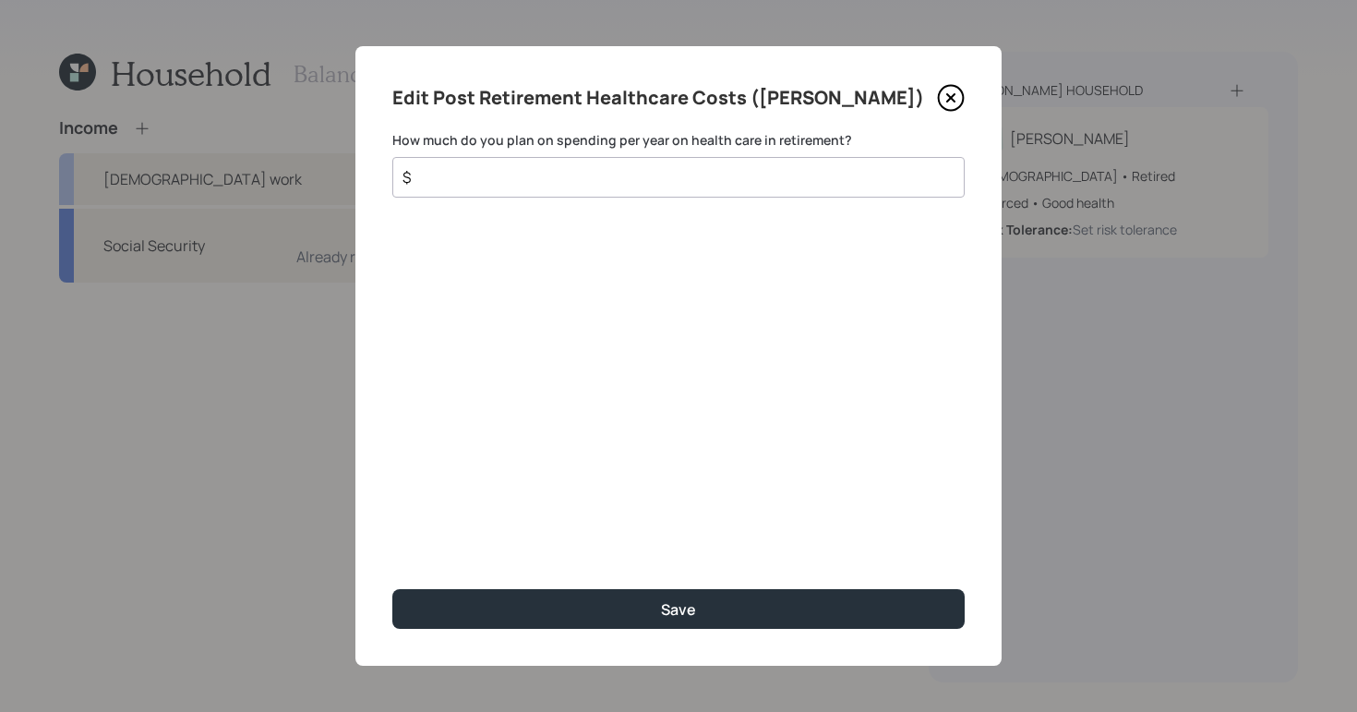
click at [687, 186] on input "$" at bounding box center [671, 177] width 541 height 22
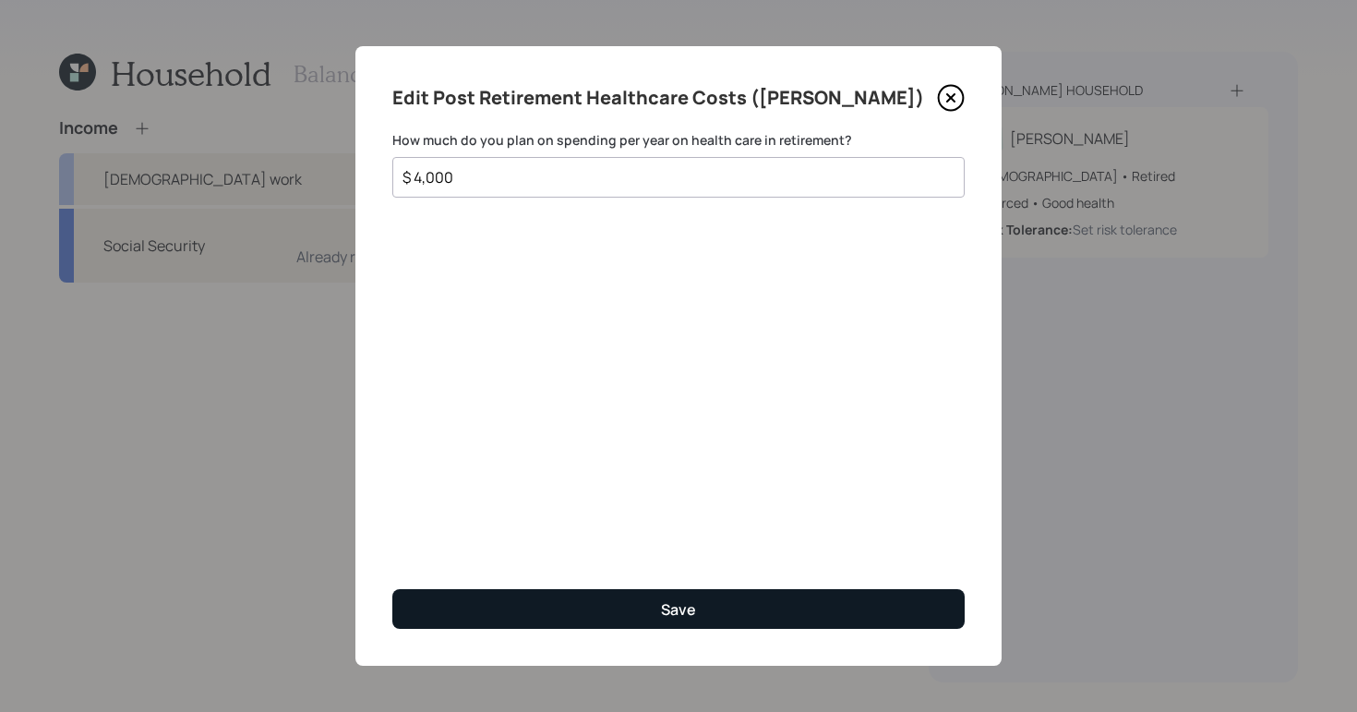
type input "$ 4,000"
click at [685, 602] on div "Save" at bounding box center [678, 609] width 35 height 20
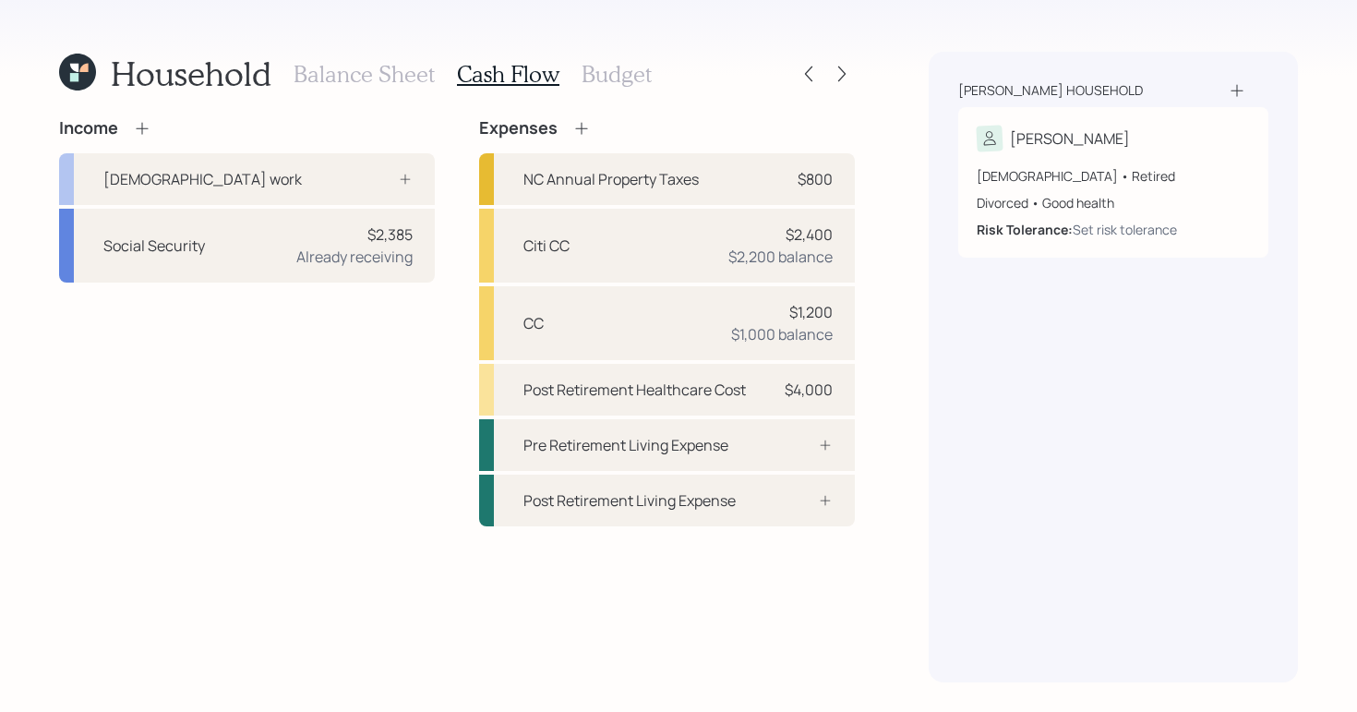
click at [626, 71] on h3 "Budget" at bounding box center [617, 74] width 70 height 27
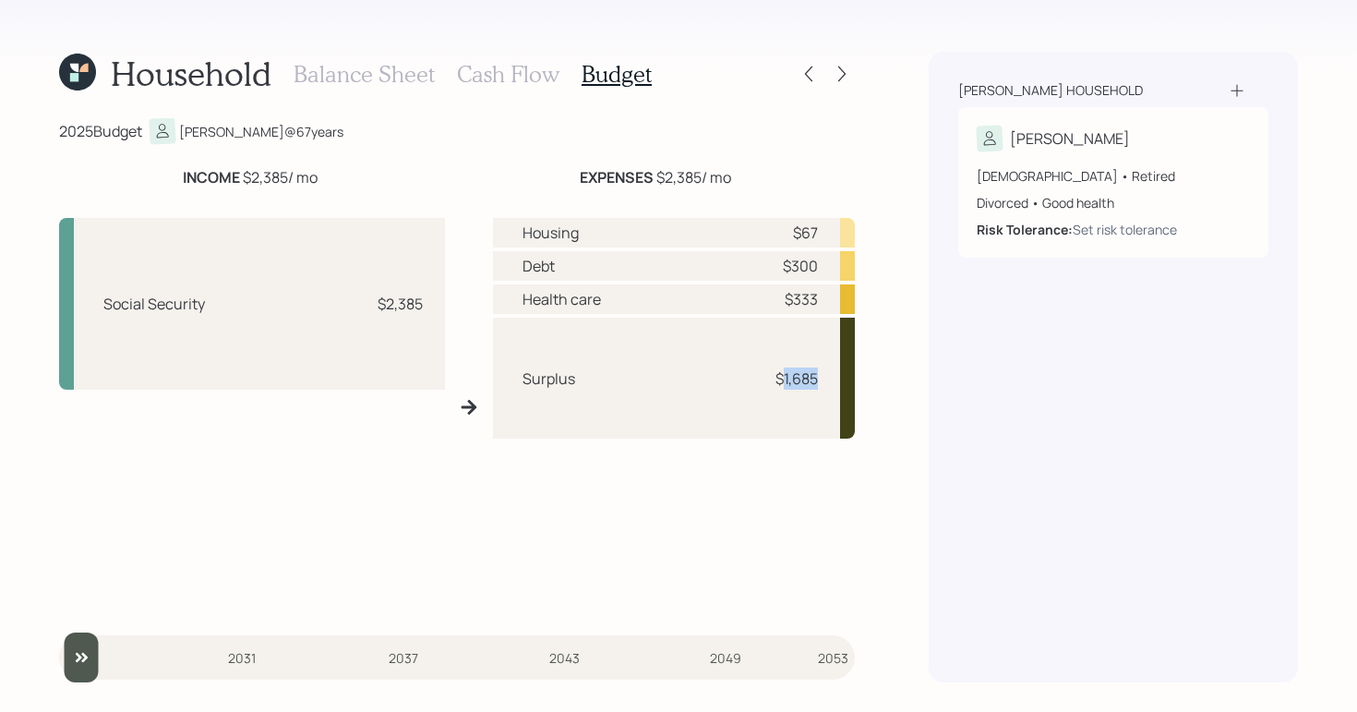
drag, startPoint x: 778, startPoint y: 376, endPoint x: 825, endPoint y: 376, distance: 47.1
click at [825, 376] on div "Surplus $1,685" at bounding box center [674, 378] width 363 height 121
click at [506, 130] on div "2025 Budget [PERSON_NAME] @ 67 years" at bounding box center [457, 131] width 796 height 26
click at [499, 72] on h3 "Cash Flow" at bounding box center [508, 74] width 102 height 27
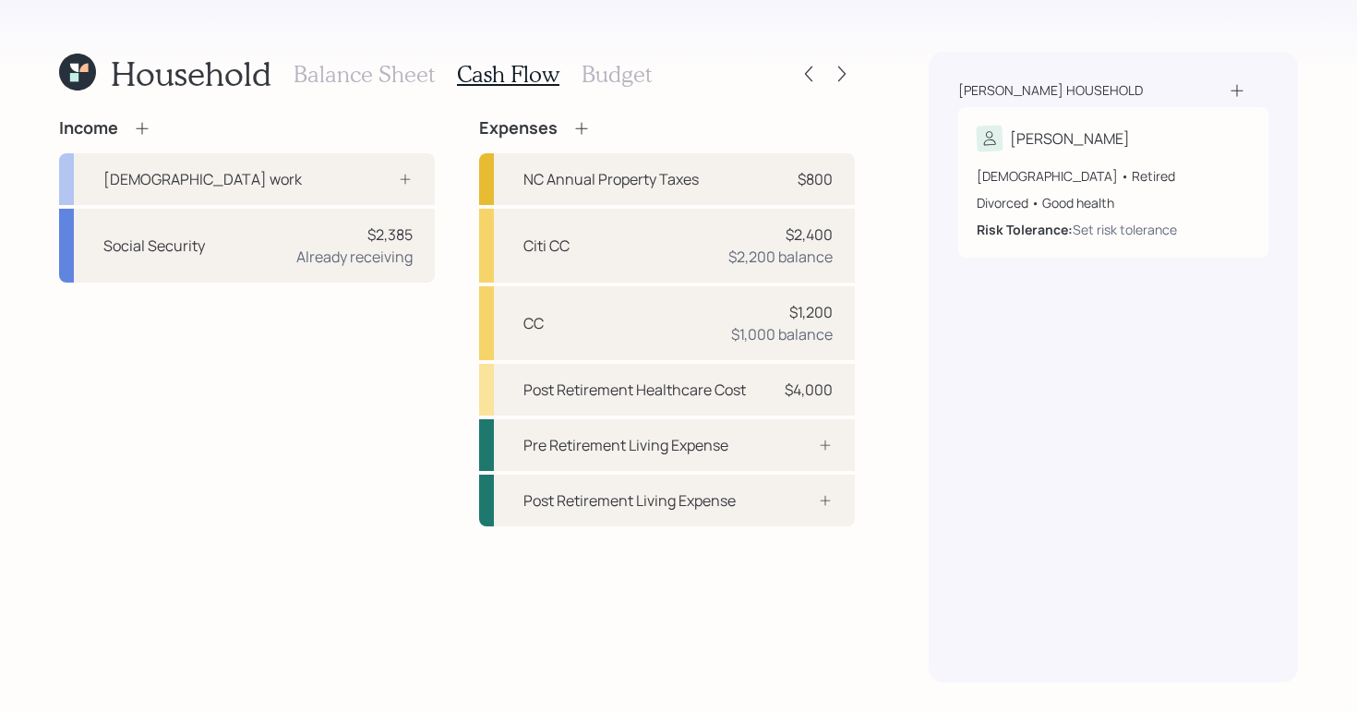
click at [631, 69] on h3 "Budget" at bounding box center [617, 74] width 70 height 27
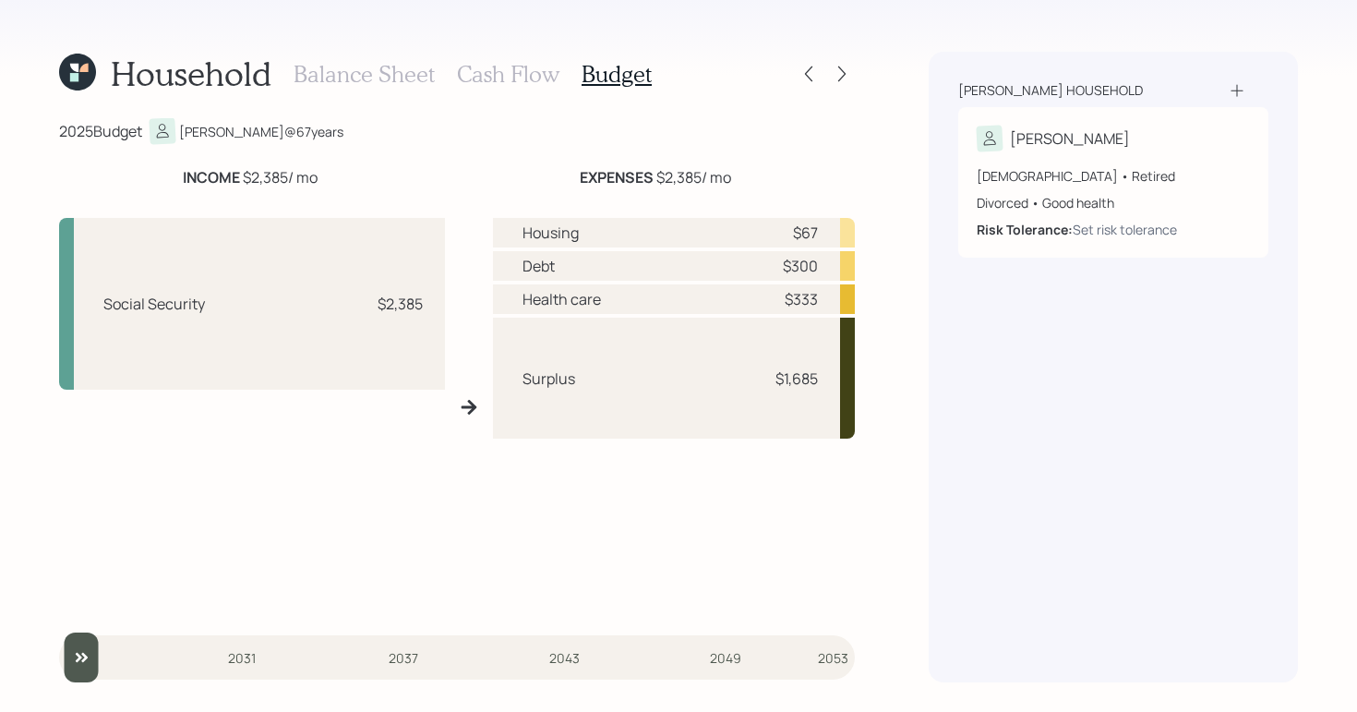
click at [511, 68] on h3 "Cash Flow" at bounding box center [508, 74] width 102 height 27
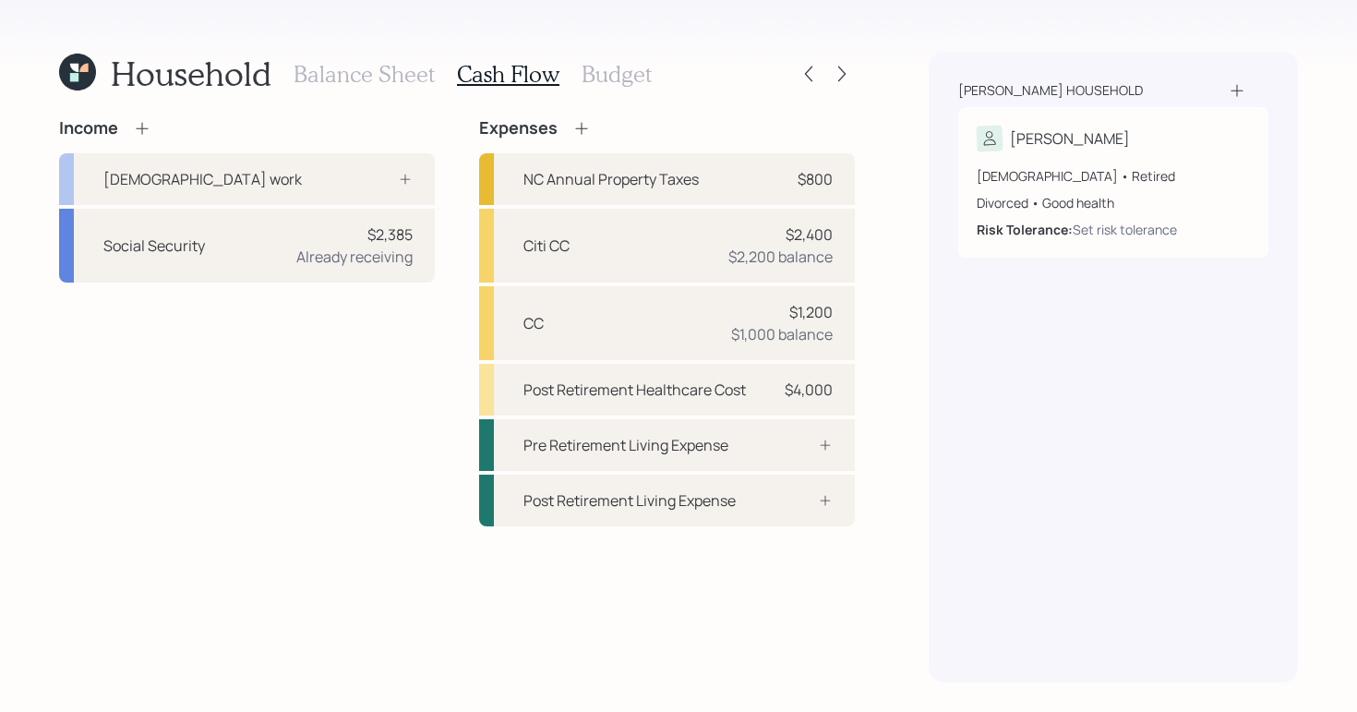
click at [611, 86] on h3 "Budget" at bounding box center [617, 74] width 70 height 27
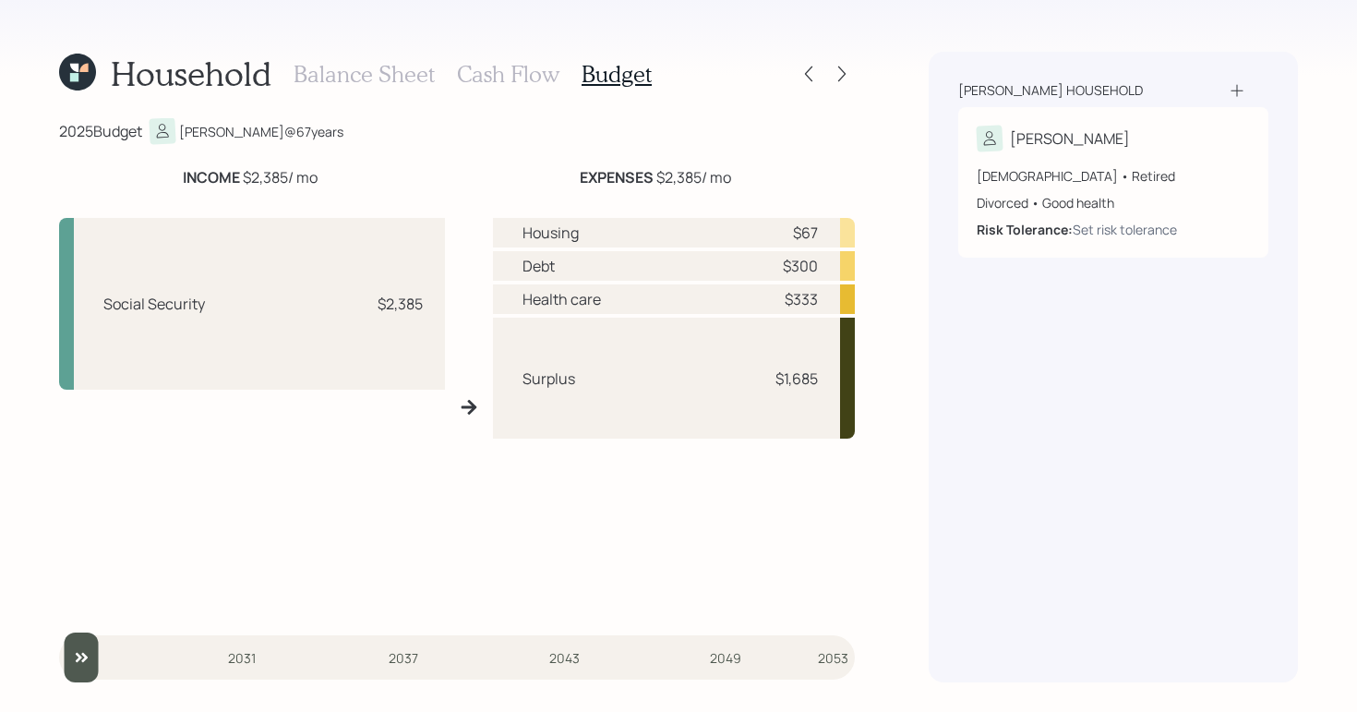
click at [523, 85] on h3 "Cash Flow" at bounding box center [508, 74] width 102 height 27
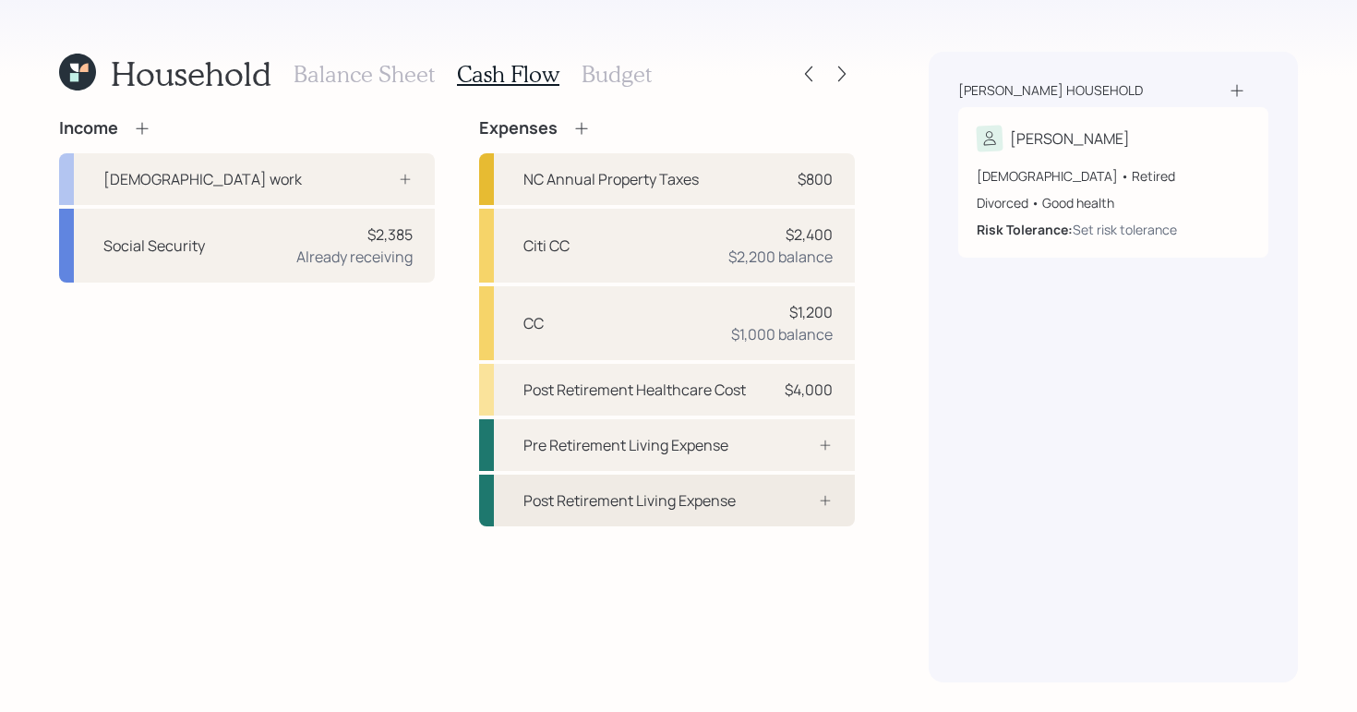
click at [816, 515] on div "Post Retirement Living Expense" at bounding box center [667, 501] width 376 height 52
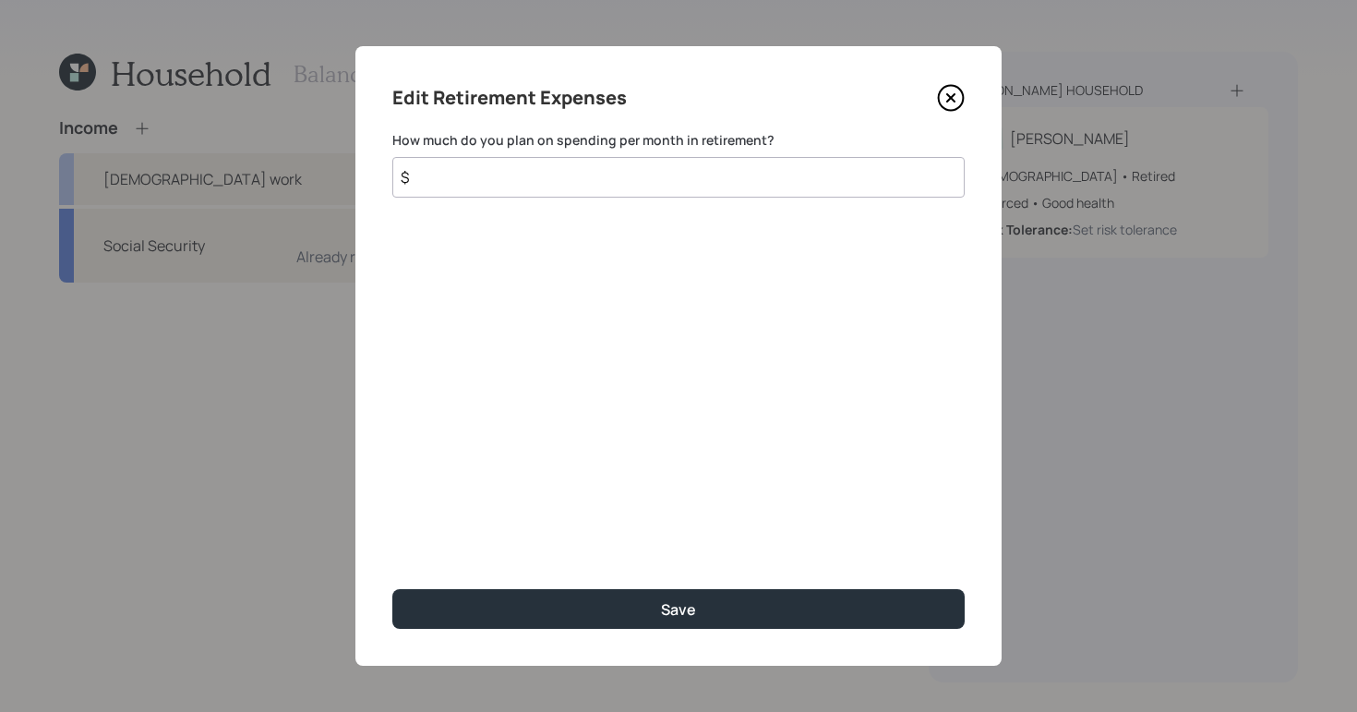
click at [749, 175] on input "$" at bounding box center [678, 177] width 572 height 41
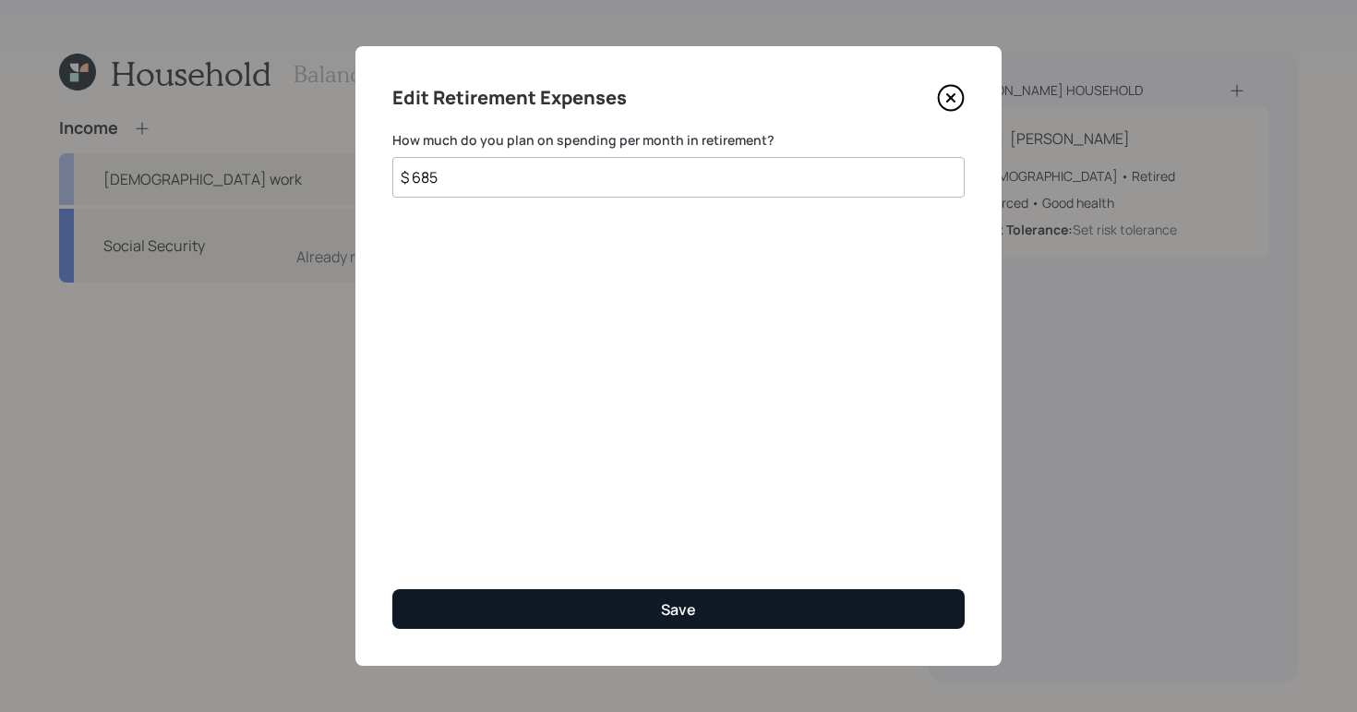
type input "$ 685"
click at [629, 619] on button "Save" at bounding box center [678, 609] width 572 height 40
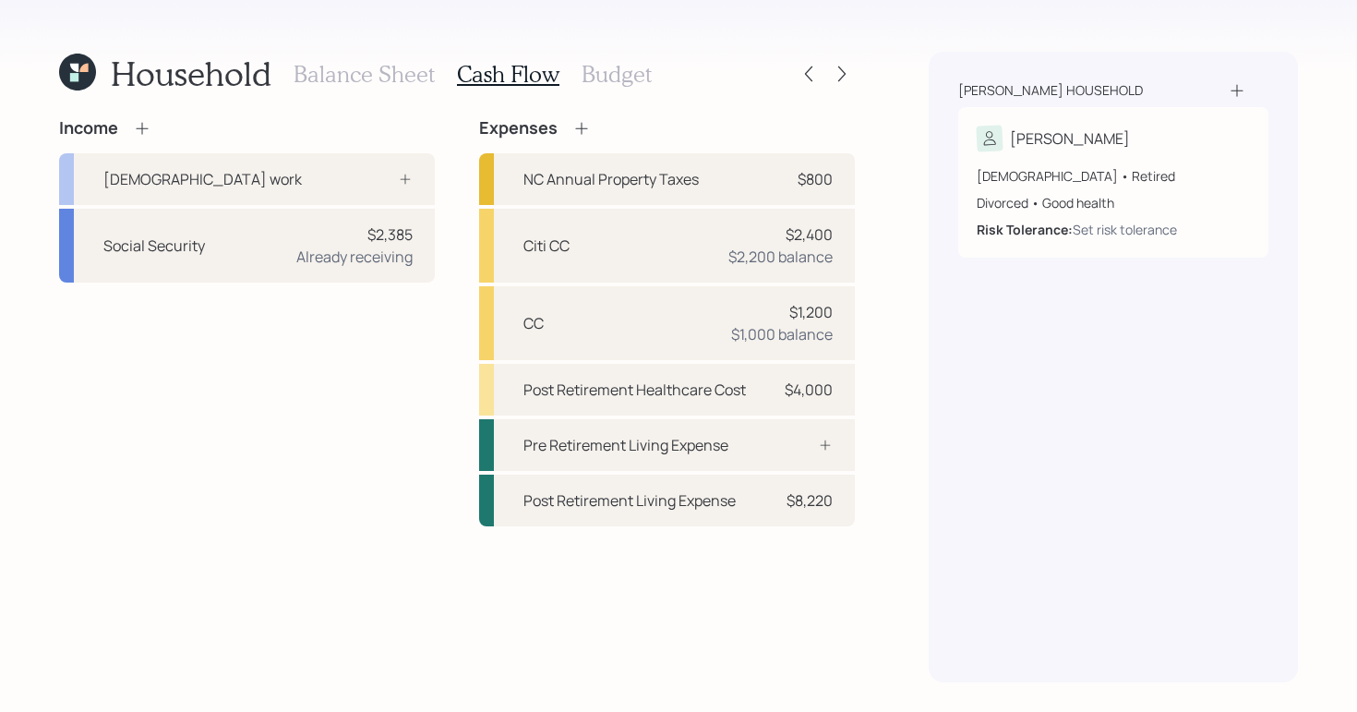
click at [628, 65] on h3 "Budget" at bounding box center [617, 74] width 70 height 27
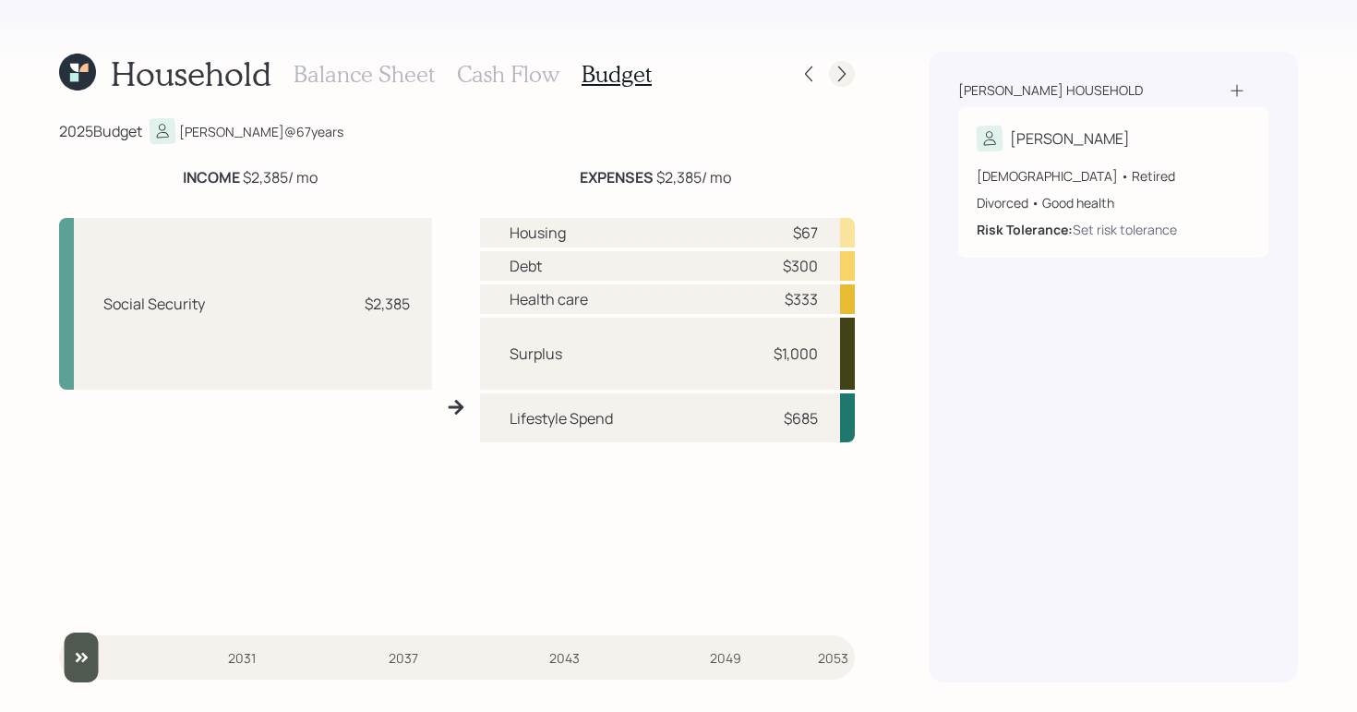
click at [845, 77] on icon at bounding box center [842, 74] width 18 height 18
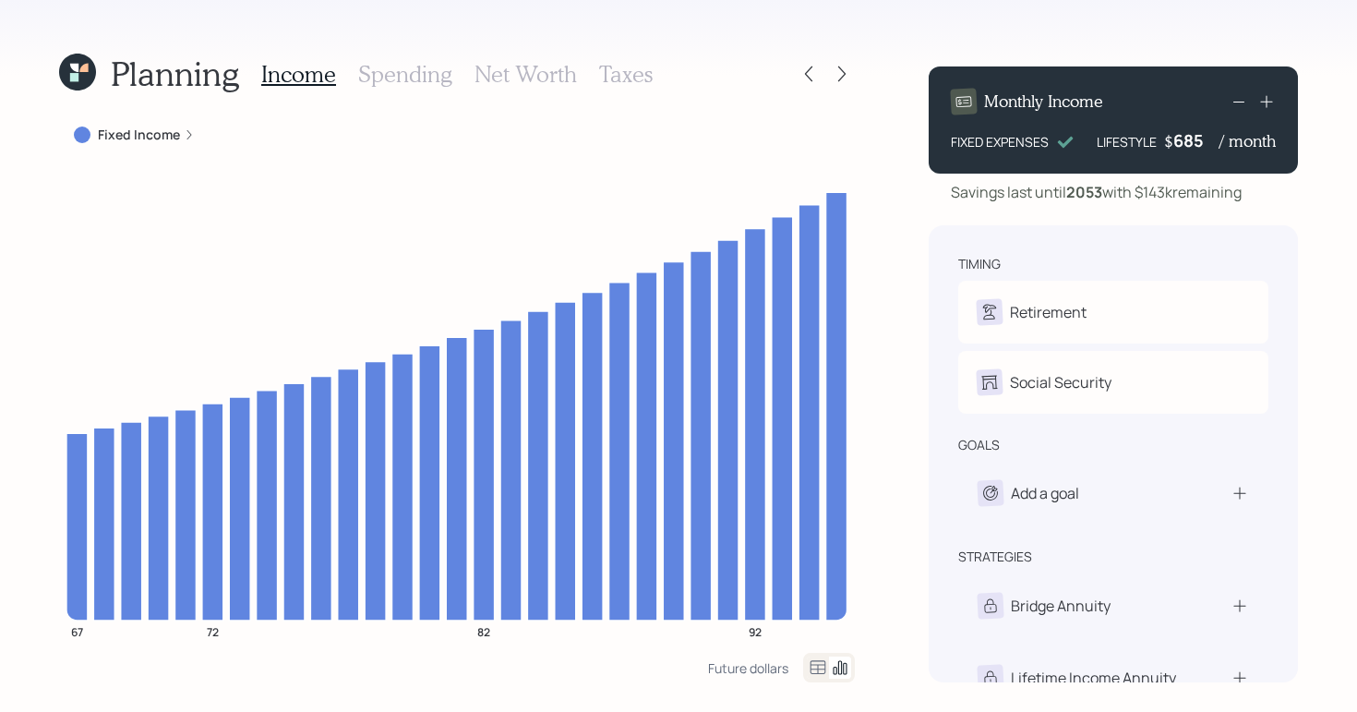
click at [154, 140] on label "Fixed Income" at bounding box center [139, 135] width 82 height 18
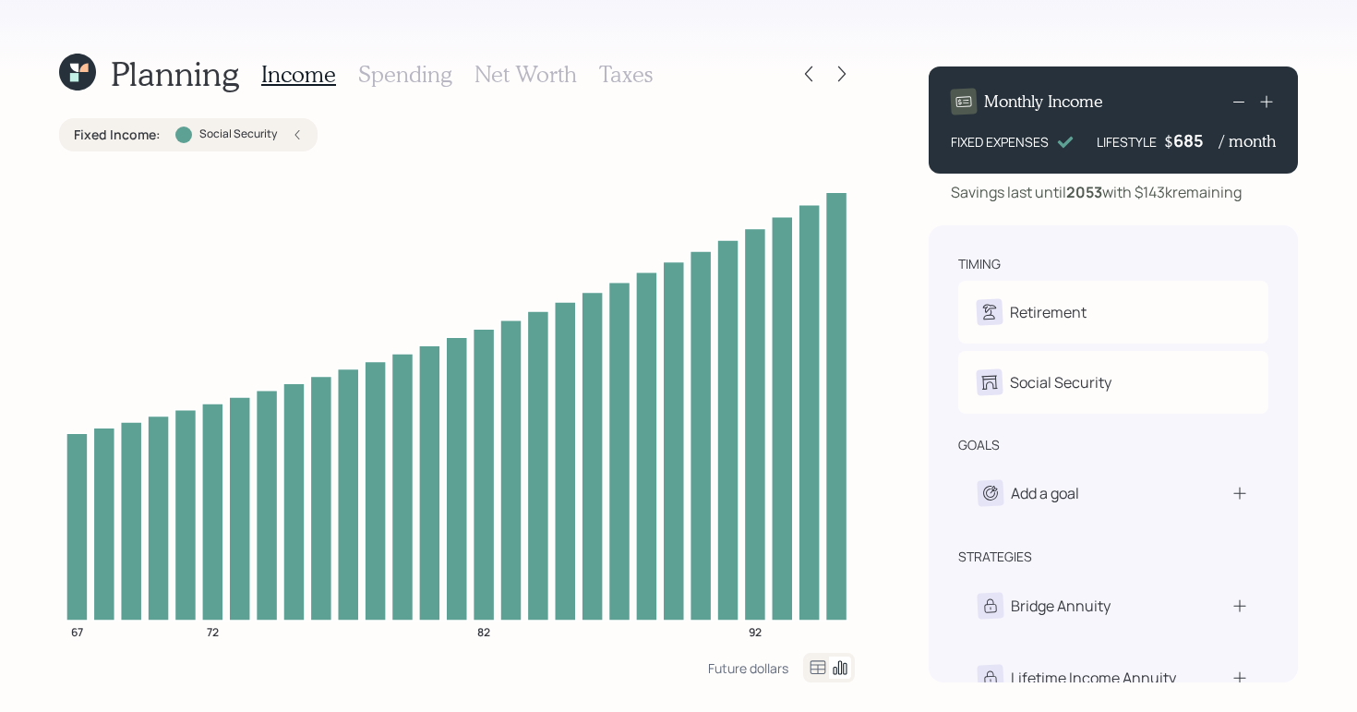
click at [300, 137] on div "Fixed Income : Social Security" at bounding box center [188, 134] width 259 height 33
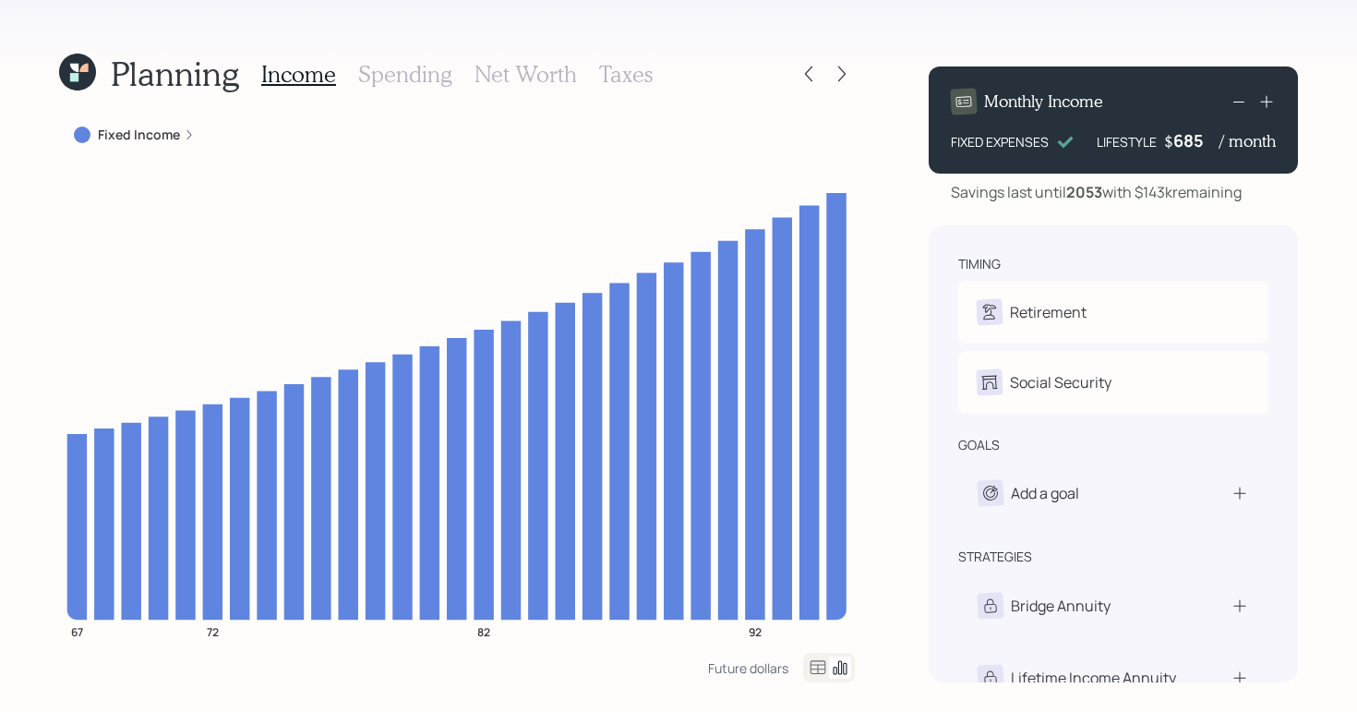
click at [406, 82] on h3 "Spending" at bounding box center [405, 74] width 94 height 27
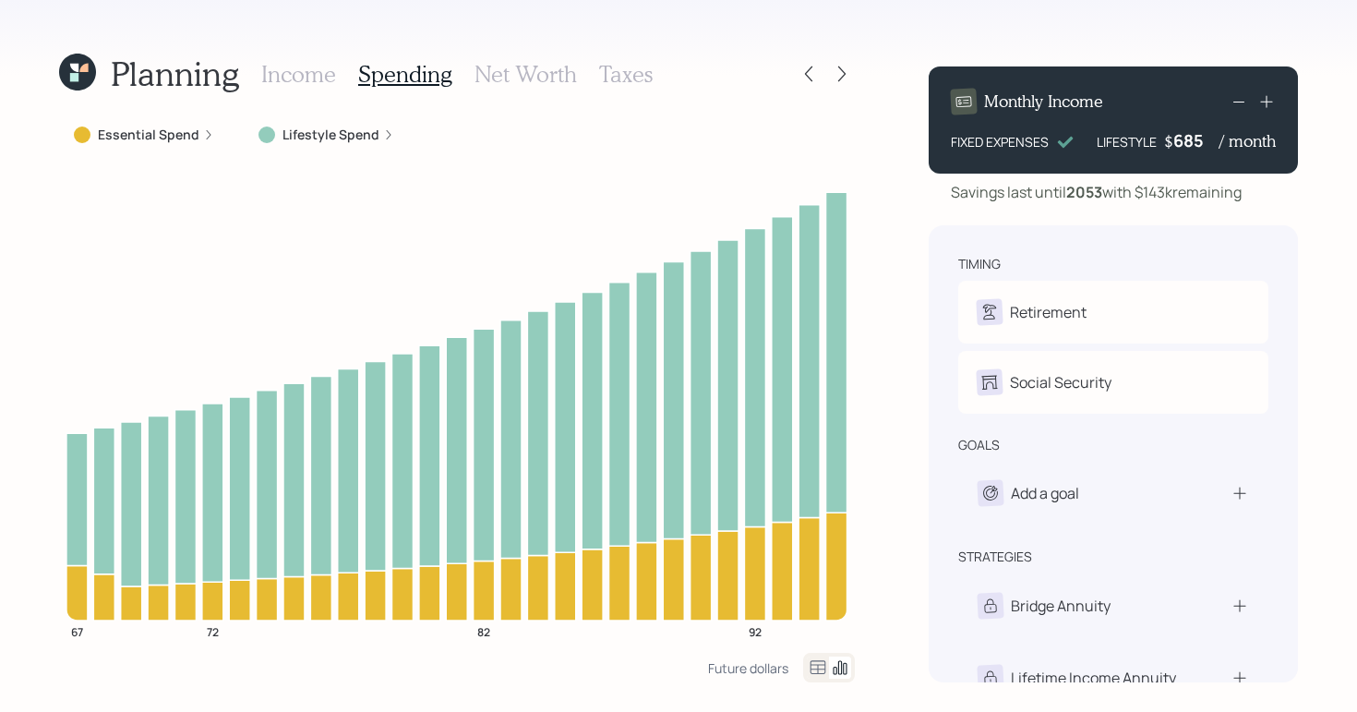
click at [293, 74] on h3 "Income" at bounding box center [298, 74] width 75 height 27
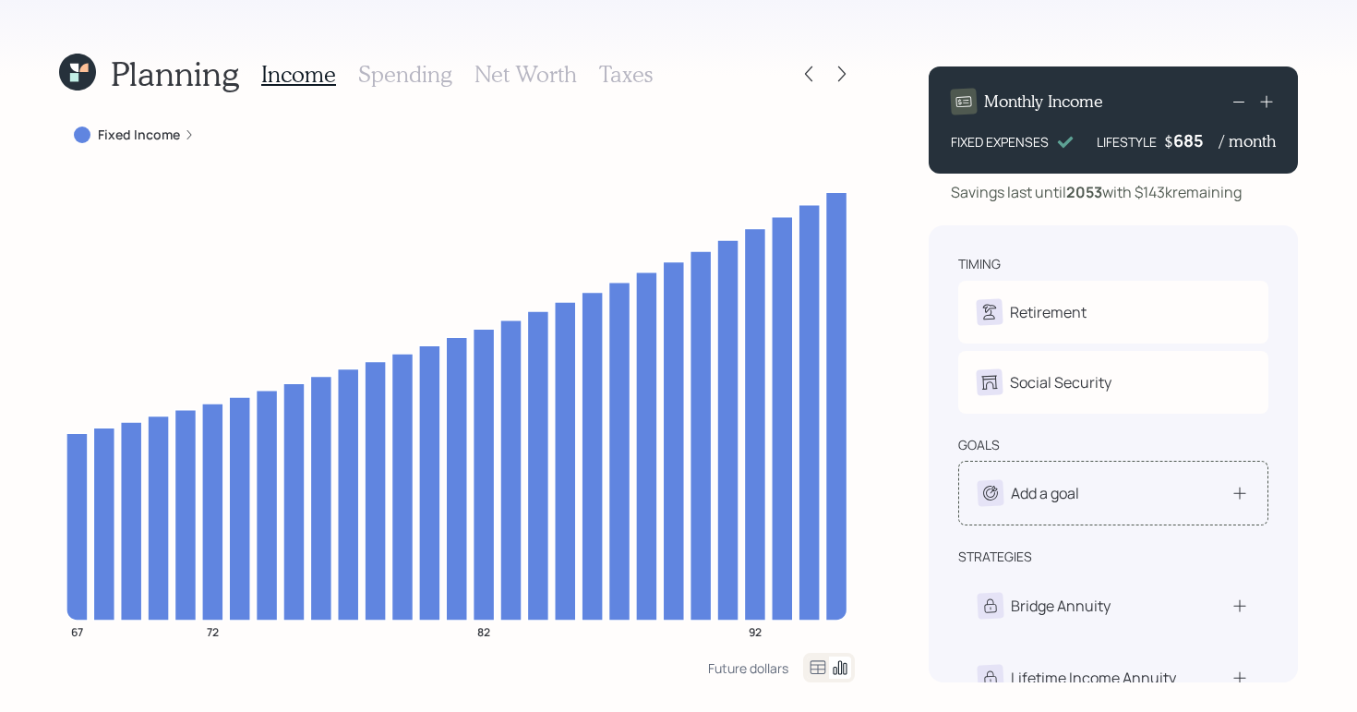
click at [1236, 498] on icon at bounding box center [1240, 493] width 18 height 18
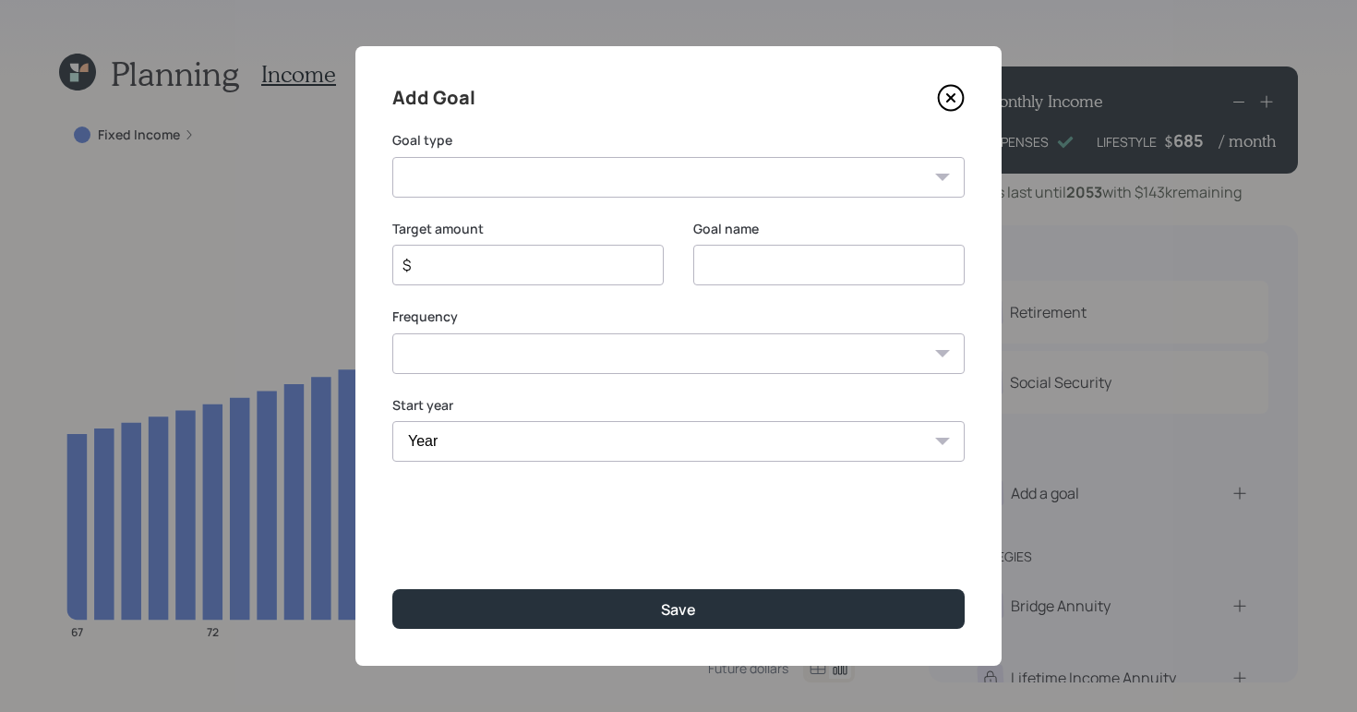
click at [602, 176] on select "Create an emergency fund Donate to charity Purchase a home Make a purchase Supp…" at bounding box center [678, 177] width 572 height 41
select select "other"
click at [392, 157] on select "Create an emergency fund Donate to charity Purchase a home Make a purchase Supp…" at bounding box center [678, 177] width 572 height 41
type input "Other"
click at [486, 340] on select "One time Every 1 year Every 2 years Every 3 years Every 4 years Every 5 years E…" at bounding box center [678, 353] width 572 height 41
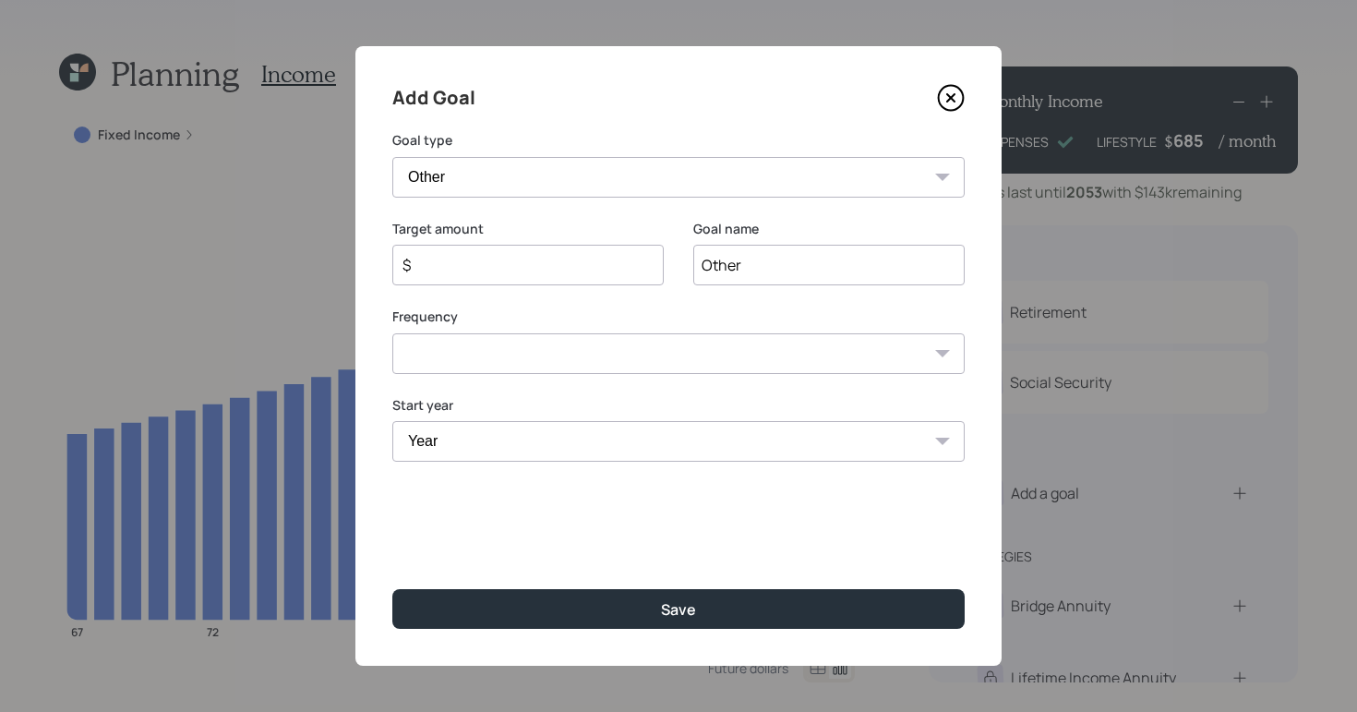
select select "0"
click at [392, 333] on select "One time Every 1 year Every 2 years Every 3 years Every 4 years Every 5 years E…" at bounding box center [678, 353] width 572 height 41
click at [746, 264] on input "Other" at bounding box center [828, 265] width 271 height 41
type input "O"
type input "Wedding"
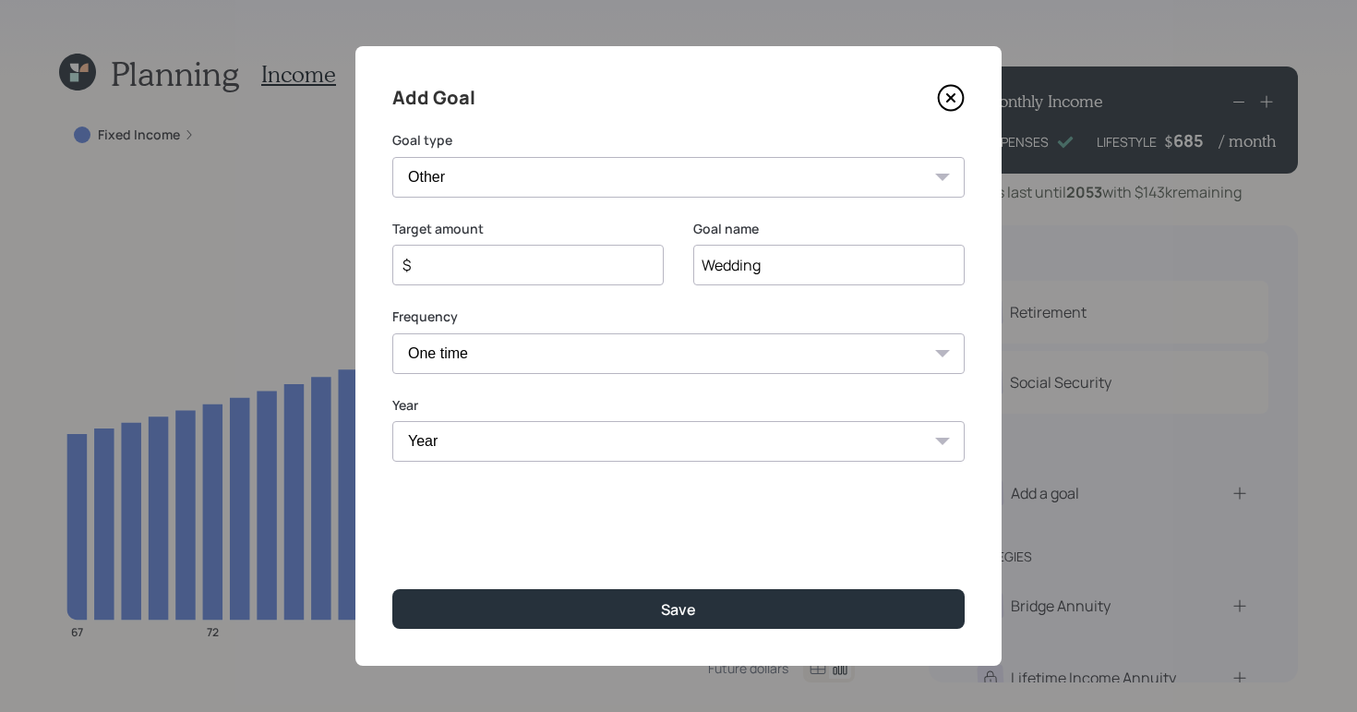
click at [949, 101] on icon at bounding box center [951, 98] width 28 height 28
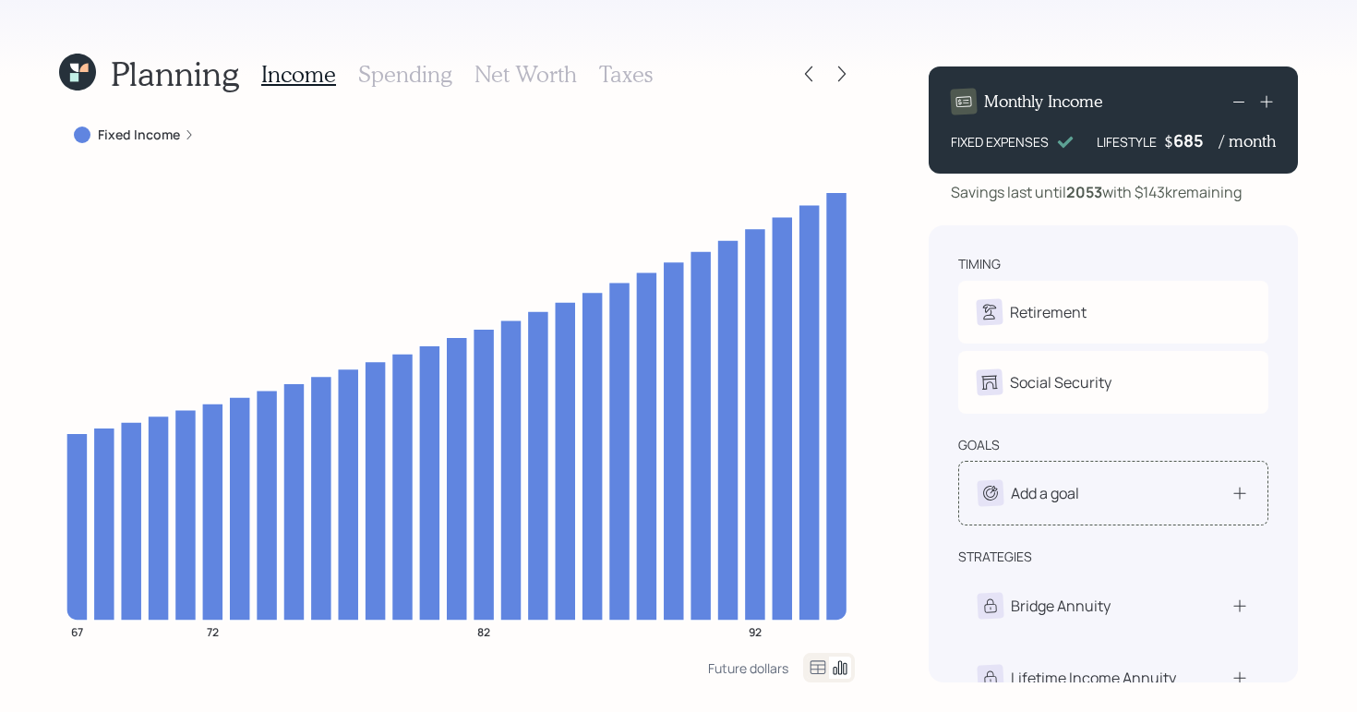
click at [1227, 483] on div "Add a goal" at bounding box center [1113, 493] width 271 height 26
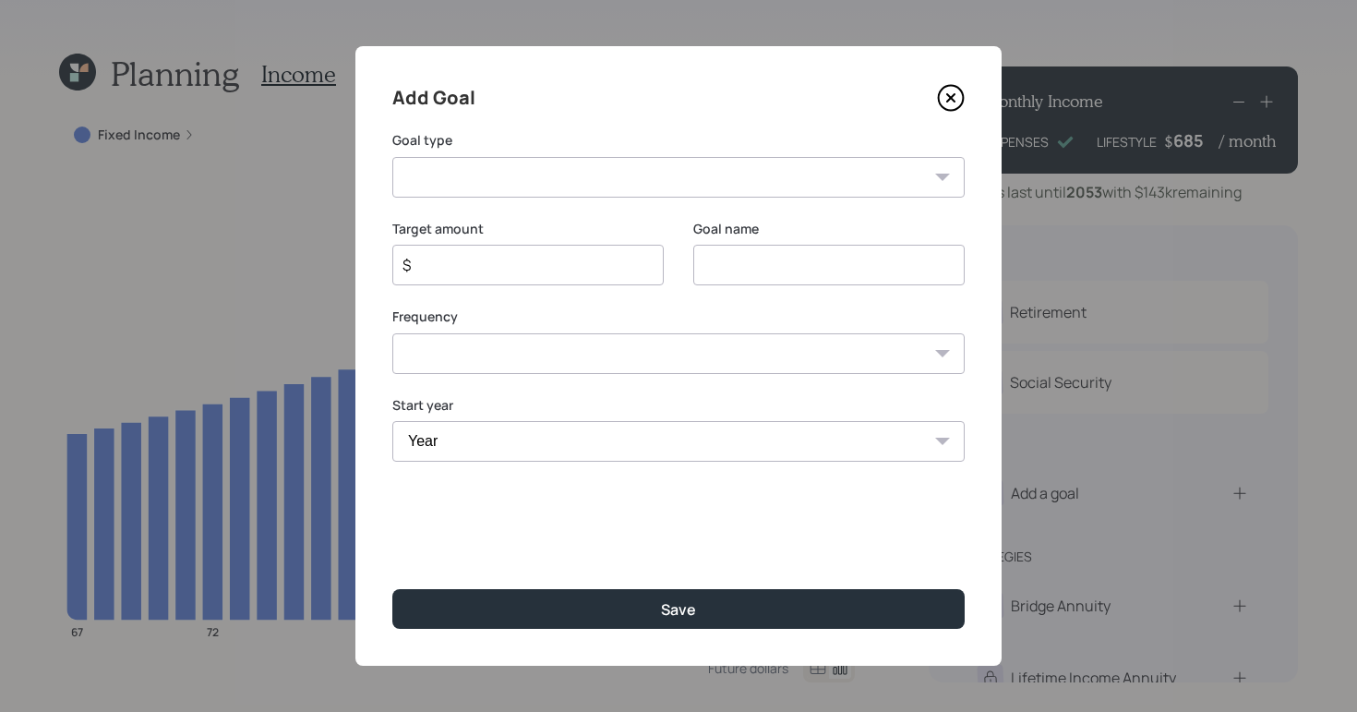
click at [644, 168] on select "Create an emergency fund Donate to charity Purchase a home Make a purchase Supp…" at bounding box center [678, 177] width 572 height 41
select select "vacation"
click at [392, 157] on select "Create an emergency fund Donate to charity Purchase a home Make a purchase Supp…" at bounding box center [678, 177] width 572 height 41
type input "Plan for travel"
click at [590, 268] on input "$" at bounding box center [521, 265] width 240 height 22
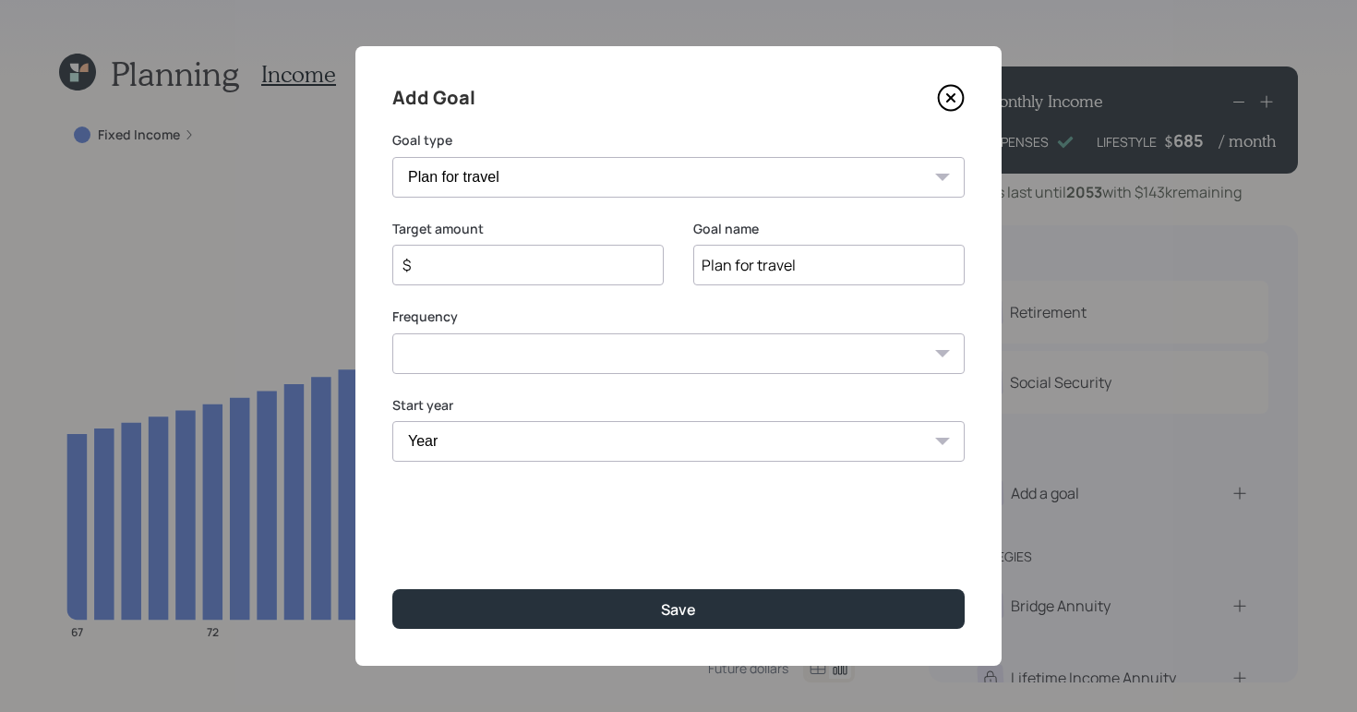
click at [887, 356] on div "Frequency One time Every 1 year Every 2 years Every 3 years Every 4 years Every…" at bounding box center [678, 340] width 572 height 66
select select "1"
click at [392, 357] on select "One time Every 1 year Every 2 years Every 3 years Every 4 years Every 5 years E…" at bounding box center [678, 377] width 572 height 41
click at [637, 467] on div "Year [DATE] 2026 2027 2028 2029 2030 2031 2032 2033 2034 2035 2036 2037 2038 20…" at bounding box center [527, 465] width 271 height 41
click at [614, 472] on select "Year [DATE] 2026 2027 2028 2029 2030 2031 2032 2033 2034 2035 2036 2037 2038 20…" at bounding box center [527, 465] width 271 height 41
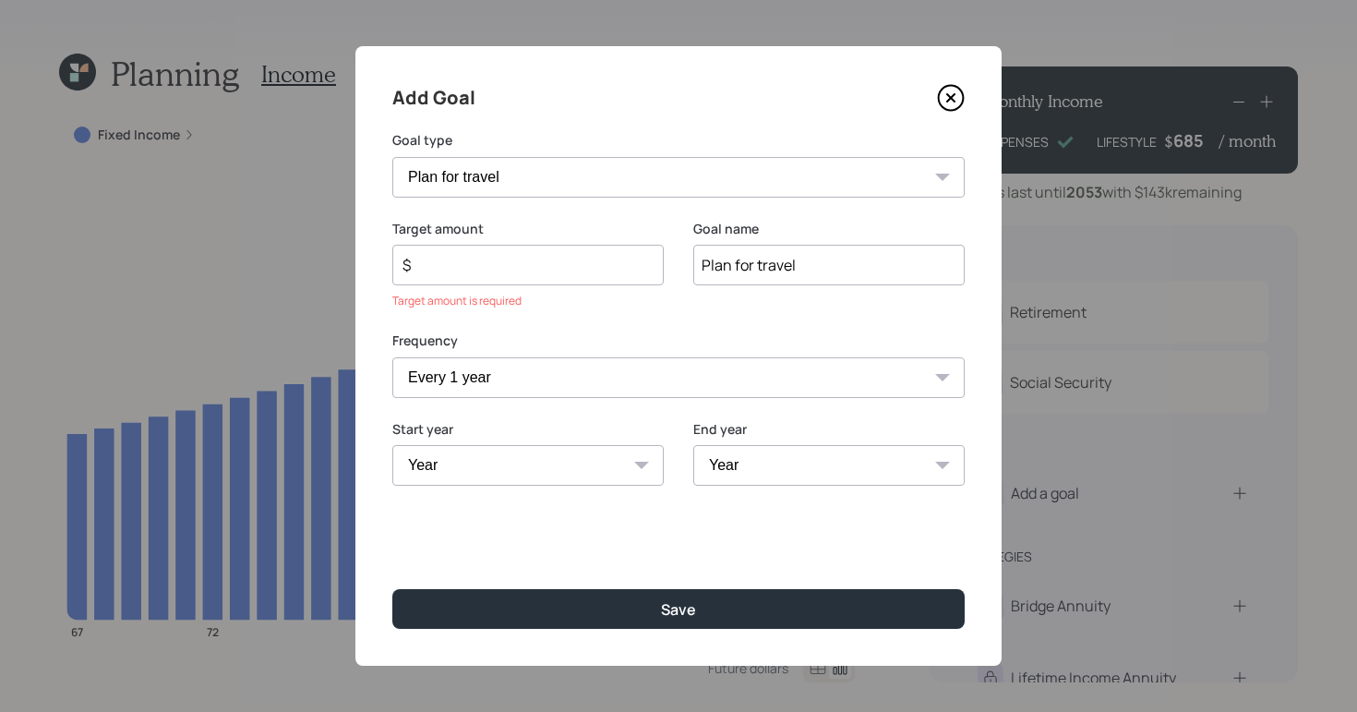
select select "2027"
click at [392, 445] on select "Year [DATE] 2026 2027 2028 2029 2030 2031 2032 2033 2034 2035 2036 2037 2038 20…" at bounding box center [527, 465] width 271 height 41
click at [803, 486] on div "End year Year [DATE] 2028 2029 2030 2031 2032 2033 2034 2035 2036 2037 2038 203…" at bounding box center [828, 464] width 271 height 89
click at [806, 475] on select "Year [DATE] 2028 2029 2030 2031 2032 2033 2034 2035 2036 2037 2038 2039 2040 20…" at bounding box center [828, 465] width 271 height 41
select select "2035"
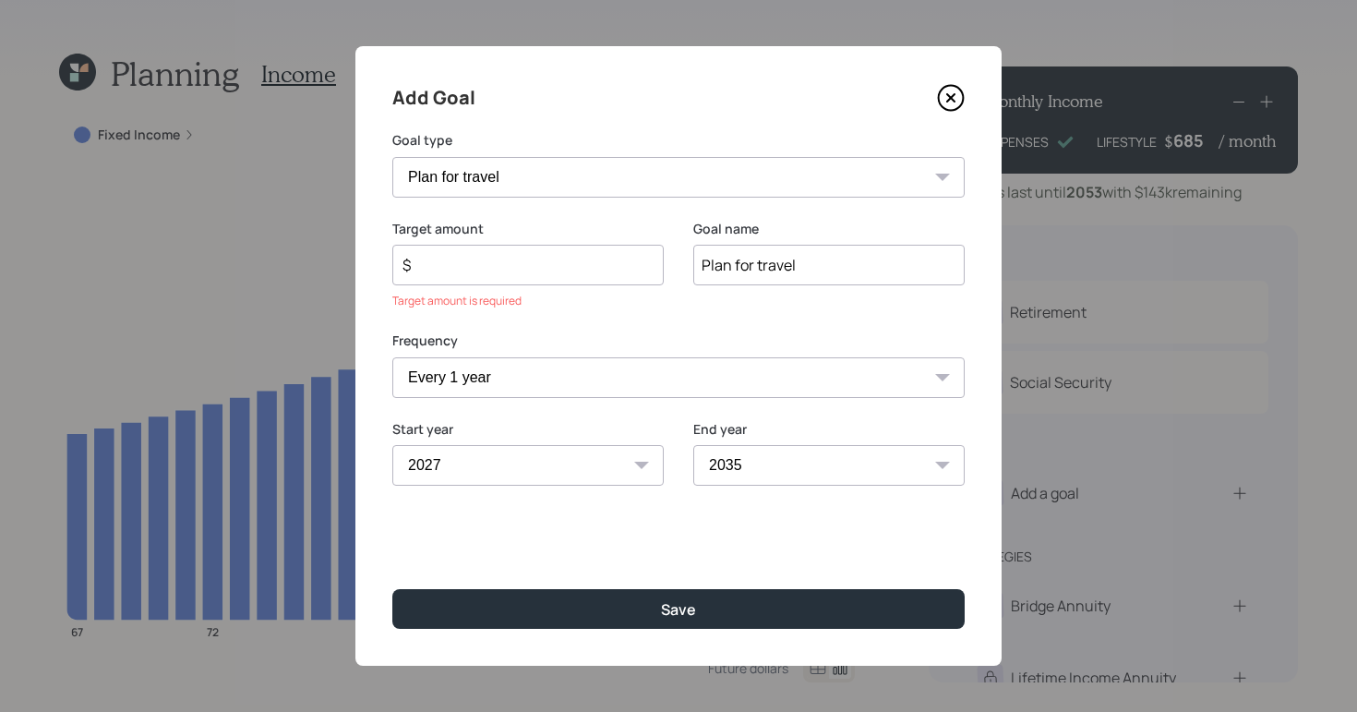
click at [693, 445] on select "Year [DATE] 2028 2029 2030 2031 2032 2033 2034 2035 2036 2037 2038 2039 2040 20…" at bounding box center [828, 465] width 271 height 41
click at [497, 272] on input "$" at bounding box center [521, 265] width 240 height 22
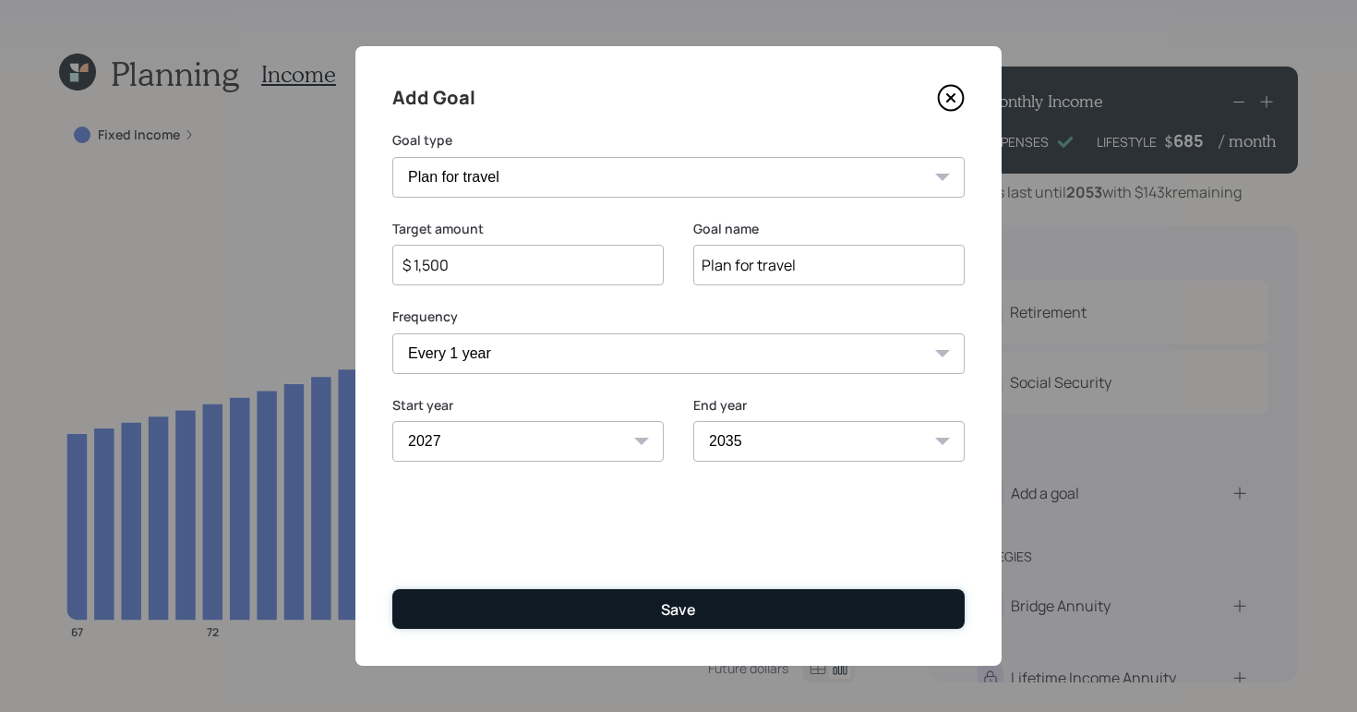
click at [620, 613] on button "Save" at bounding box center [678, 609] width 572 height 40
type input "$"
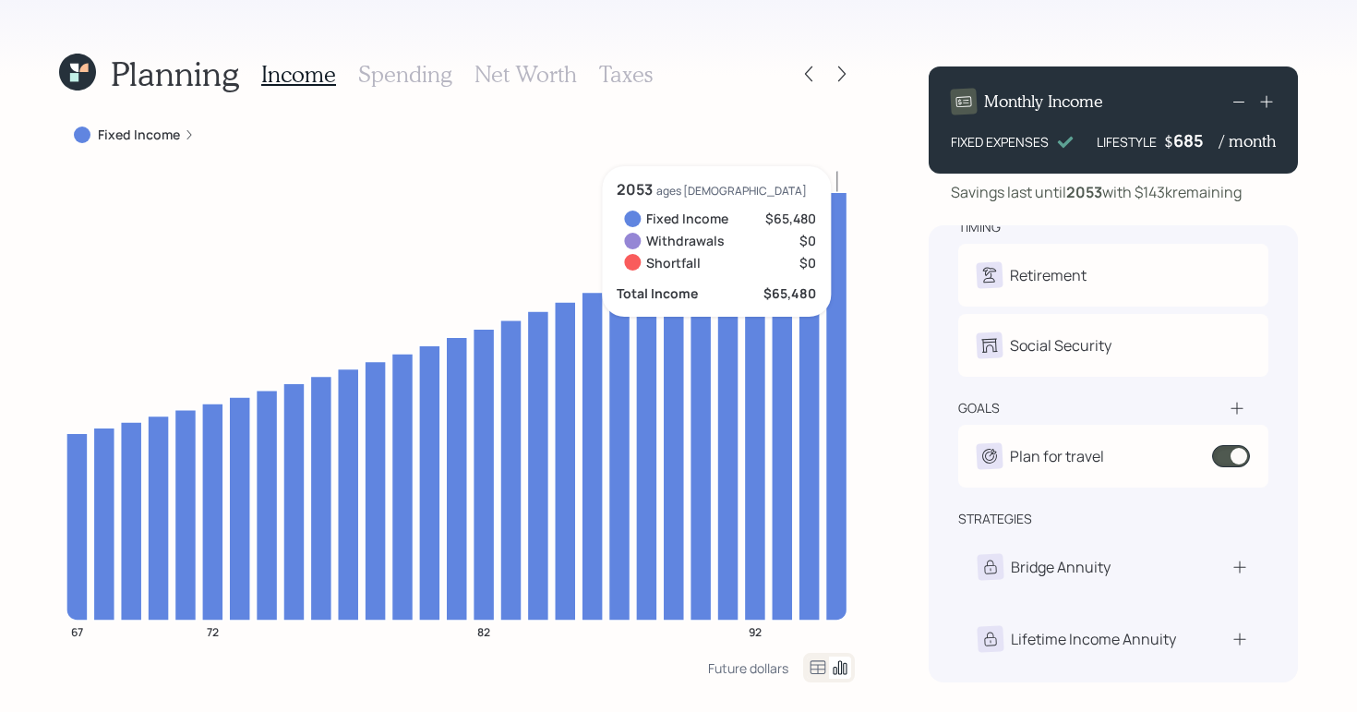
scroll to position [37, 0]
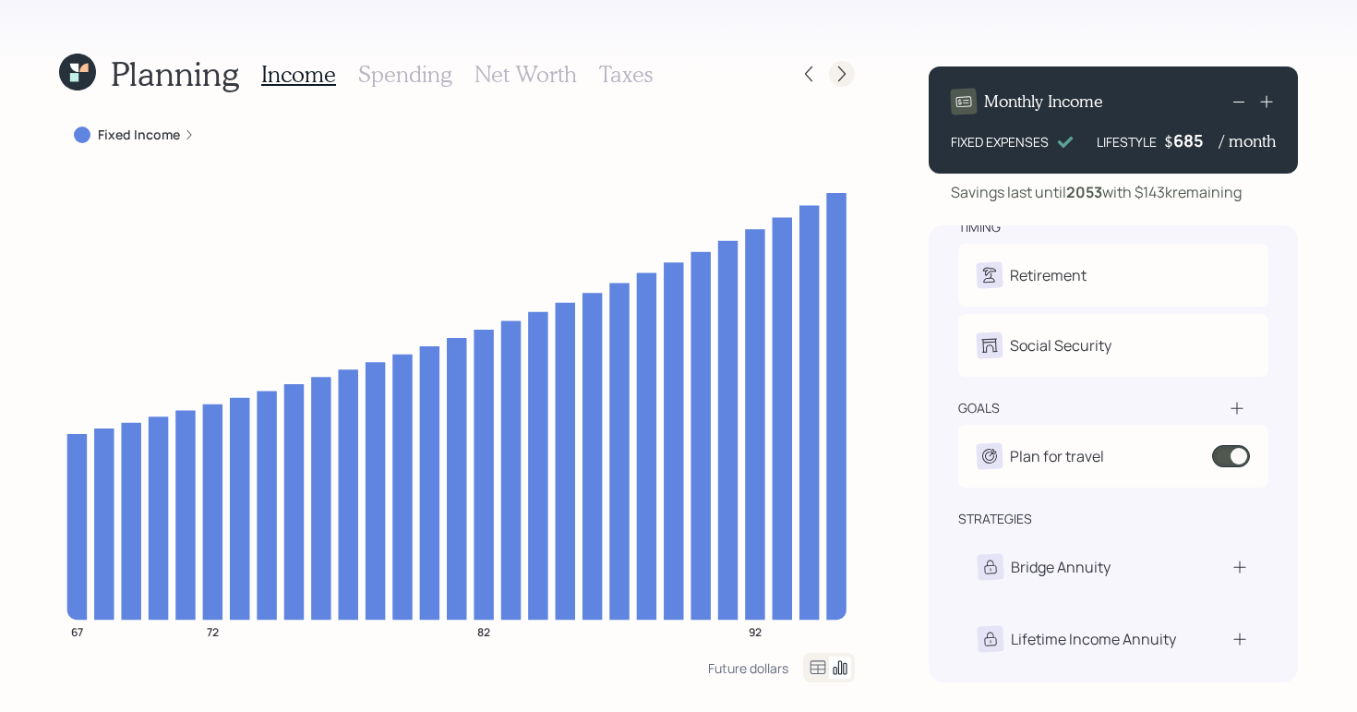
click at [837, 84] on div at bounding box center [842, 74] width 26 height 26
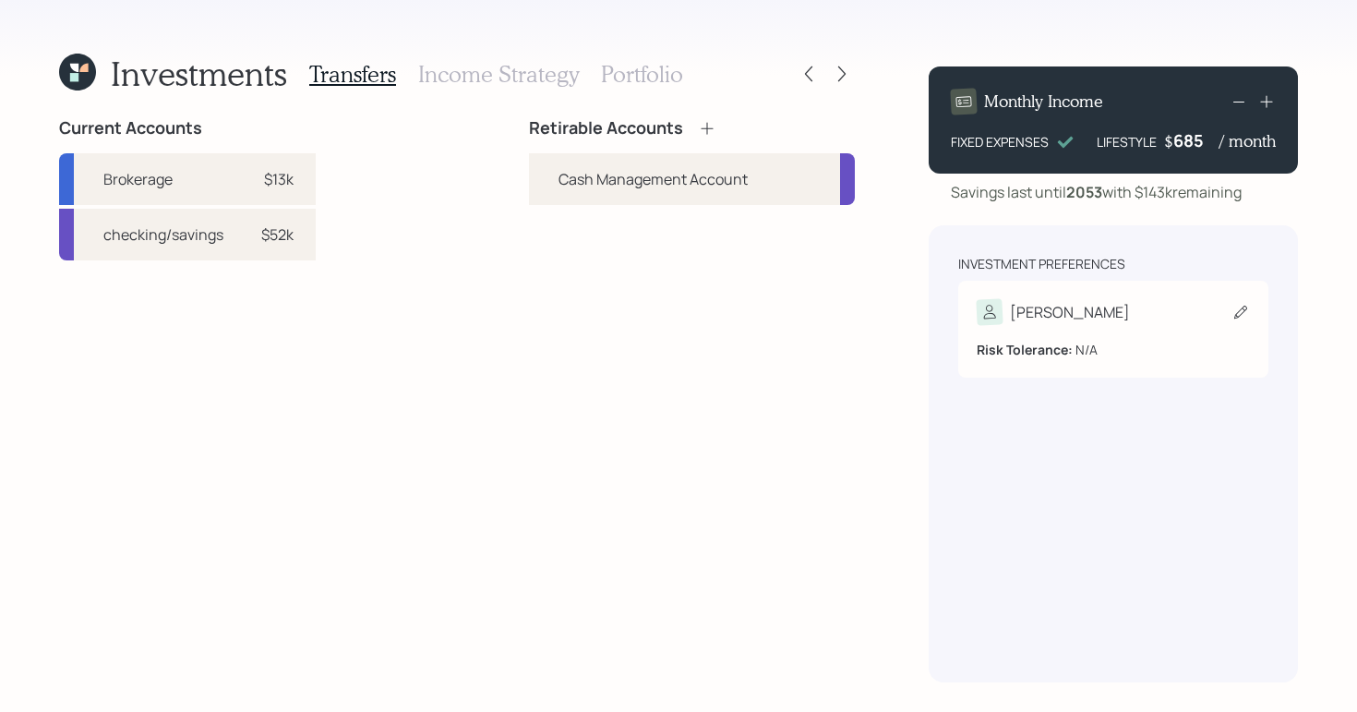
click at [1117, 345] on div "Risk Tolerance: N/A" at bounding box center [1113, 349] width 273 height 19
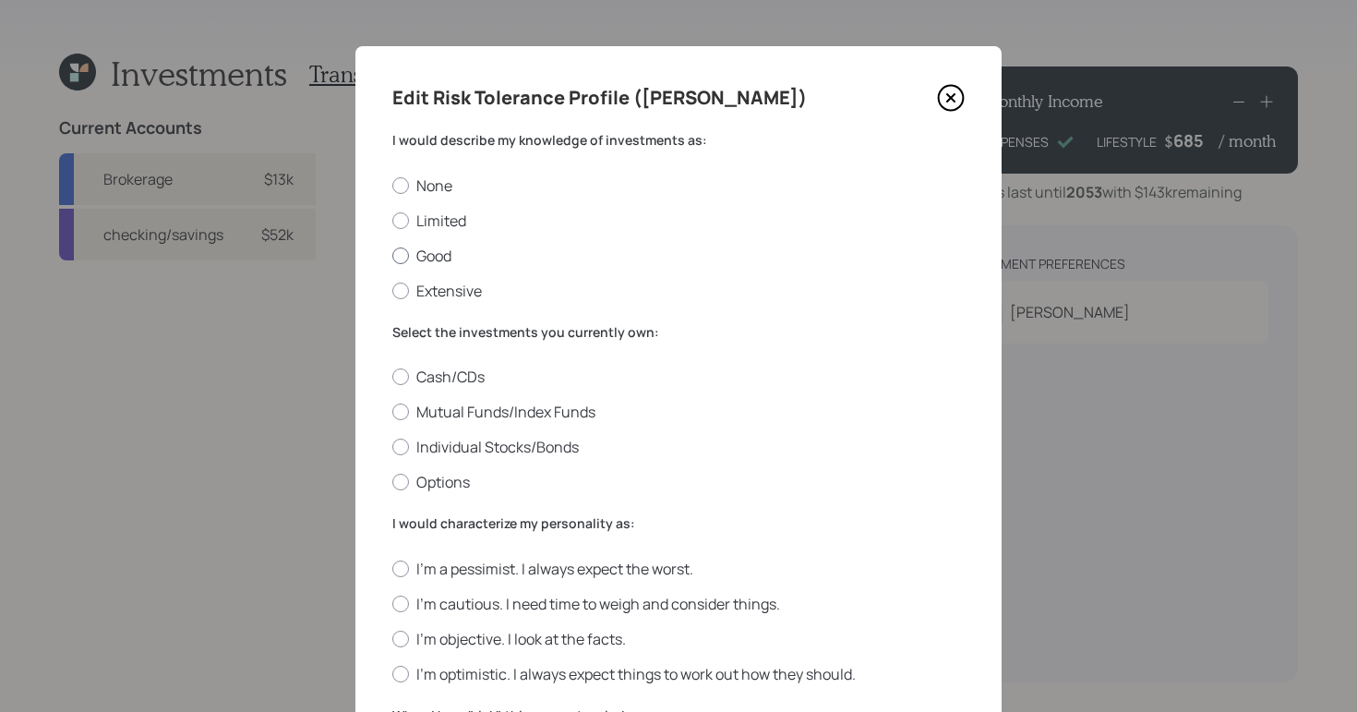
click at [404, 260] on div at bounding box center [400, 255] width 17 height 17
click at [392, 256] on input "Good" at bounding box center [391, 255] width 1 height 1
radio input "true"
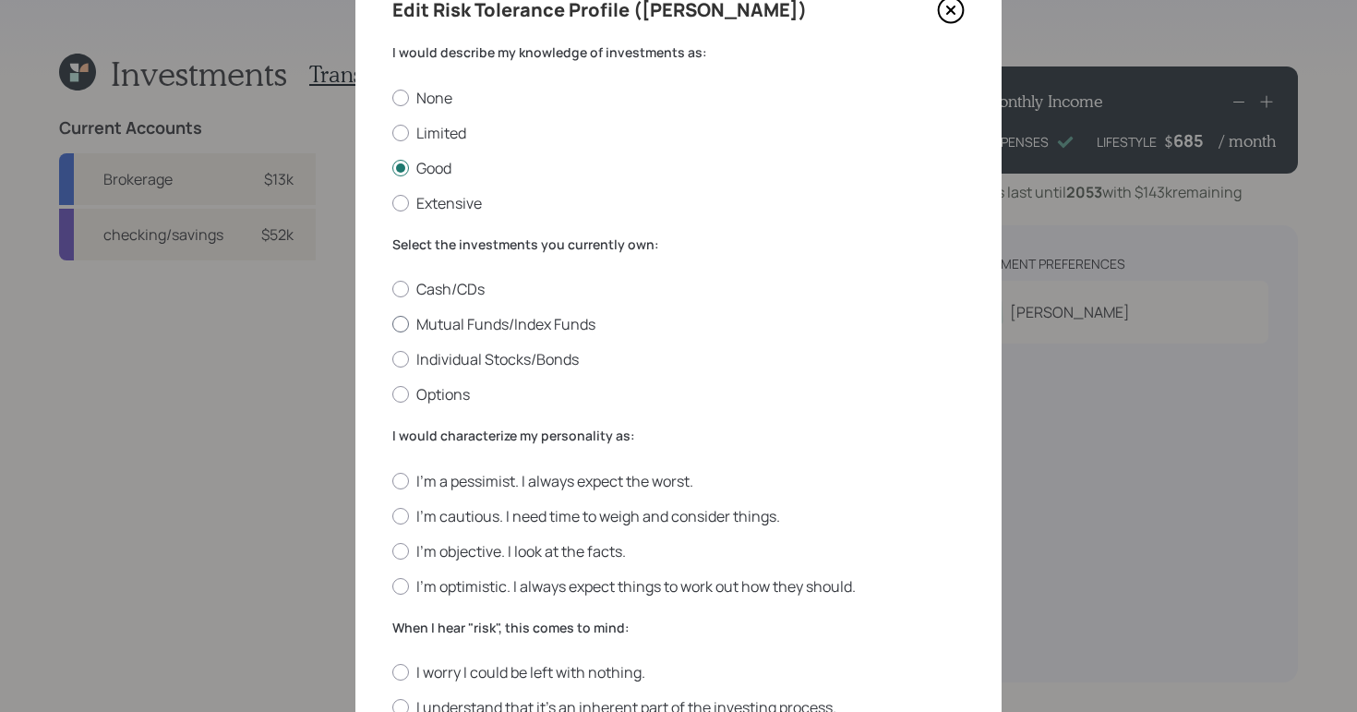
scroll to position [91, 0]
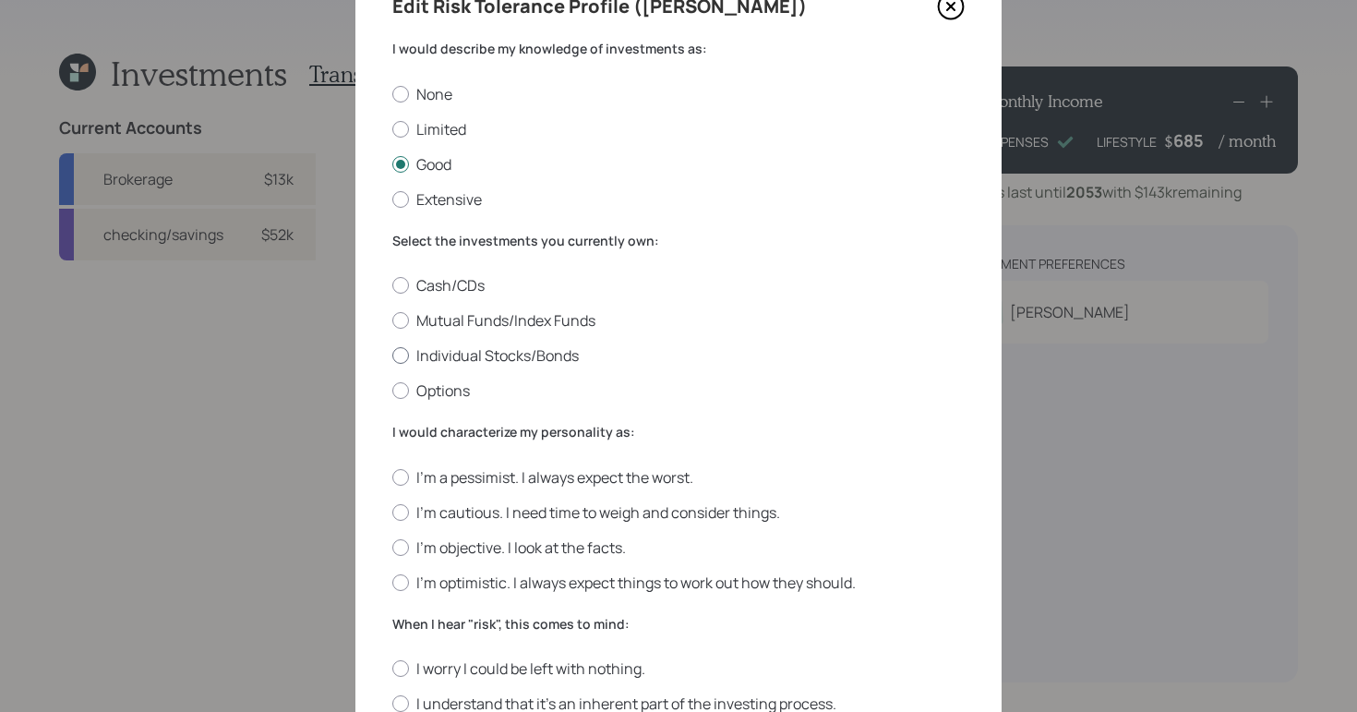
click at [404, 352] on div at bounding box center [400, 355] width 17 height 17
click at [392, 355] on input "Individual Stocks/Bonds" at bounding box center [391, 355] width 1 height 1
radio input "true"
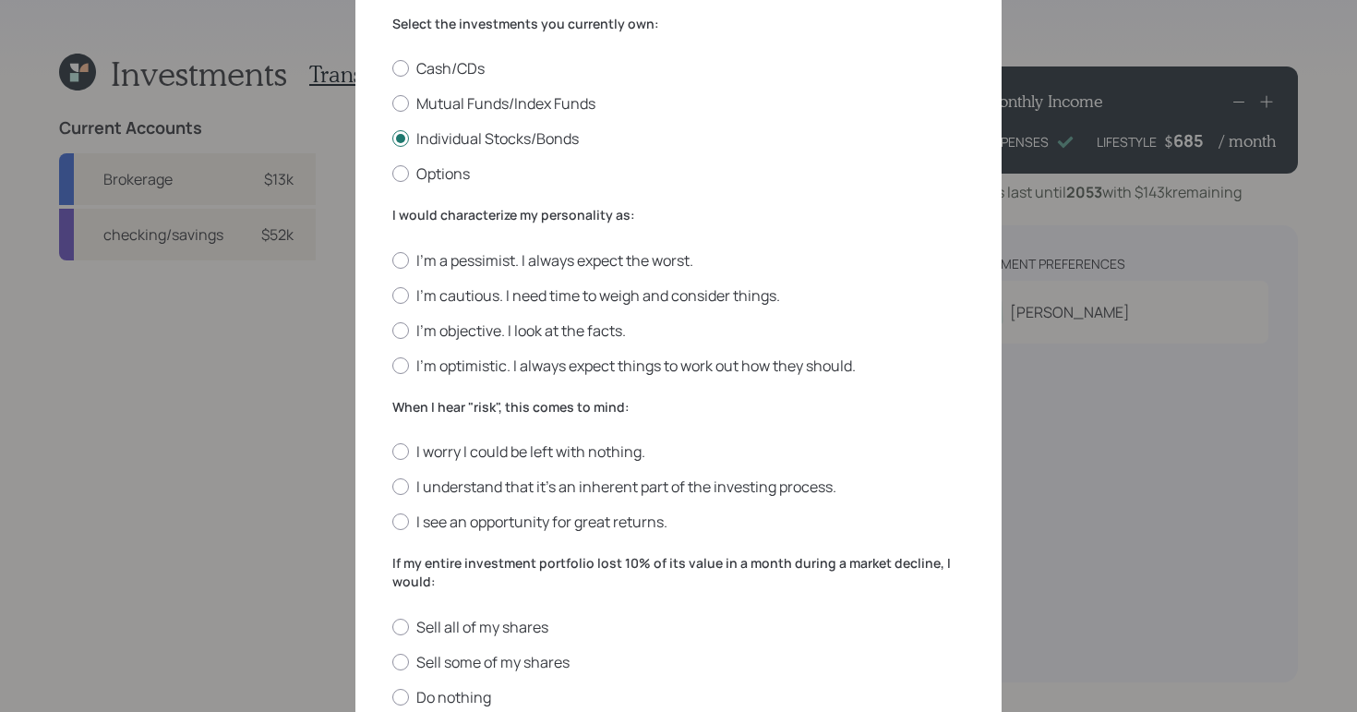
scroll to position [307, 0]
click at [403, 370] on div at bounding box center [400, 366] width 17 height 17
click at [392, 367] on input "I'm optimistic. I always expect things to work out how they should." at bounding box center [391, 366] width 1 height 1
radio input "true"
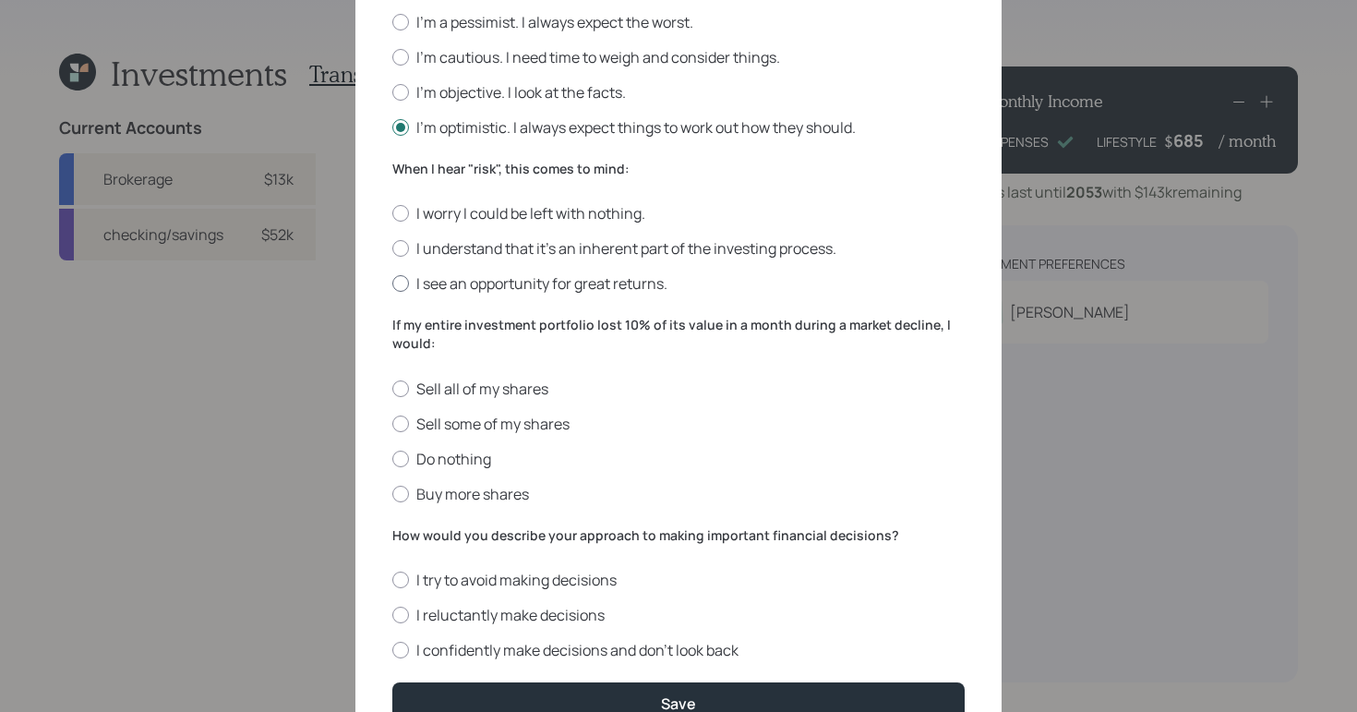
click at [409, 283] on label "I see an opportunity for great returns." at bounding box center [678, 283] width 572 height 20
click at [392, 283] on input "I see an opportunity for great returns." at bounding box center [391, 283] width 1 height 1
radio input "true"
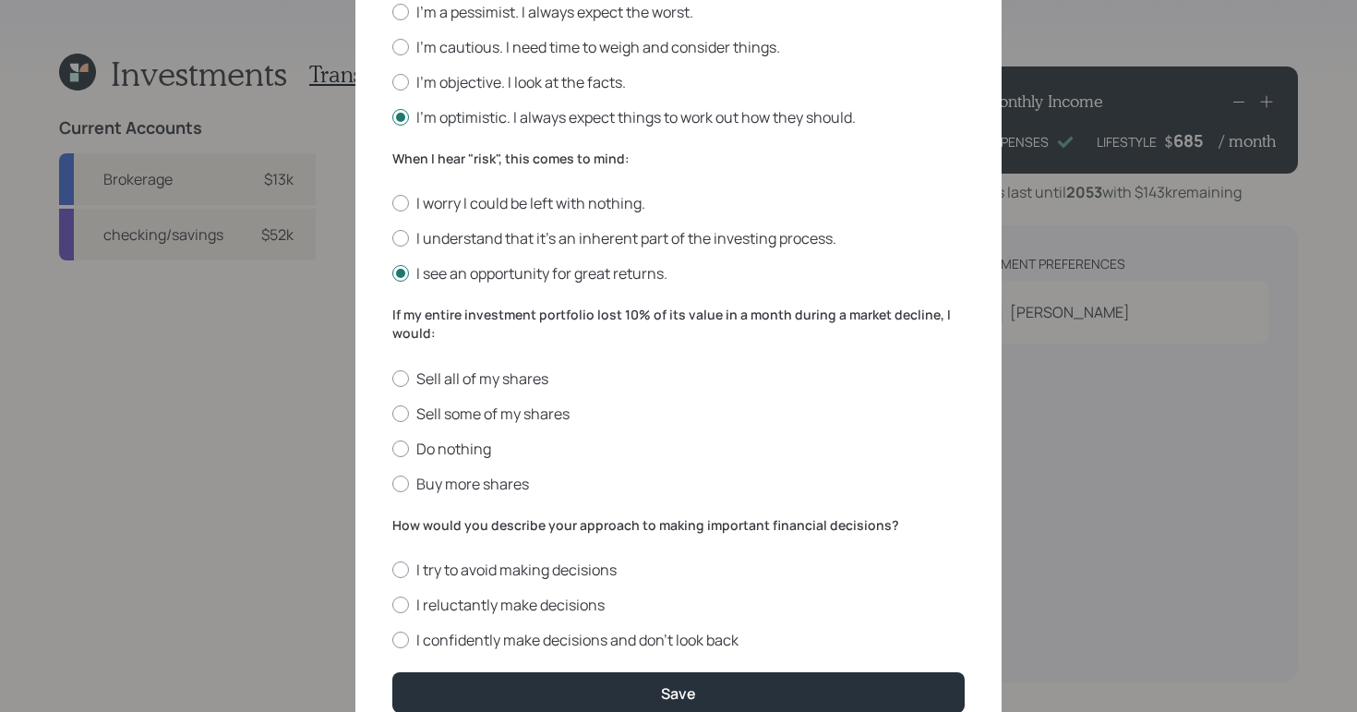
scroll to position [641, 0]
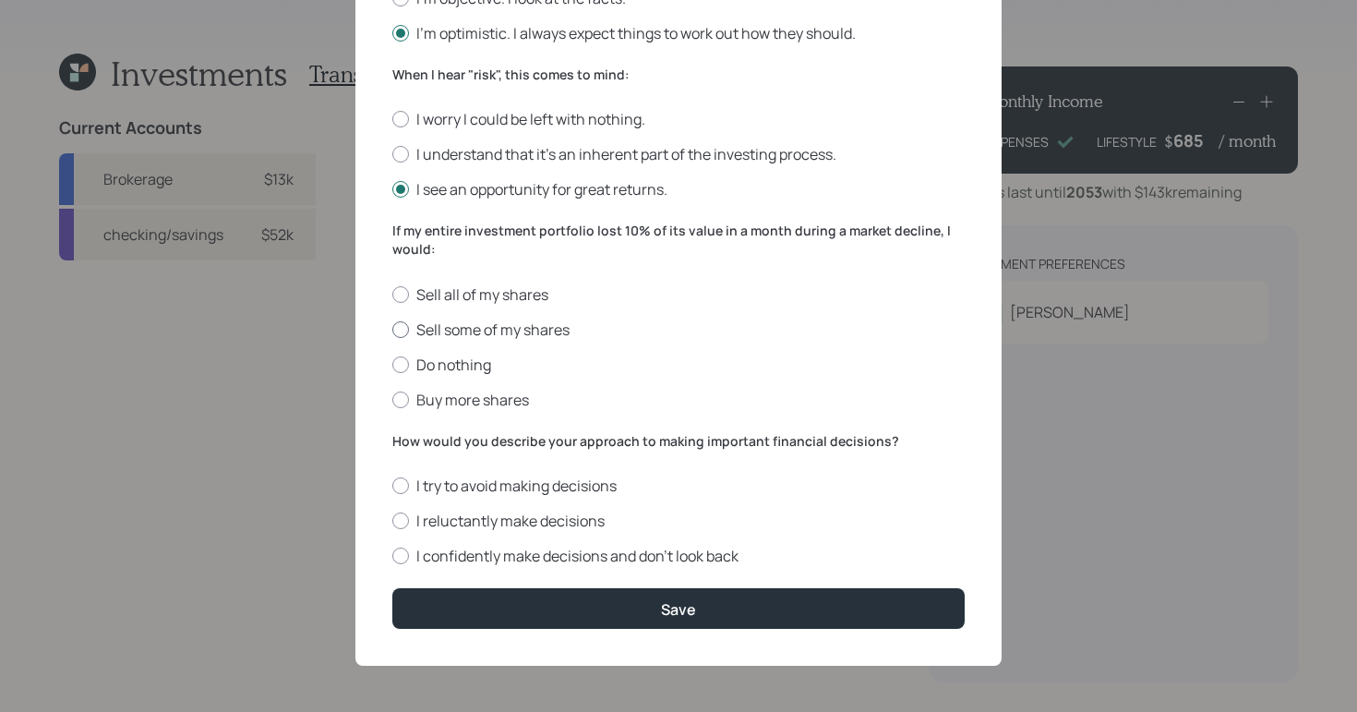
click at [402, 332] on div at bounding box center [400, 329] width 17 height 17
click at [392, 330] on input "Sell some of my shares" at bounding box center [391, 329] width 1 height 1
radio input "true"
click at [398, 546] on label "I confidently make decisions and don’t look back" at bounding box center [678, 556] width 572 height 20
click at [392, 556] on input "I confidently make decisions and don’t look back" at bounding box center [391, 556] width 1 height 1
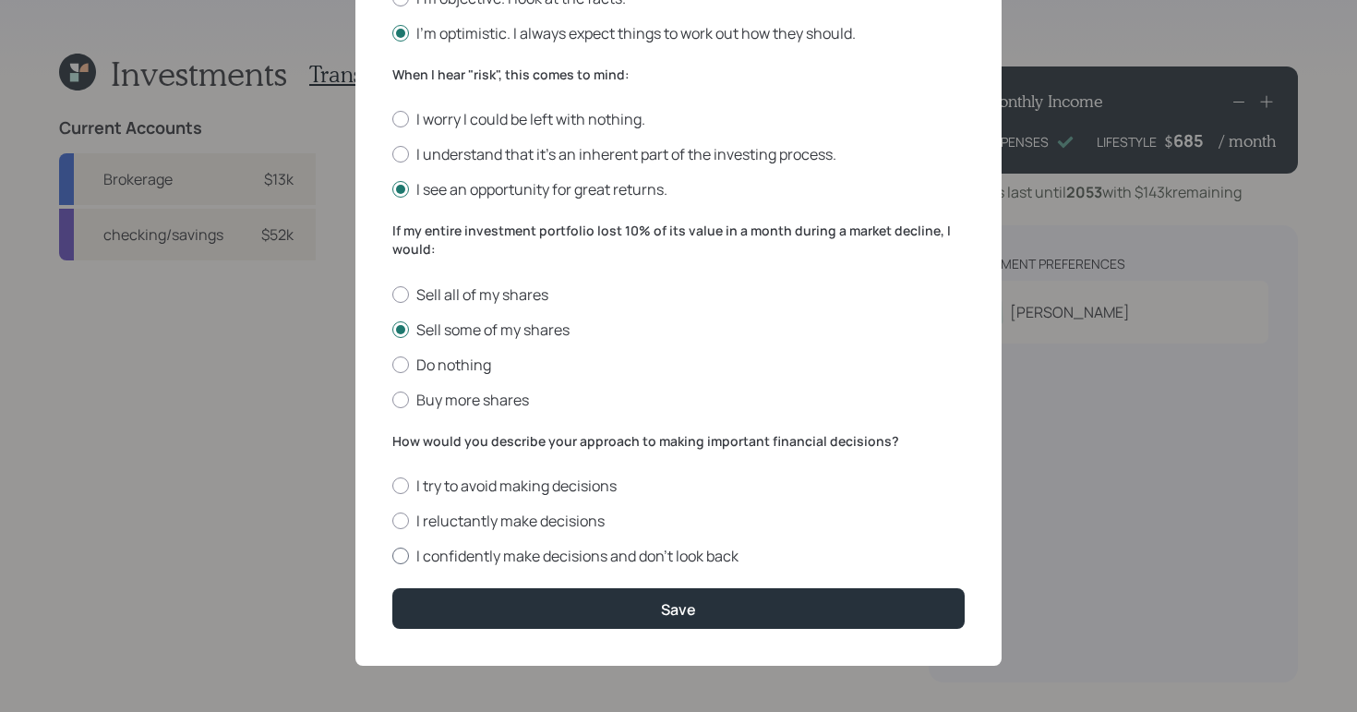
radio input "true"
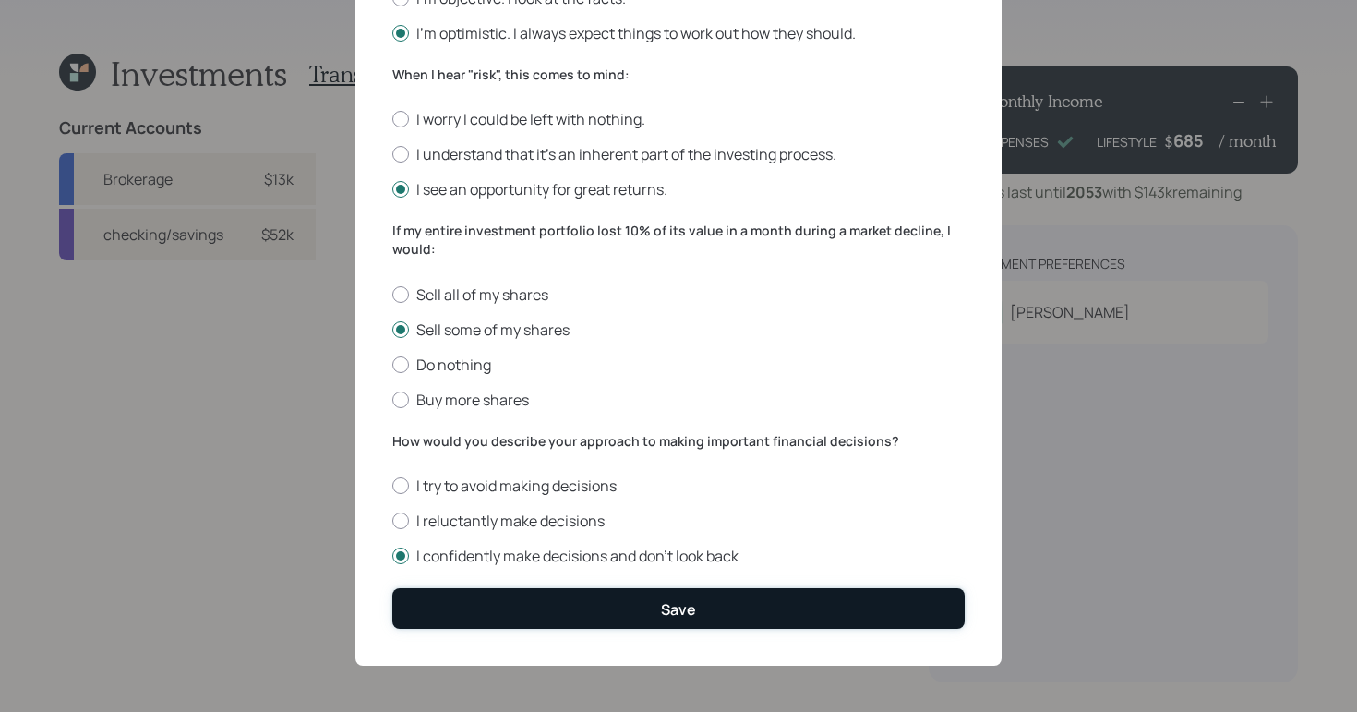
click at [745, 601] on button "Save" at bounding box center [678, 608] width 572 height 40
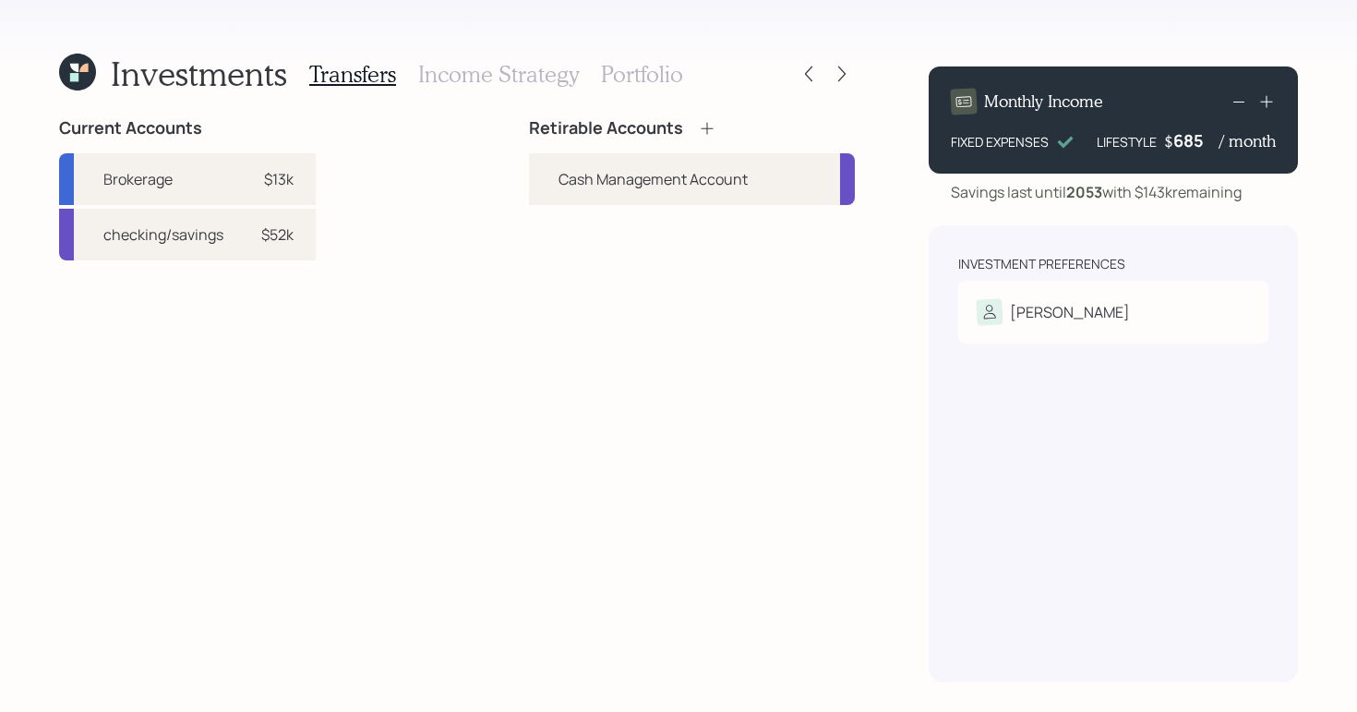
click at [712, 127] on icon at bounding box center [707, 128] width 18 height 18
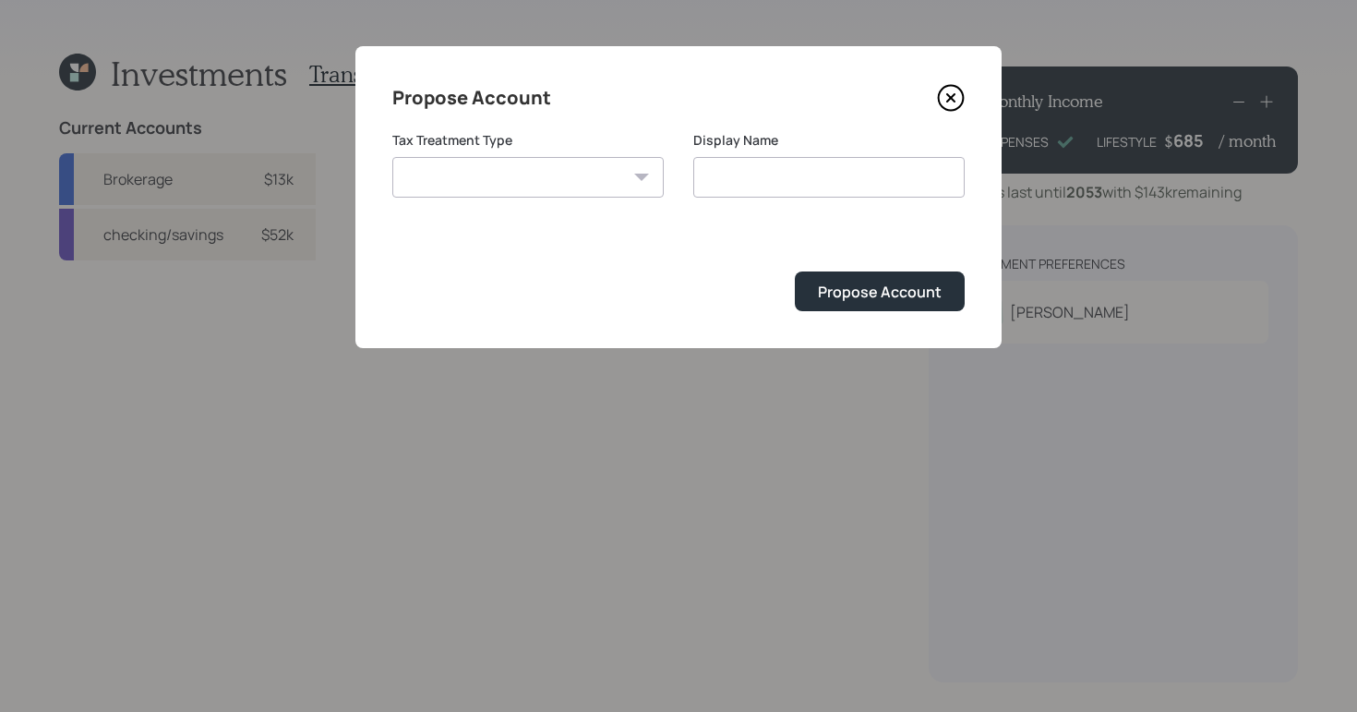
click at [558, 151] on div "Tax Treatment Type [PERSON_NAME] Taxable Traditional" at bounding box center [527, 164] width 271 height 66
click at [573, 198] on div "Tax Treatment Type [PERSON_NAME] Taxable Traditional" at bounding box center [527, 175] width 271 height 89
click at [559, 176] on select "[PERSON_NAME] Taxable Traditional" at bounding box center [527, 177] width 271 height 41
select select "taxable"
click at [392, 157] on select "[PERSON_NAME] Taxable Traditional" at bounding box center [527, 177] width 271 height 41
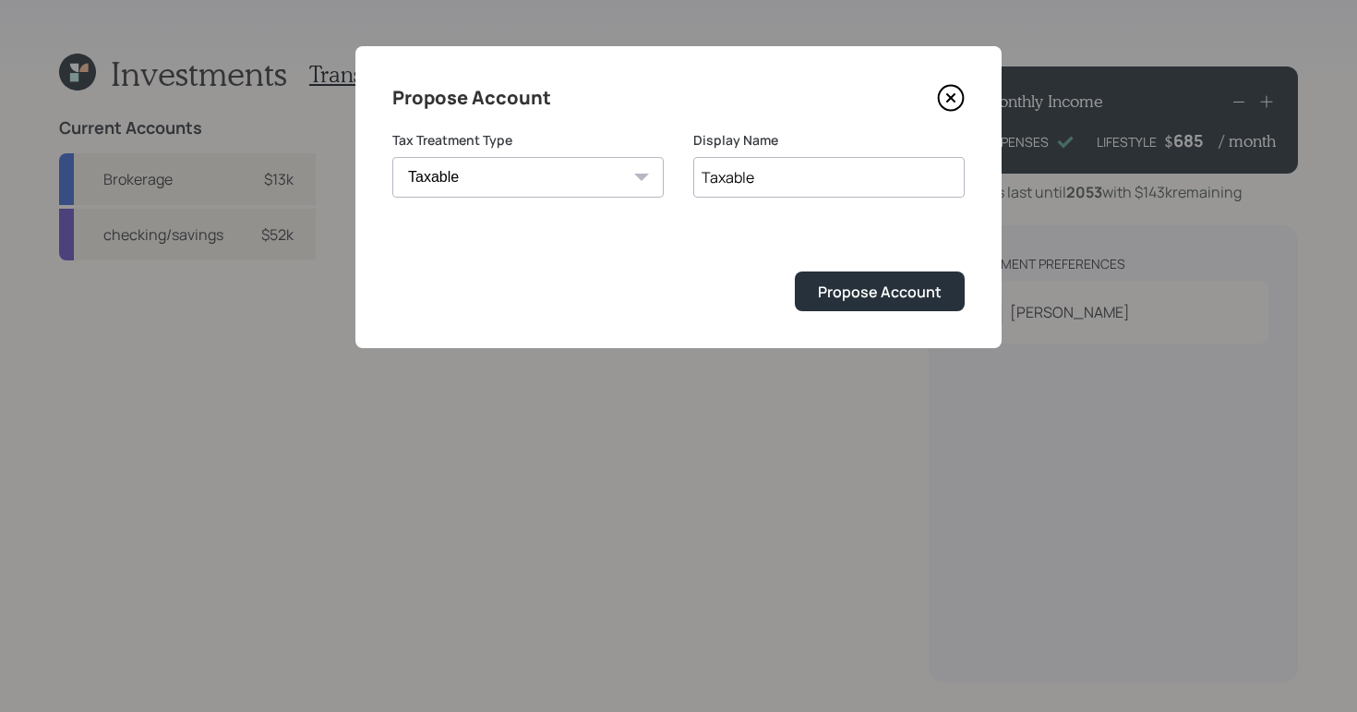
click at [831, 174] on input "Taxable" at bounding box center [828, 177] width 271 height 41
type input "T"
type input "Brokerage"
click at [861, 299] on div "Propose Account" at bounding box center [880, 292] width 124 height 20
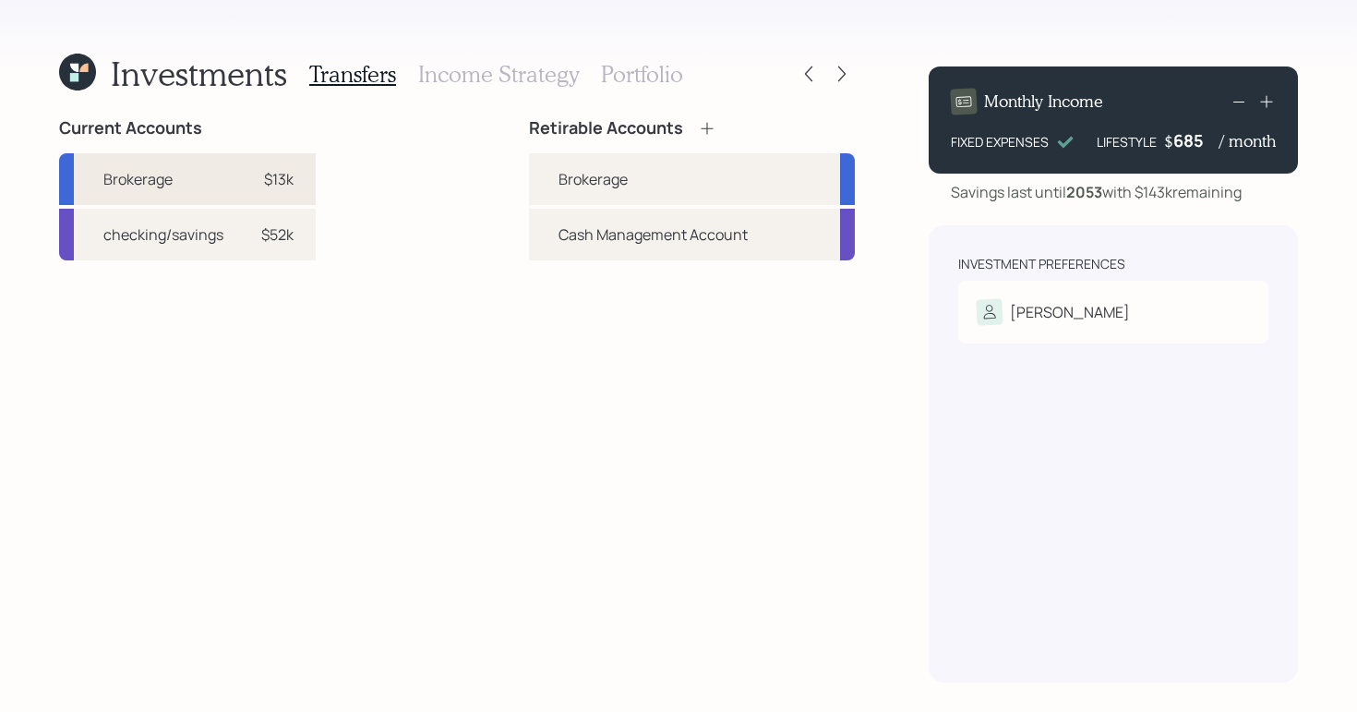
click at [267, 185] on div "$13k" at bounding box center [279, 179] width 30 height 22
click at [644, 177] on div "Brokerage" at bounding box center [692, 179] width 326 height 52
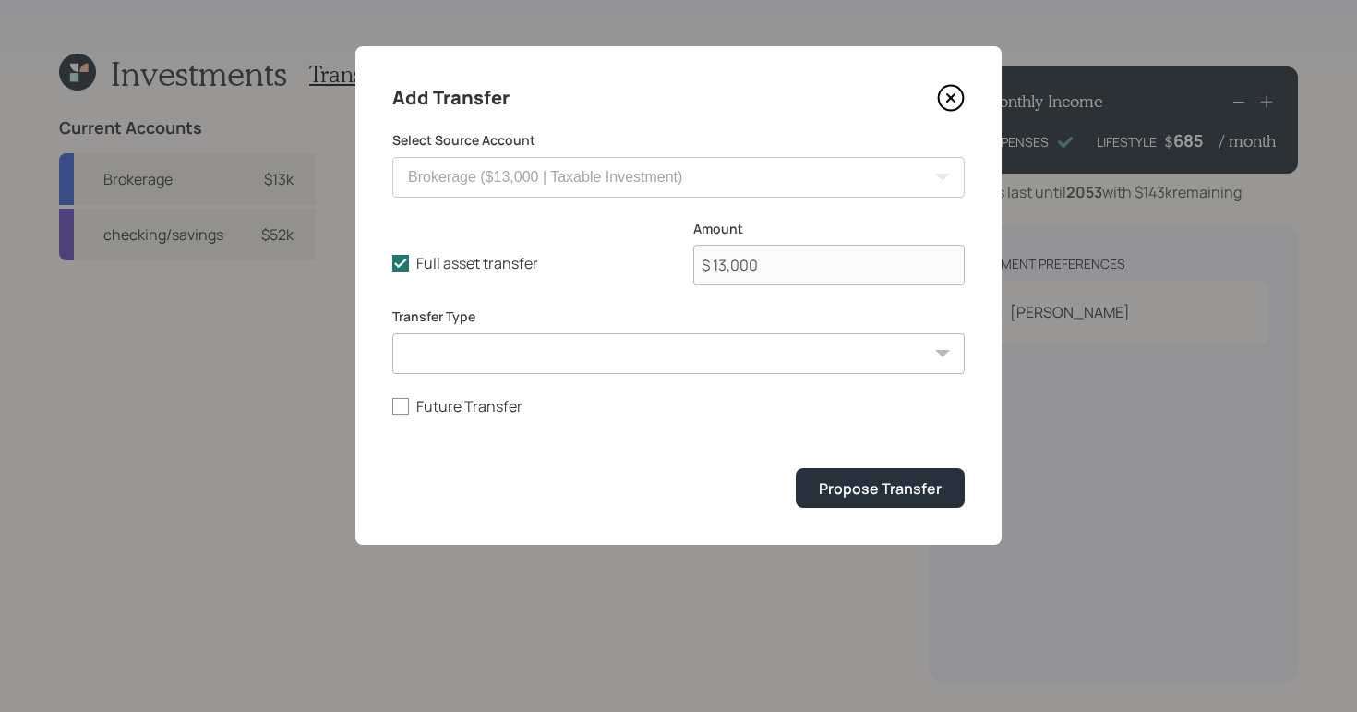
click at [693, 346] on select "ACAT Transfer Non ACAT Transfer Capitalize Rollover Rollover Deposit" at bounding box center [678, 353] width 572 height 41
select select "acat_transfer"
click at [392, 333] on select "ACAT Transfer Non ACAT Transfer Capitalize Rollover Rollover Deposit" at bounding box center [678, 353] width 572 height 41
click at [886, 490] on div "Propose Transfer" at bounding box center [880, 488] width 123 height 20
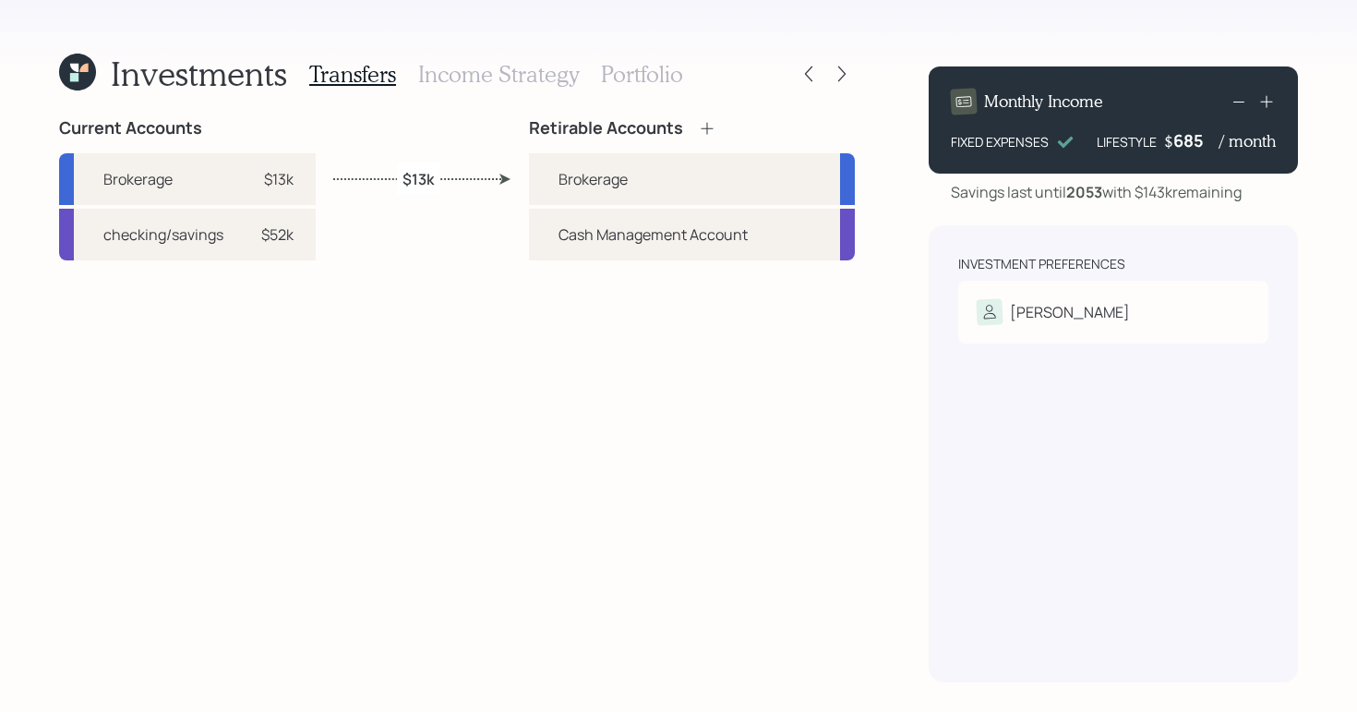
click at [468, 77] on h3 "Income Strategy" at bounding box center [498, 74] width 161 height 27
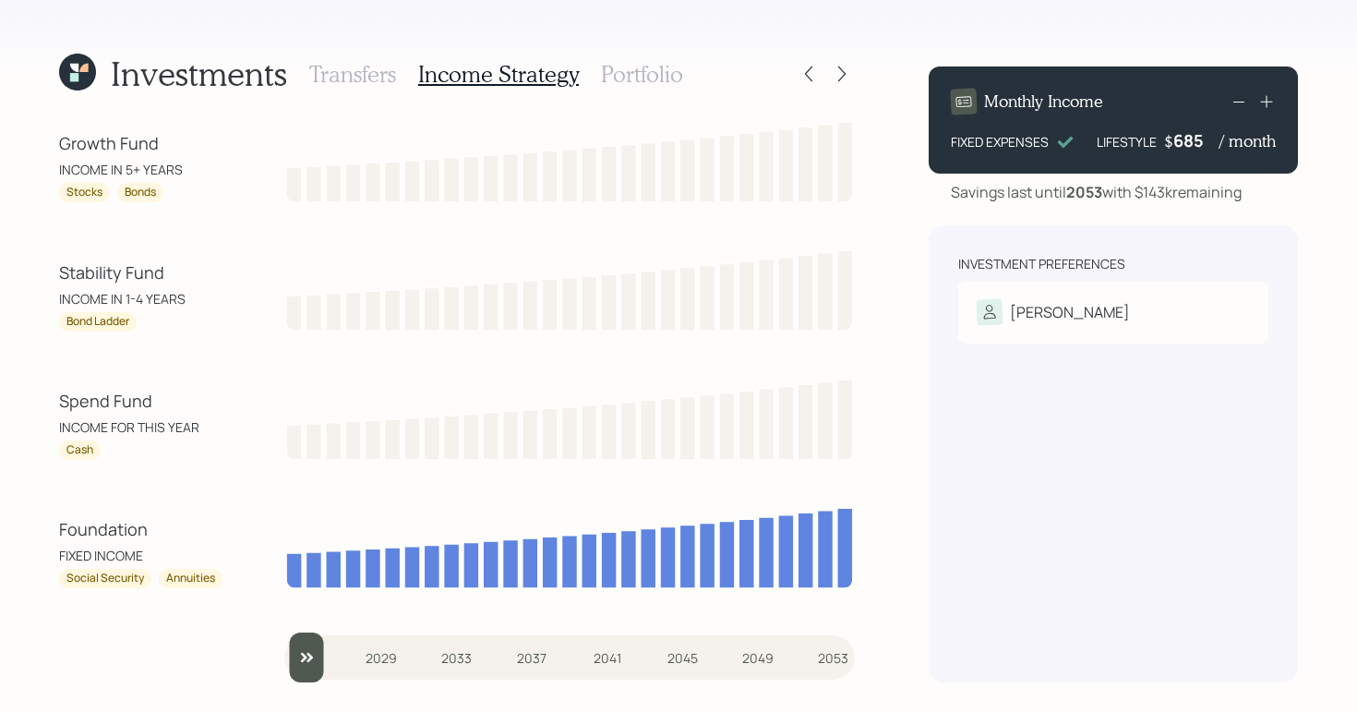
click at [645, 75] on h3 "Portfolio" at bounding box center [642, 74] width 82 height 27
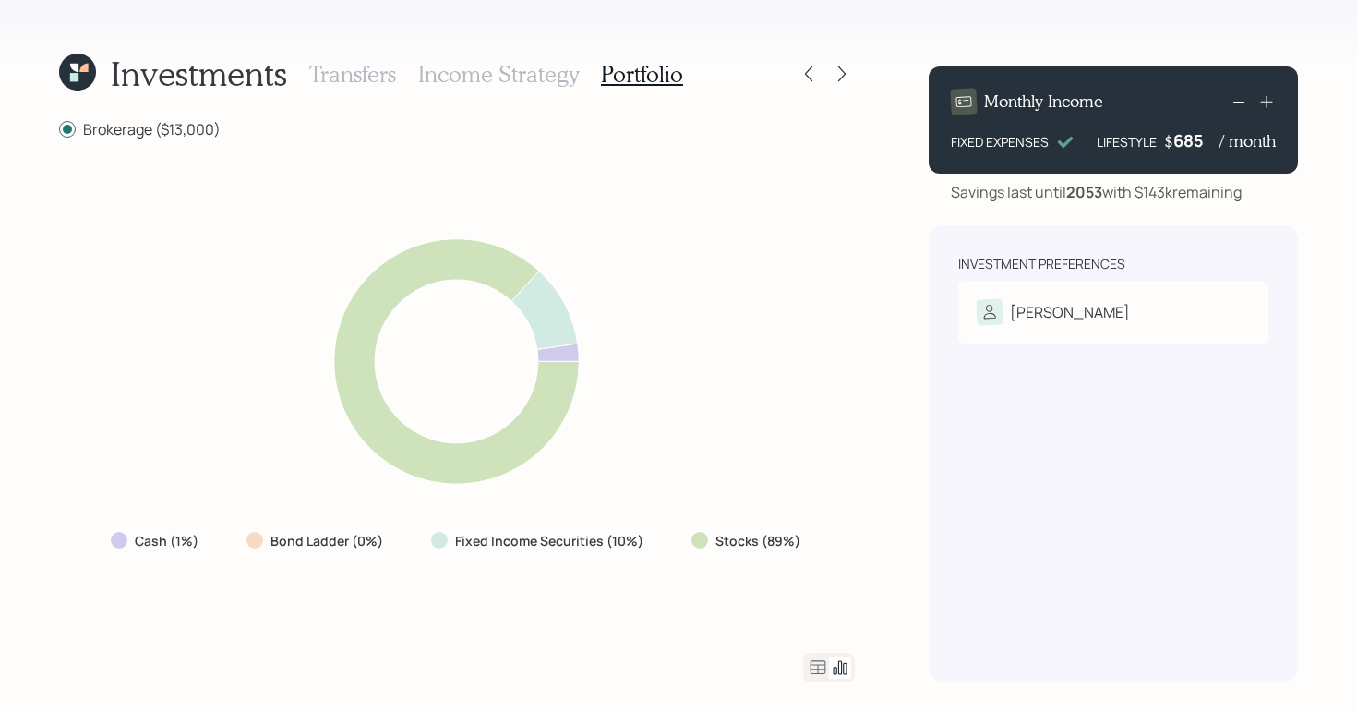
click at [821, 670] on icon at bounding box center [818, 667] width 22 height 22
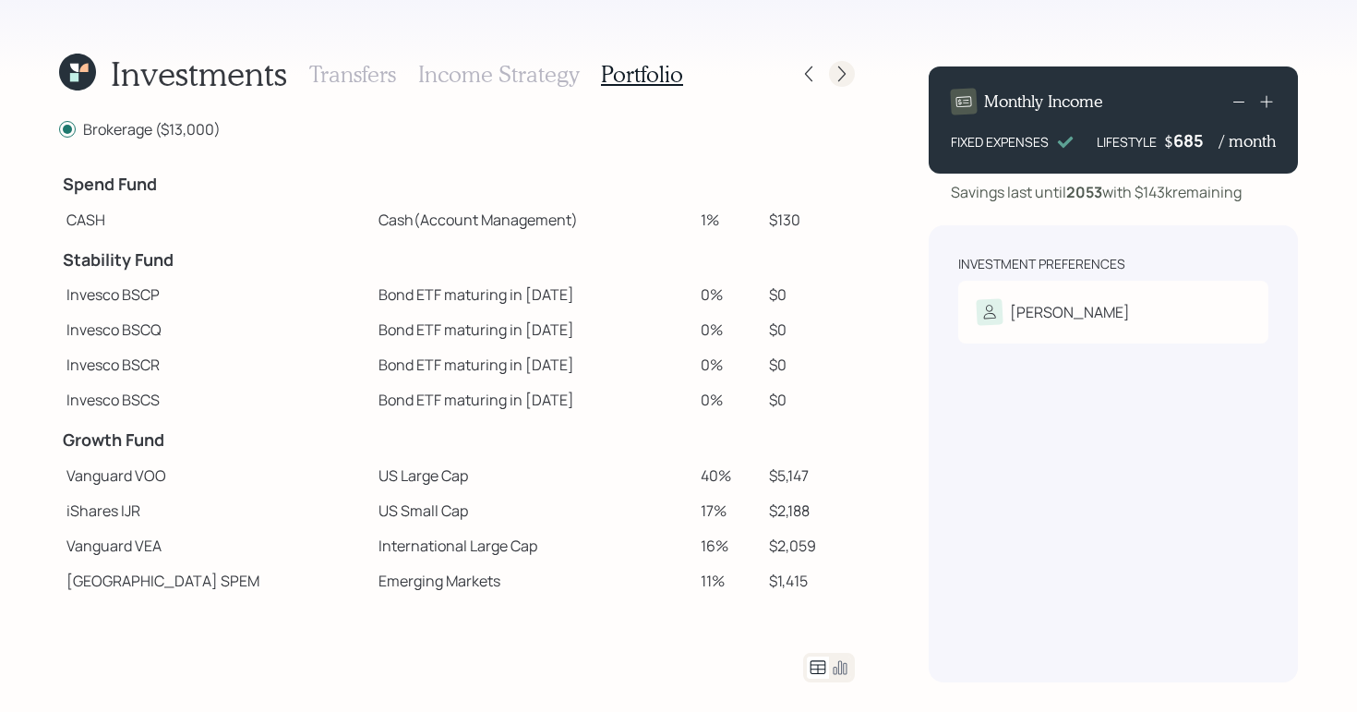
click at [841, 67] on icon at bounding box center [842, 74] width 18 height 18
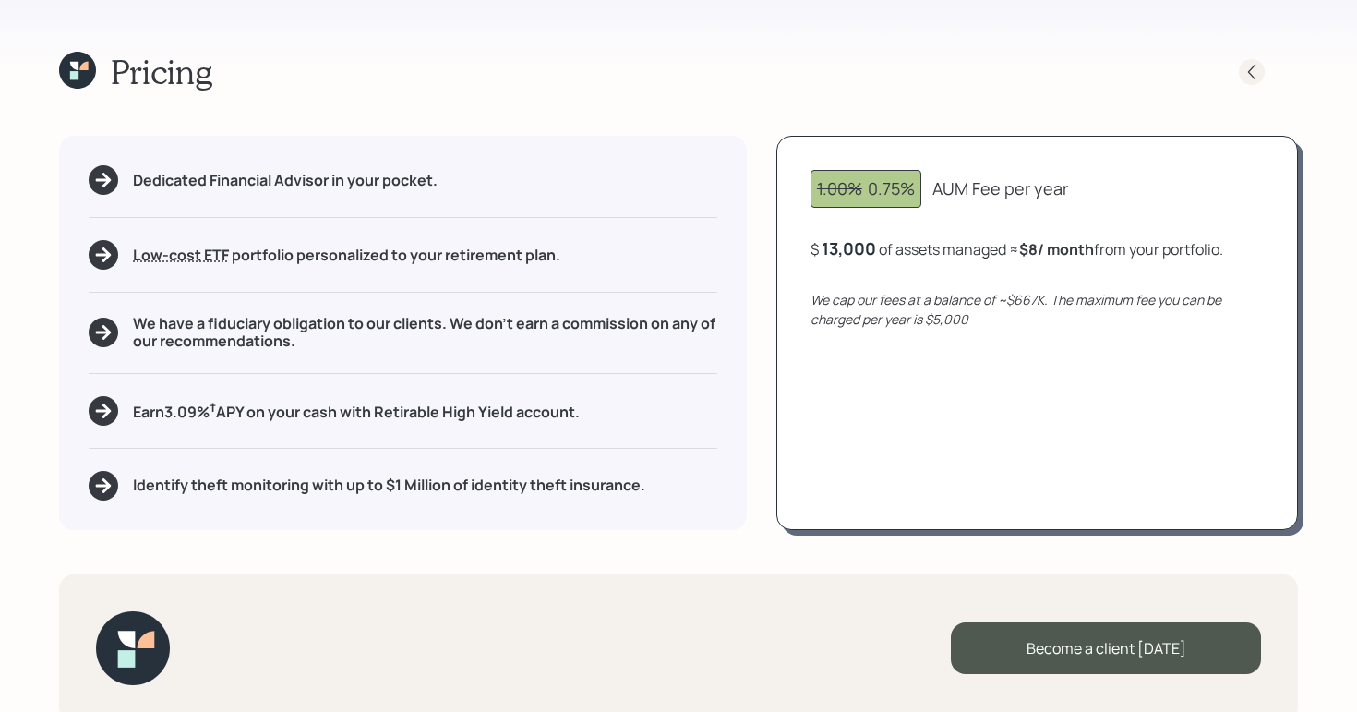
click at [1253, 70] on icon at bounding box center [1252, 72] width 18 height 18
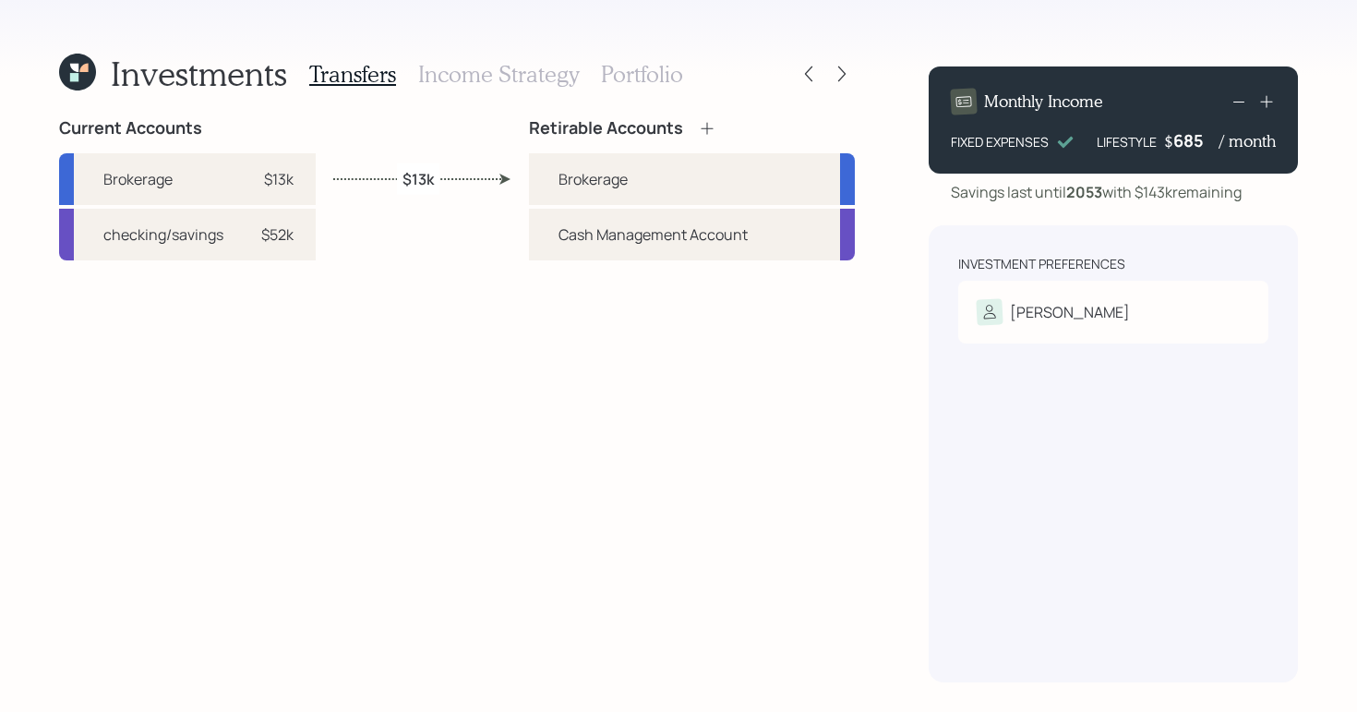
click at [665, 57] on div "Transfers Income Strategy Portfolio" at bounding box center [496, 74] width 374 height 44
click at [665, 73] on h3 "Portfolio" at bounding box center [642, 74] width 82 height 27
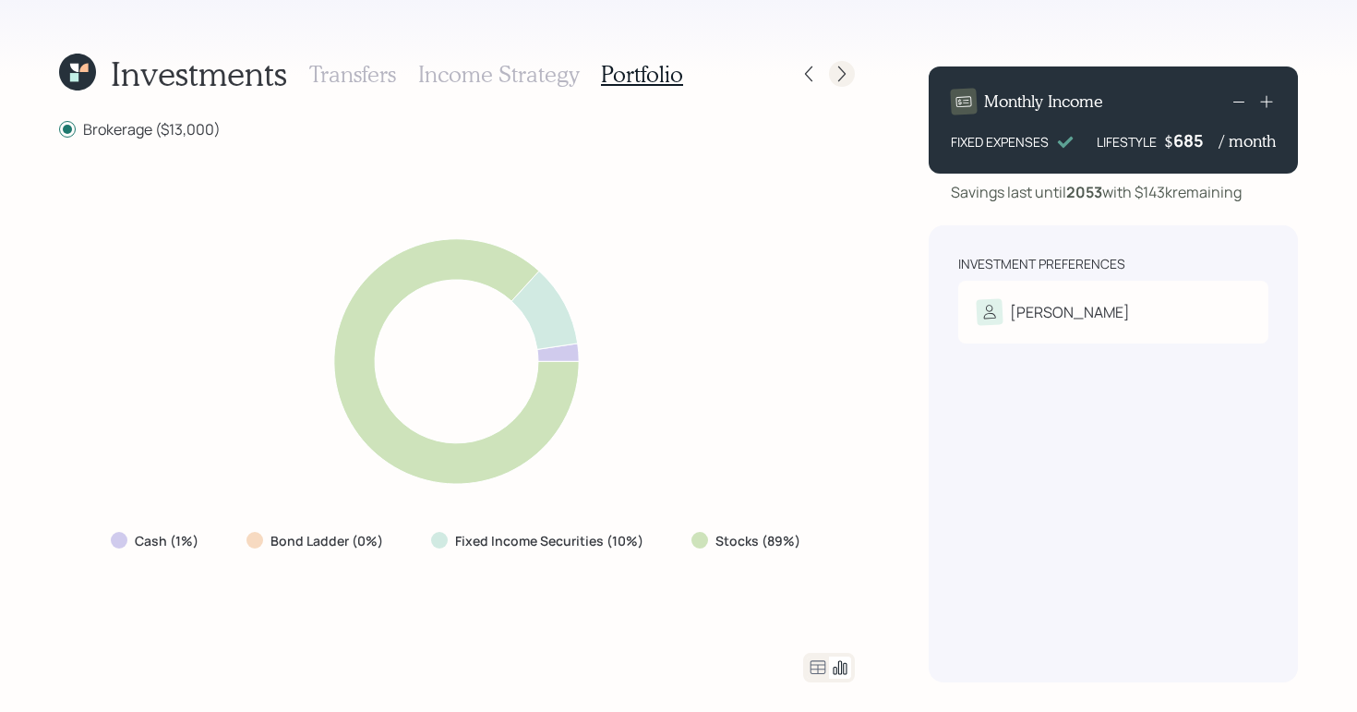
click at [846, 68] on icon at bounding box center [842, 74] width 18 height 18
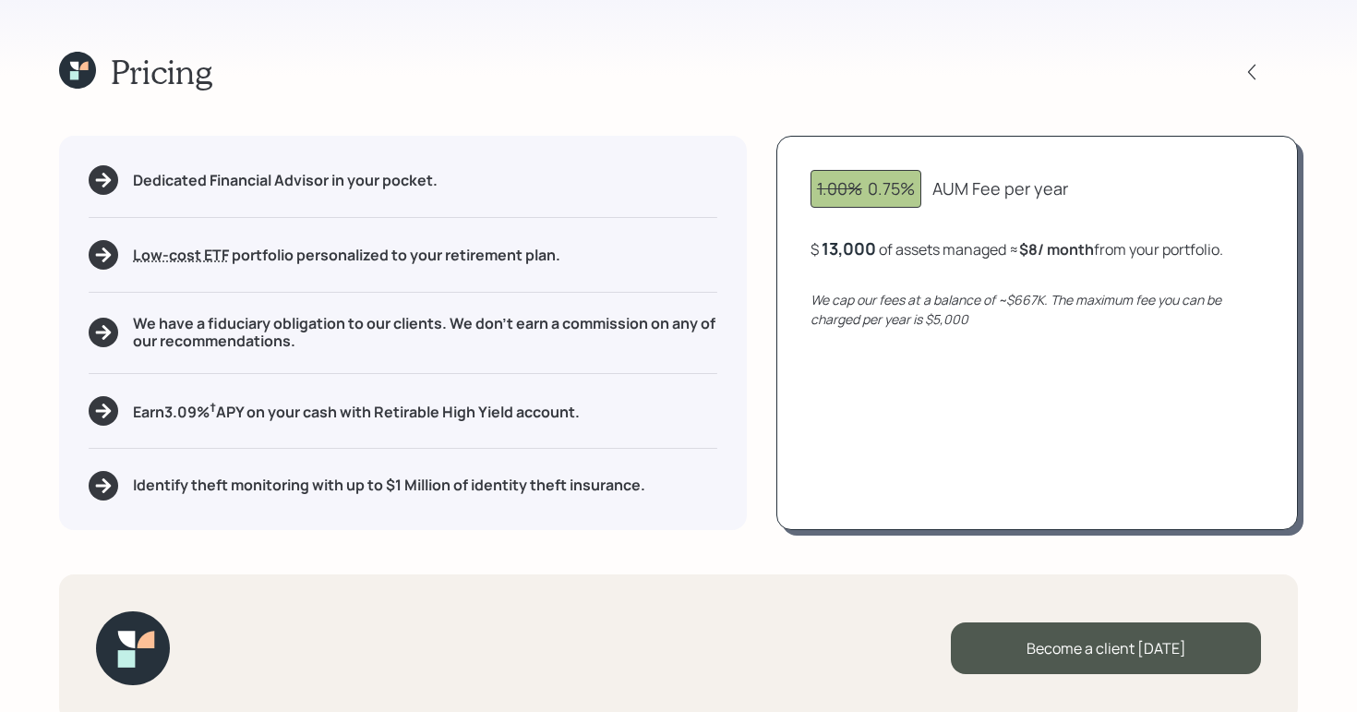
click at [76, 78] on icon at bounding box center [74, 75] width 8 height 8
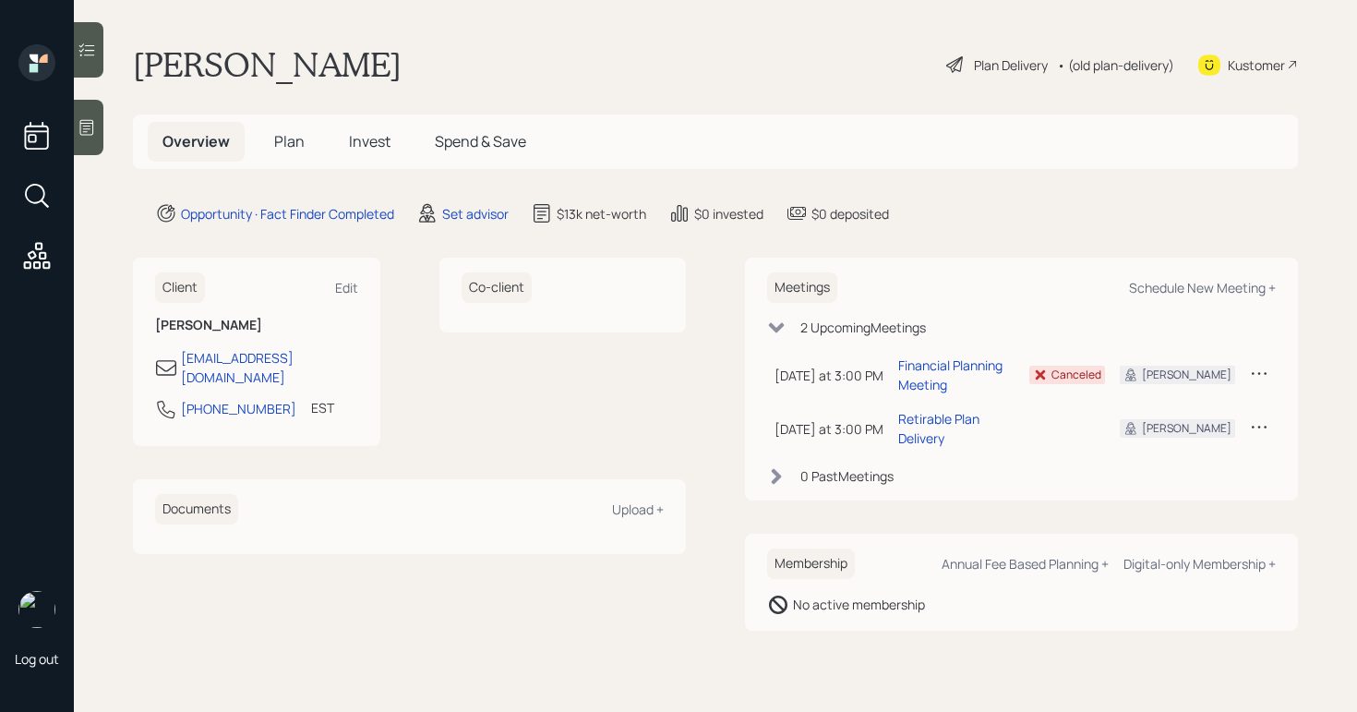
click at [279, 144] on span "Plan" at bounding box center [289, 141] width 30 height 20
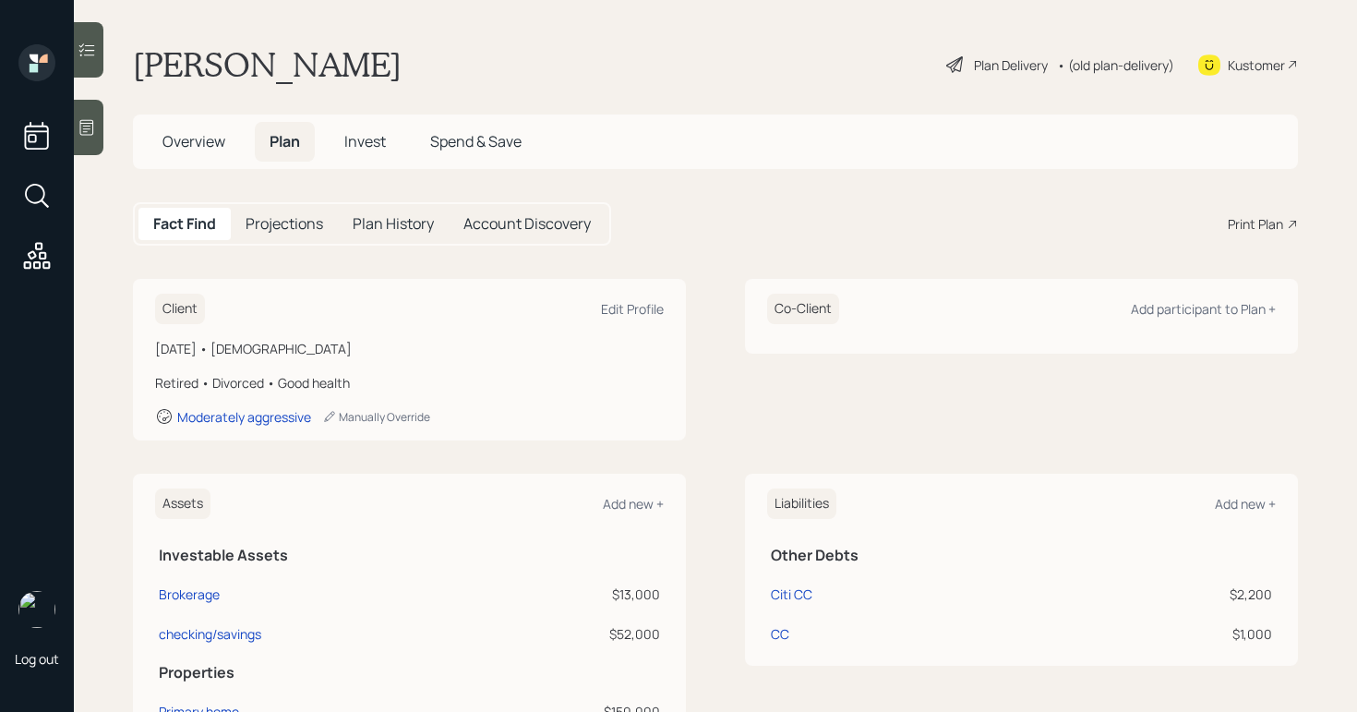
click at [1254, 231] on div "Print Plan" at bounding box center [1255, 223] width 55 height 19
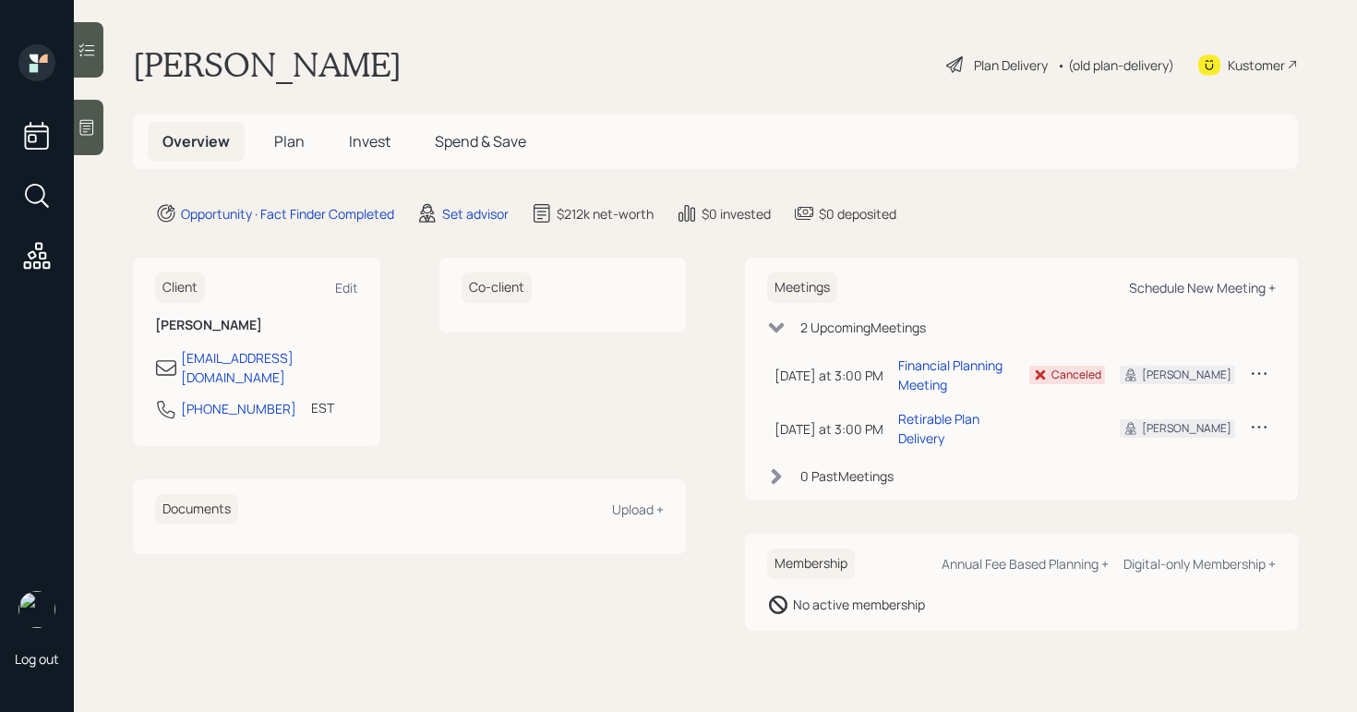
click at [1260, 283] on div "Schedule New Meeting +" at bounding box center [1202, 288] width 147 height 18
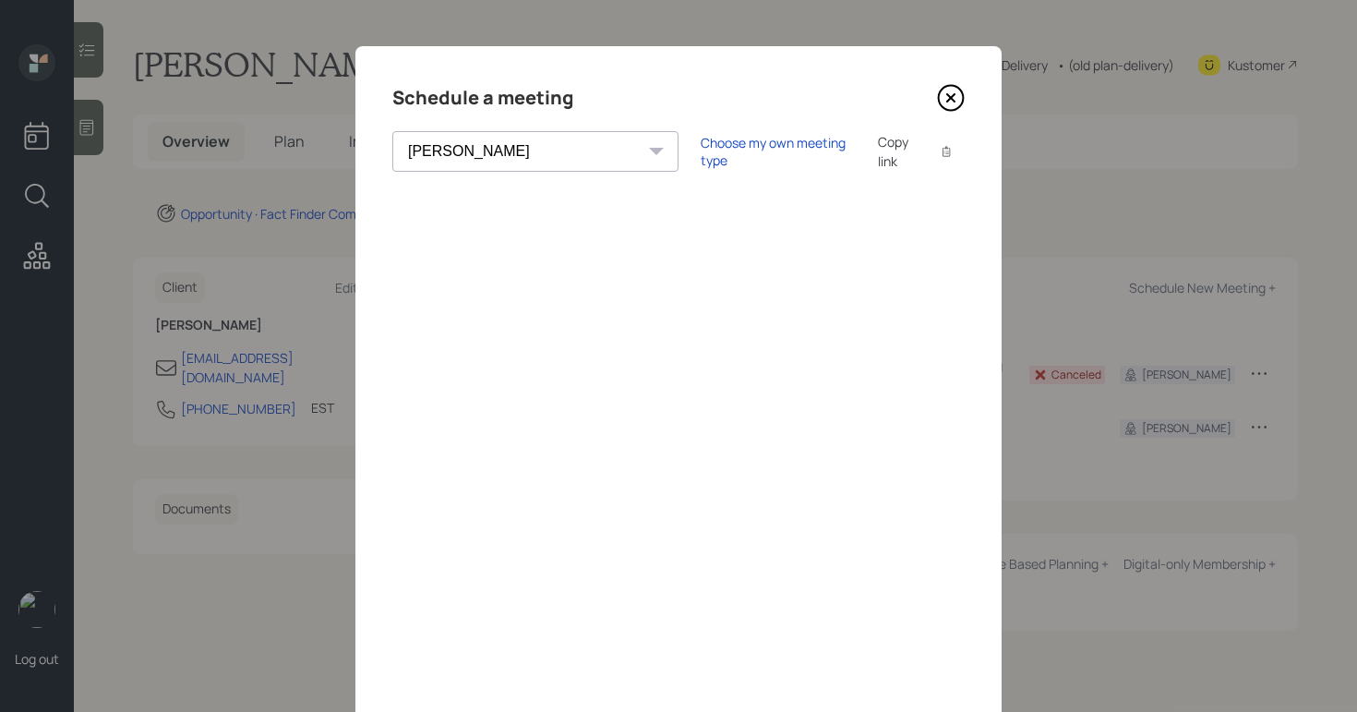
click at [509, 159] on select "Theresa Spinello Matthew Burke Aleksandra Szegda Eitan Bar-David Ian Yamey Trev…" at bounding box center [535, 151] width 286 height 41
select select "8b79112e-3cfb-44f9-89e7-15267fe946c1"
click at [392, 131] on select "Theresa Spinello Matthew Burke Aleksandra Szegda Eitan Bar-David Ian Yamey Trev…" at bounding box center [535, 151] width 286 height 41
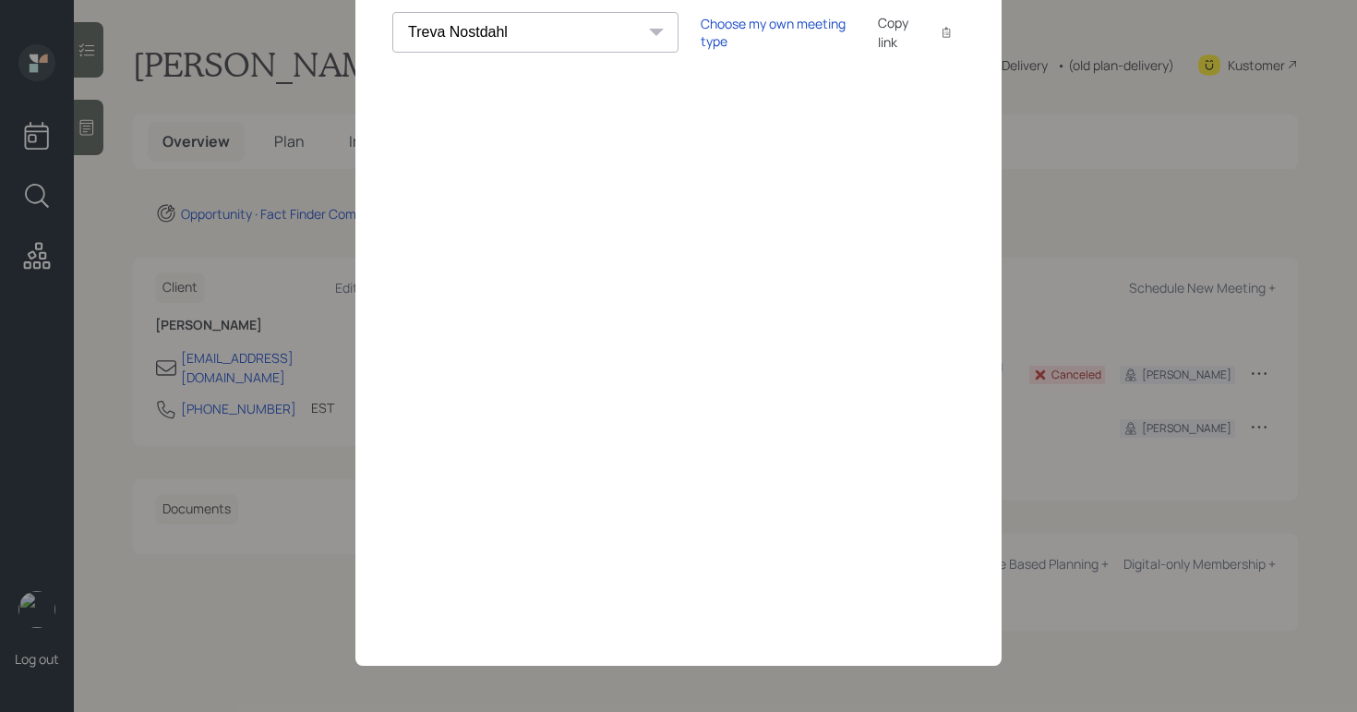
scroll to position [76, 0]
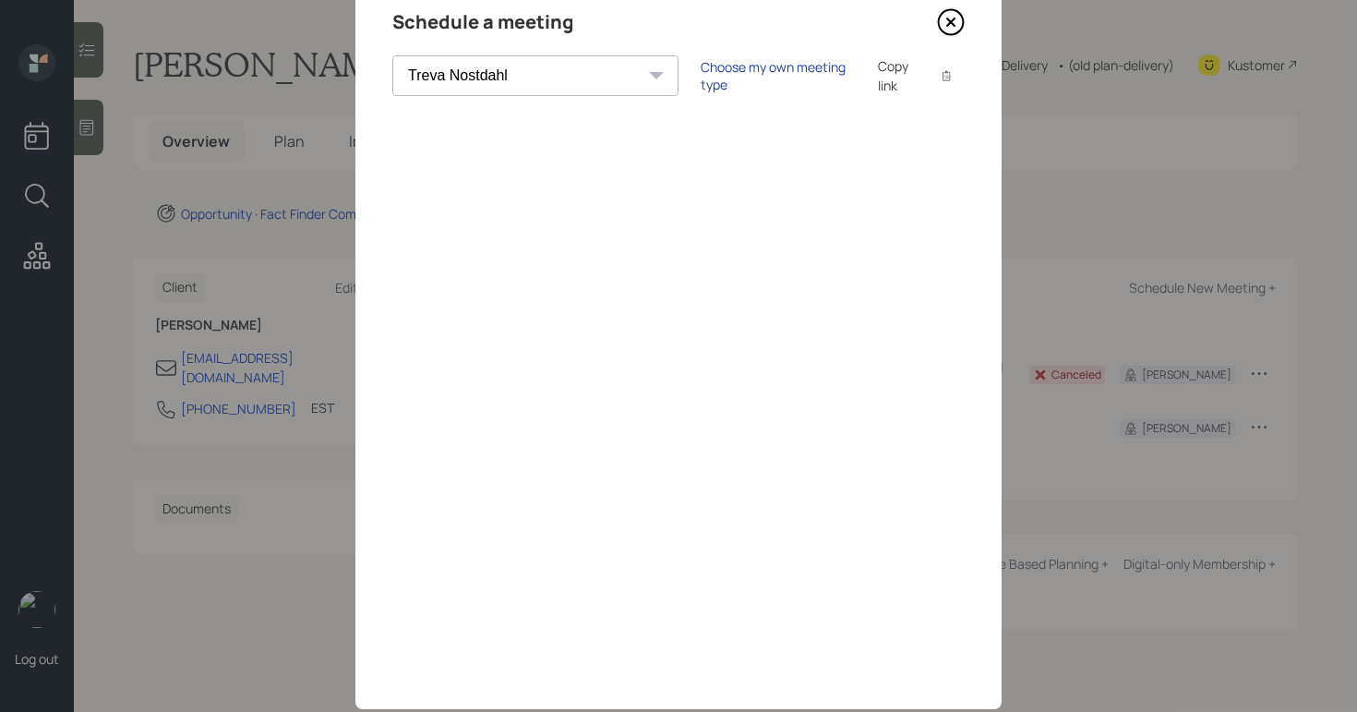
click at [701, 76] on div "Choose my own meeting type" at bounding box center [778, 75] width 155 height 35
